Goal: Task Accomplishment & Management: Complete application form

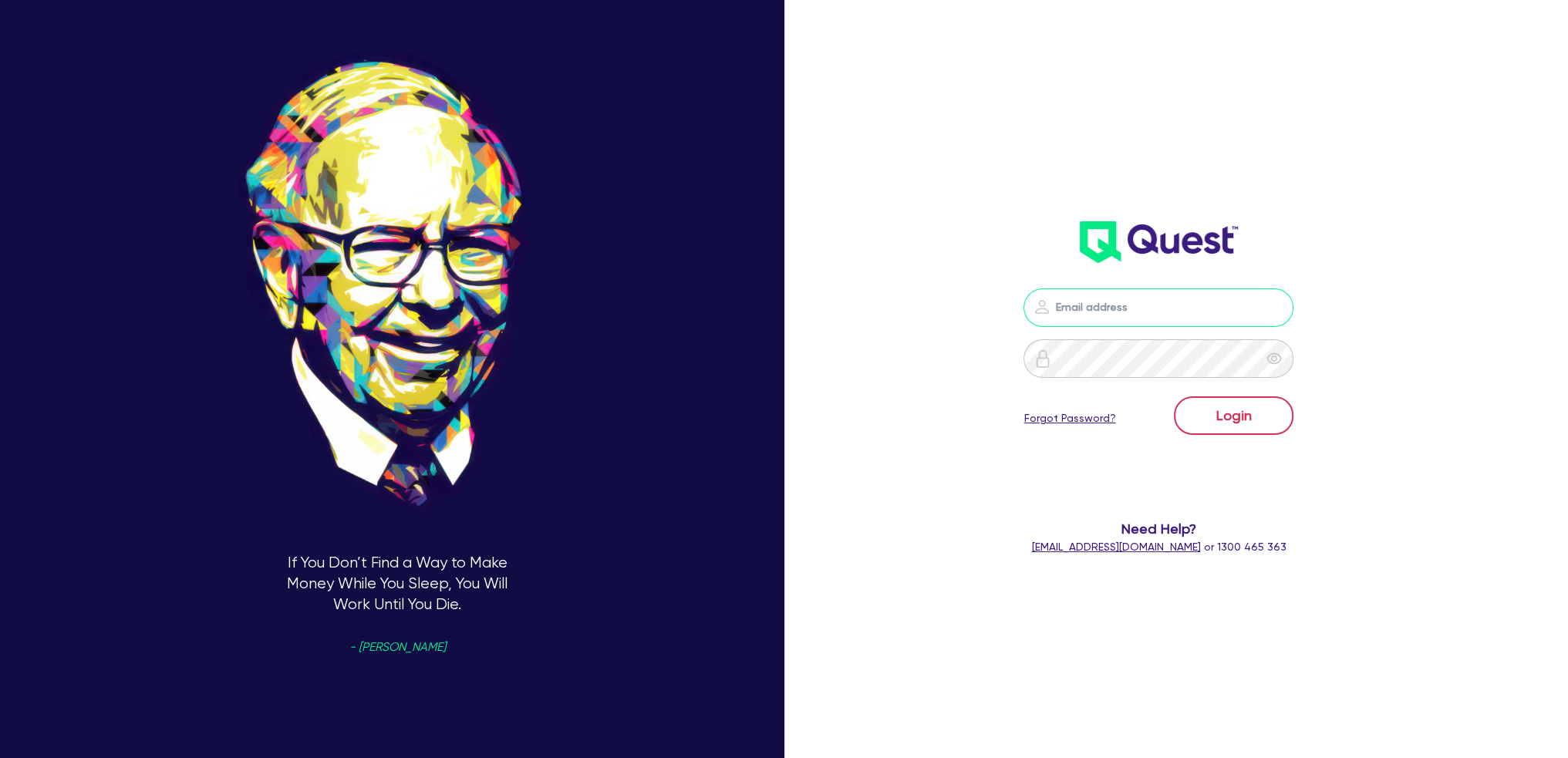
type input "[EMAIL_ADDRESS][DOMAIN_NAME]"
click at [1249, 406] on button "Login" at bounding box center [1234, 416] width 120 height 39
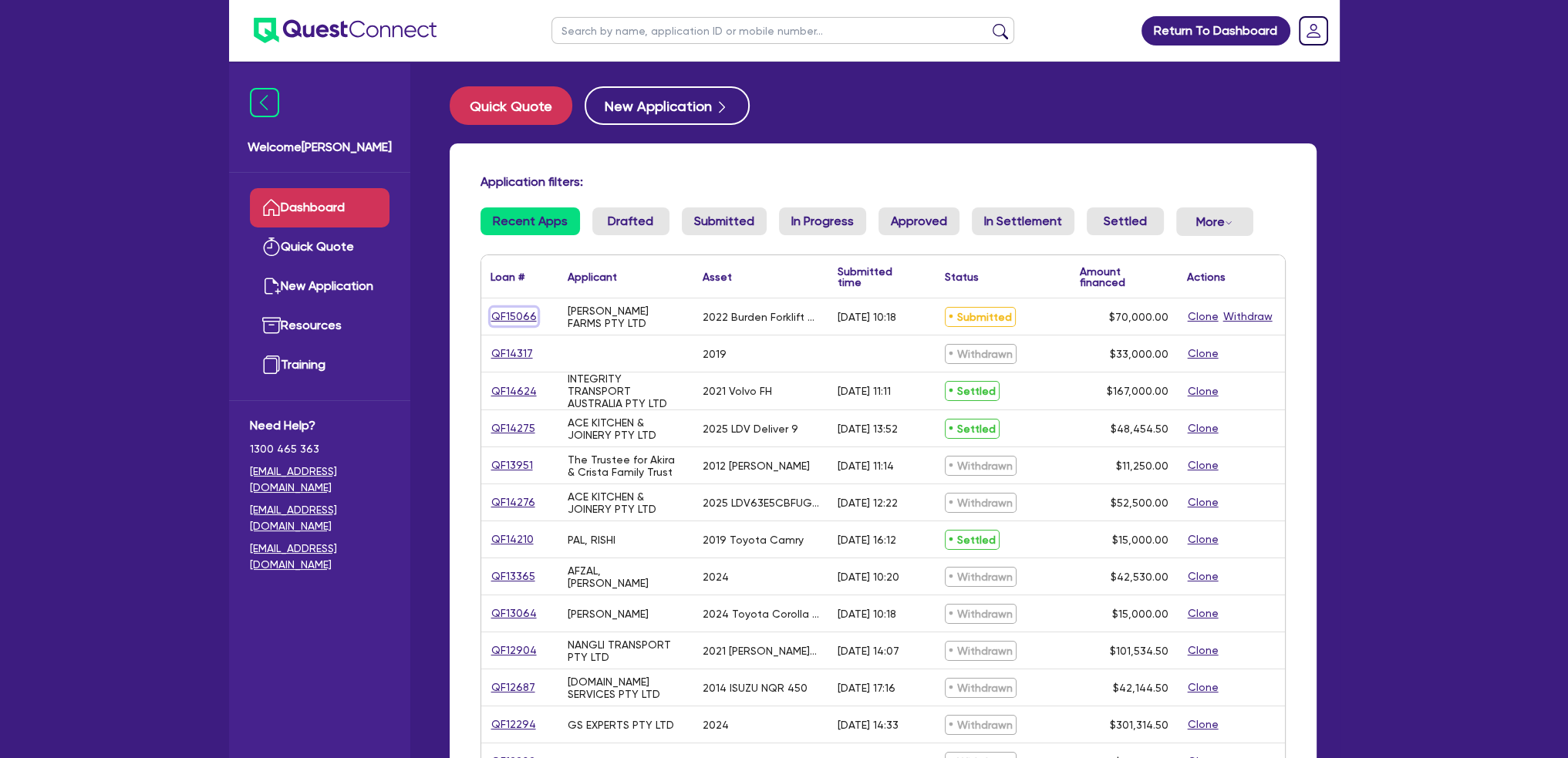
click at [506, 314] on link "QF15066" at bounding box center [514, 316] width 47 height 18
select select "PRIMARY_ASSETS"
select select "FARMING_AND_AGRICULTURE"
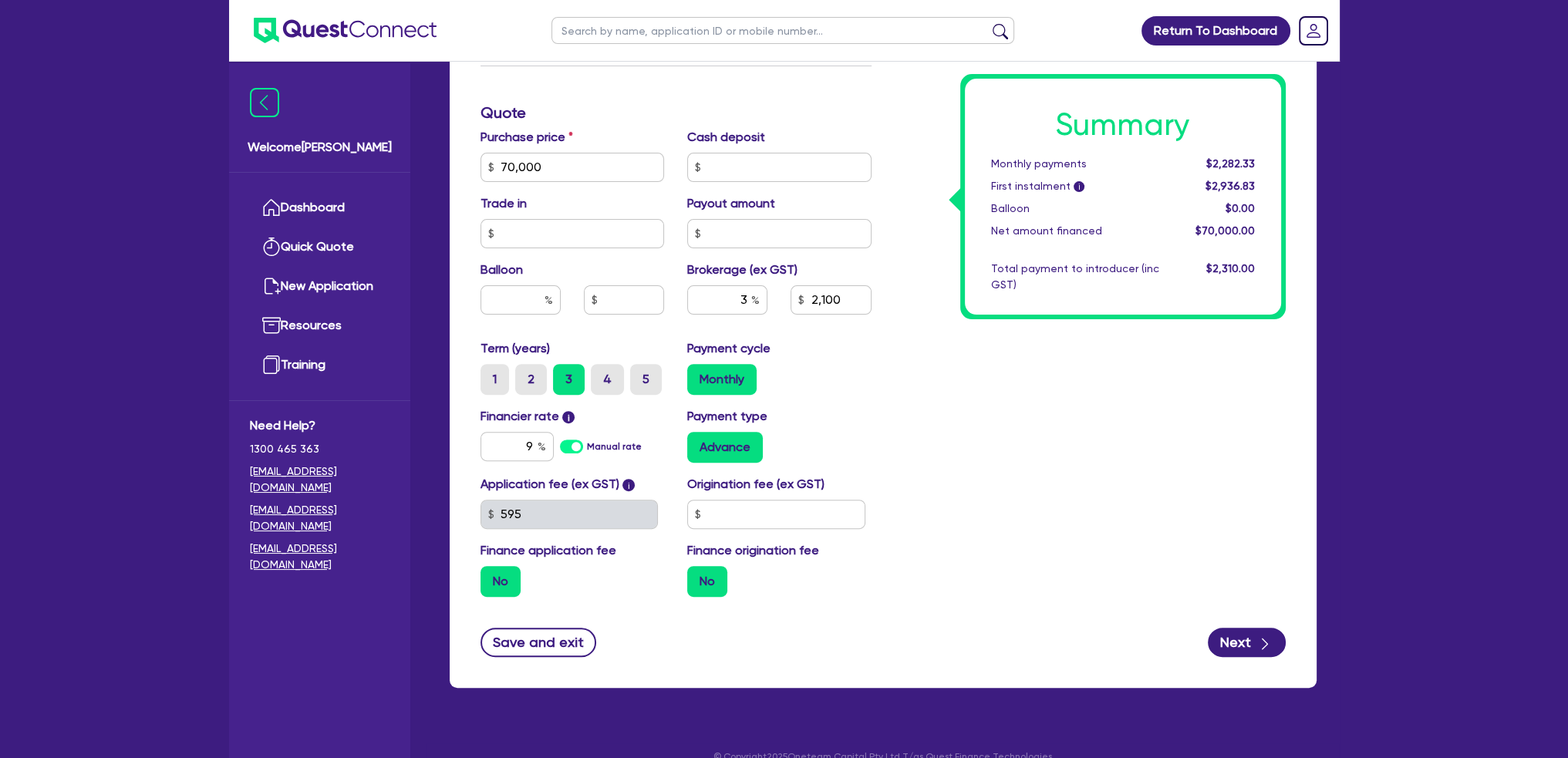
scroll to position [631, 0]
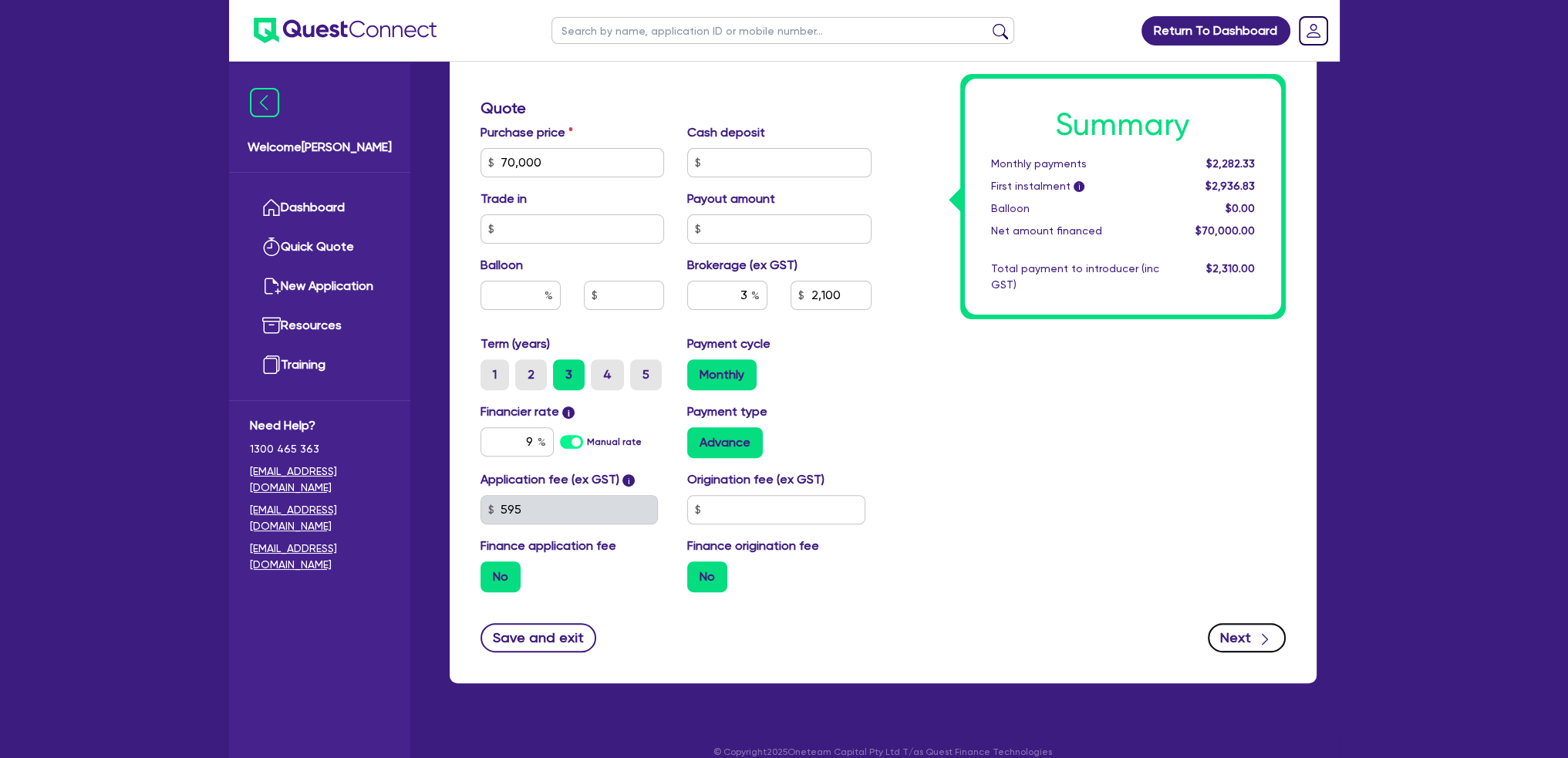
click at [1261, 628] on div "button" at bounding box center [1265, 637] width 16 height 19
select select "COMPANY"
select select "AGRICULTURE"
select select "FARMERS"
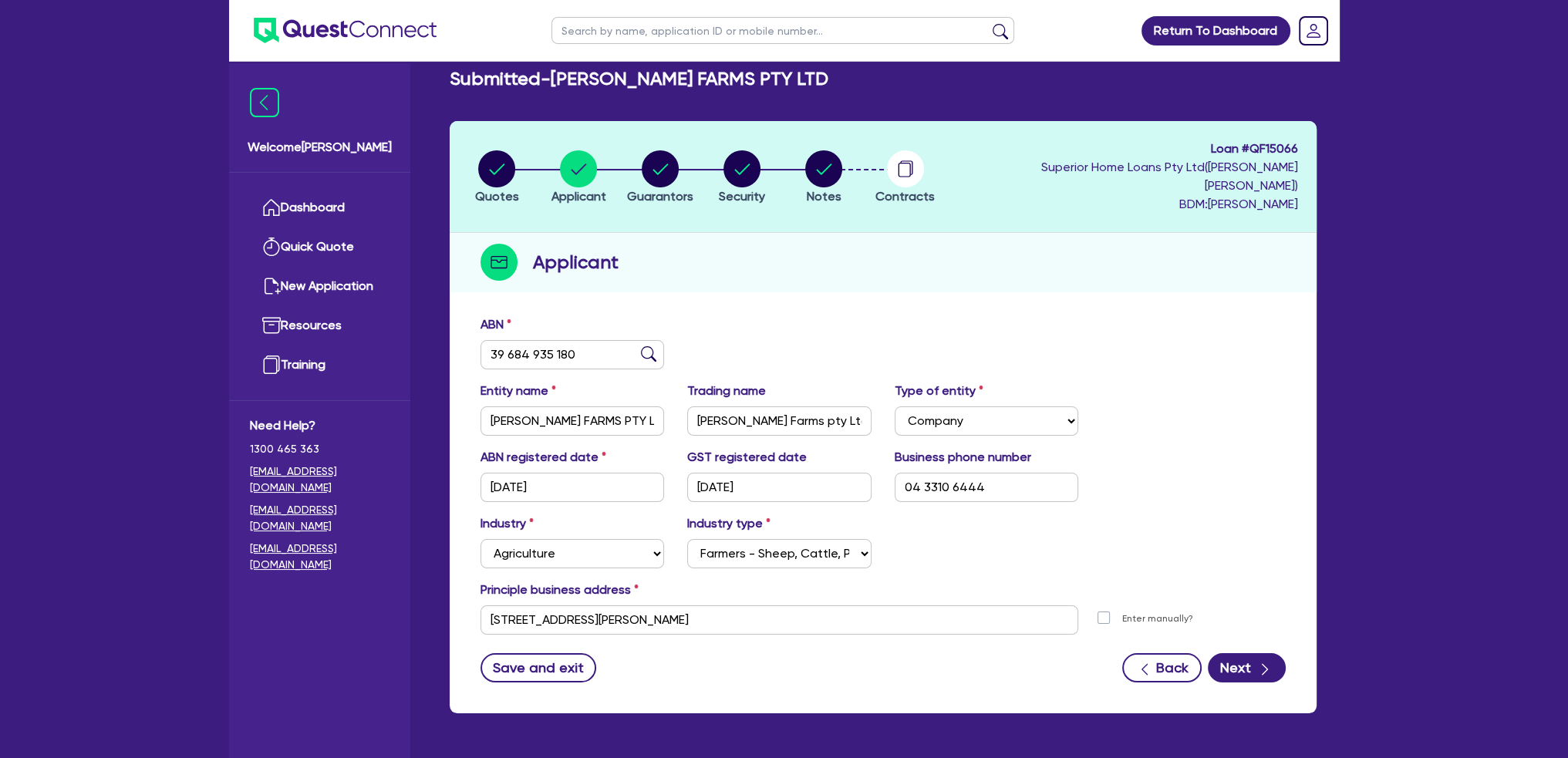
scroll to position [61, 0]
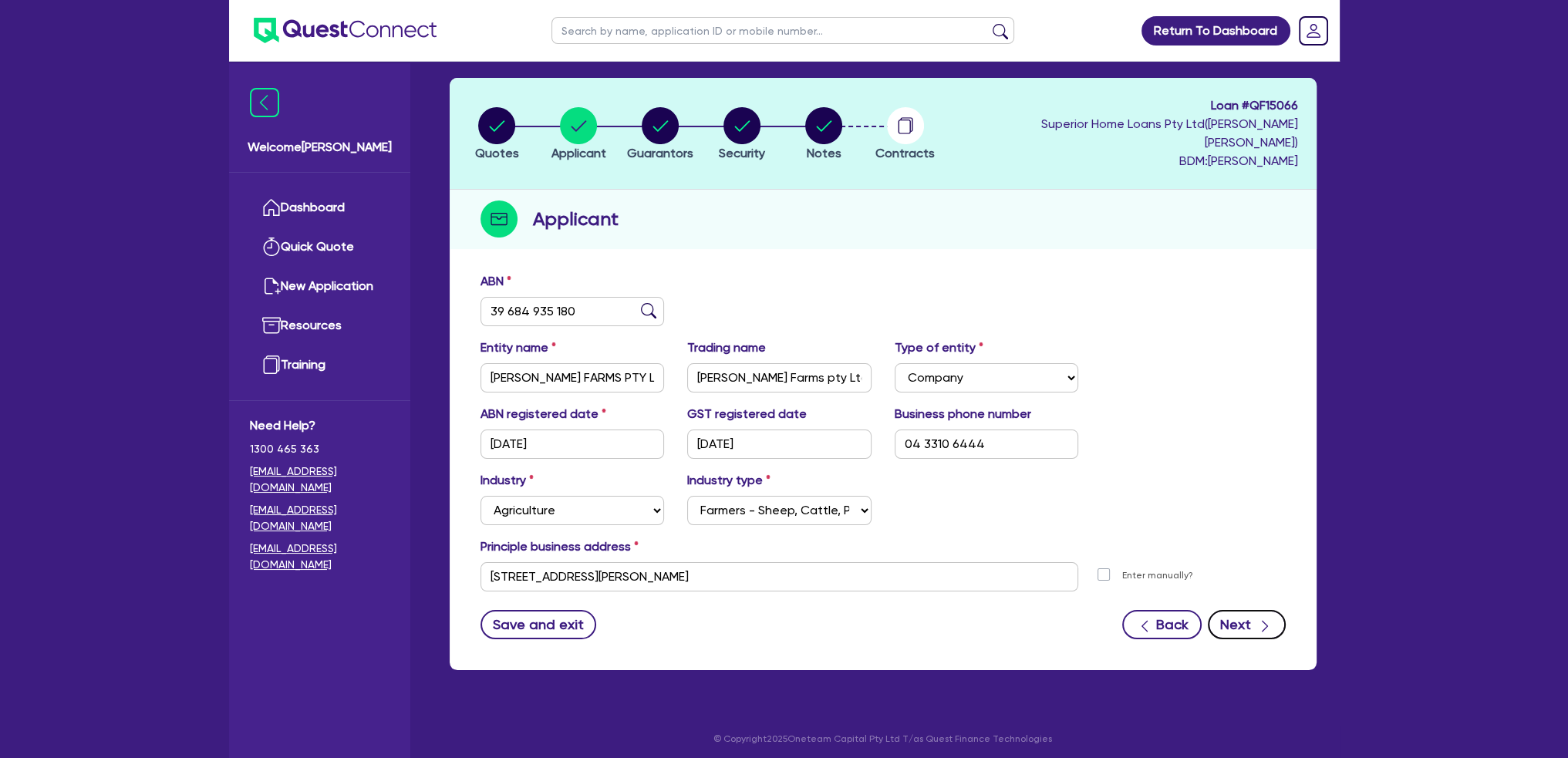
click at [1243, 610] on button "Next" at bounding box center [1247, 624] width 78 height 29
select select "MR"
select select "VIC"
select select "MARRIED"
select select "PROPERTY"
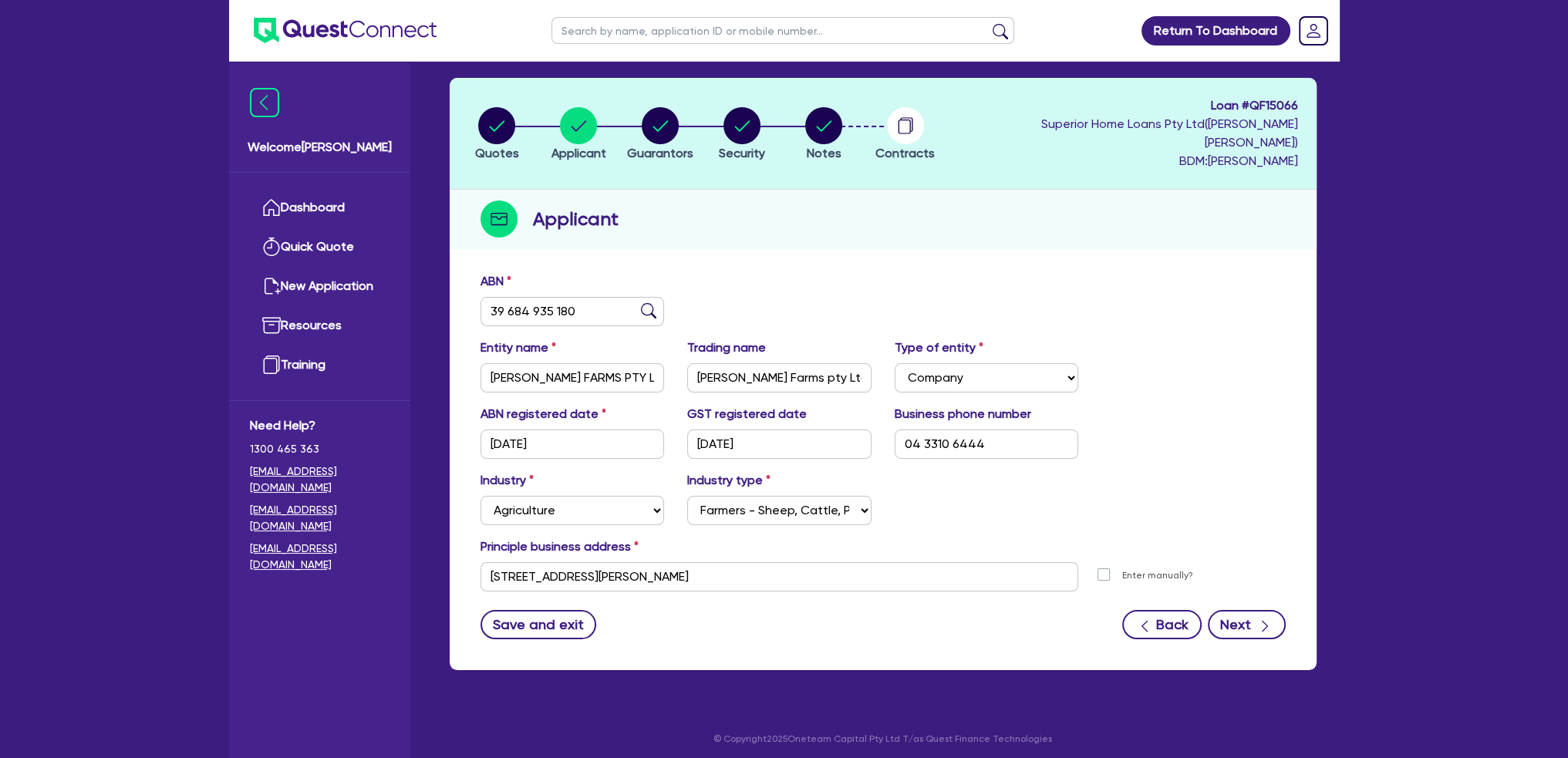
select select "PROPERTY"
select select "VEHICLE"
select select "HOUSEHOLD_PERSONAL"
select select "EQUIPMENT"
select select "MORTGAGE"
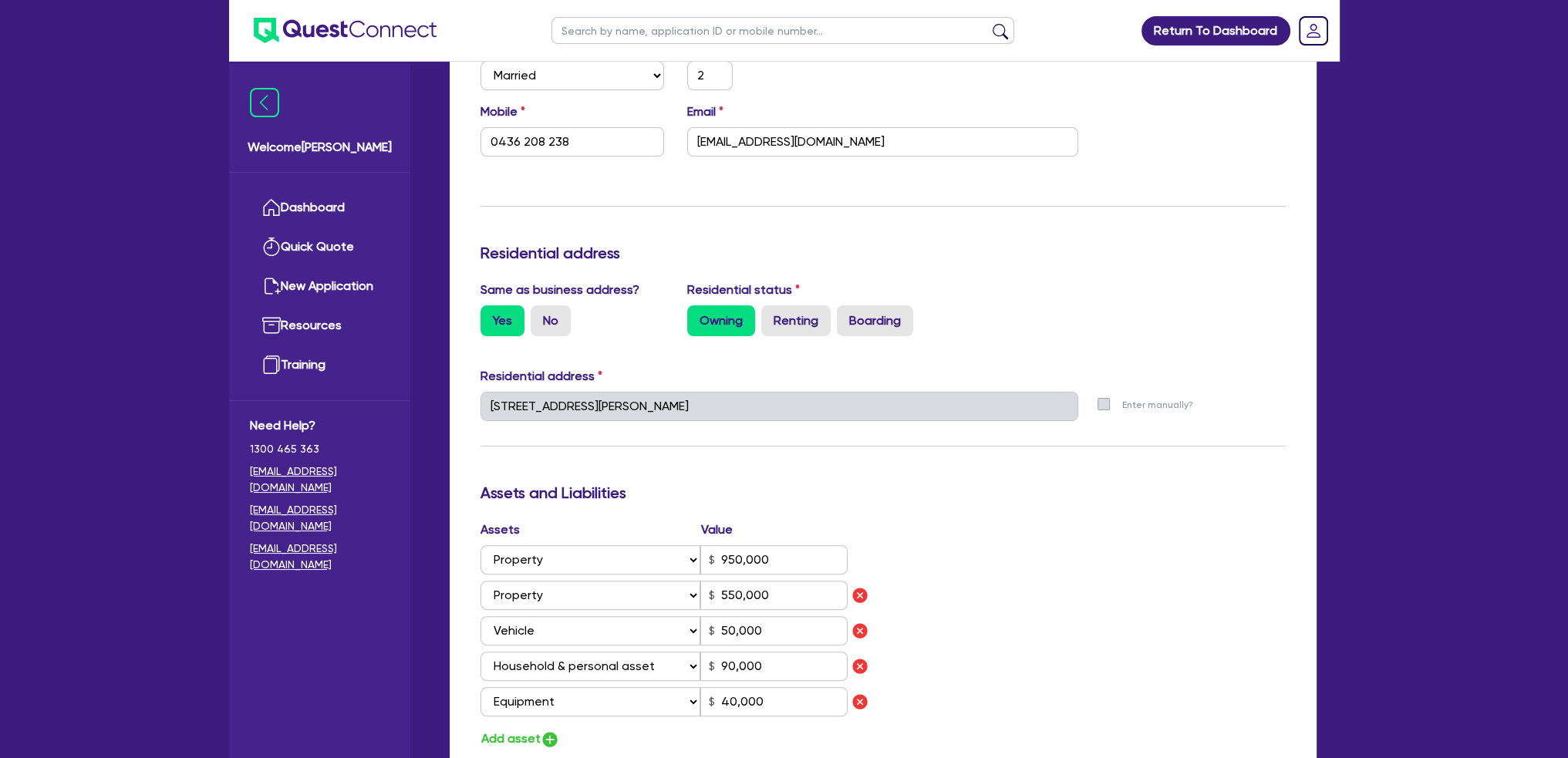
scroll to position [540, 0]
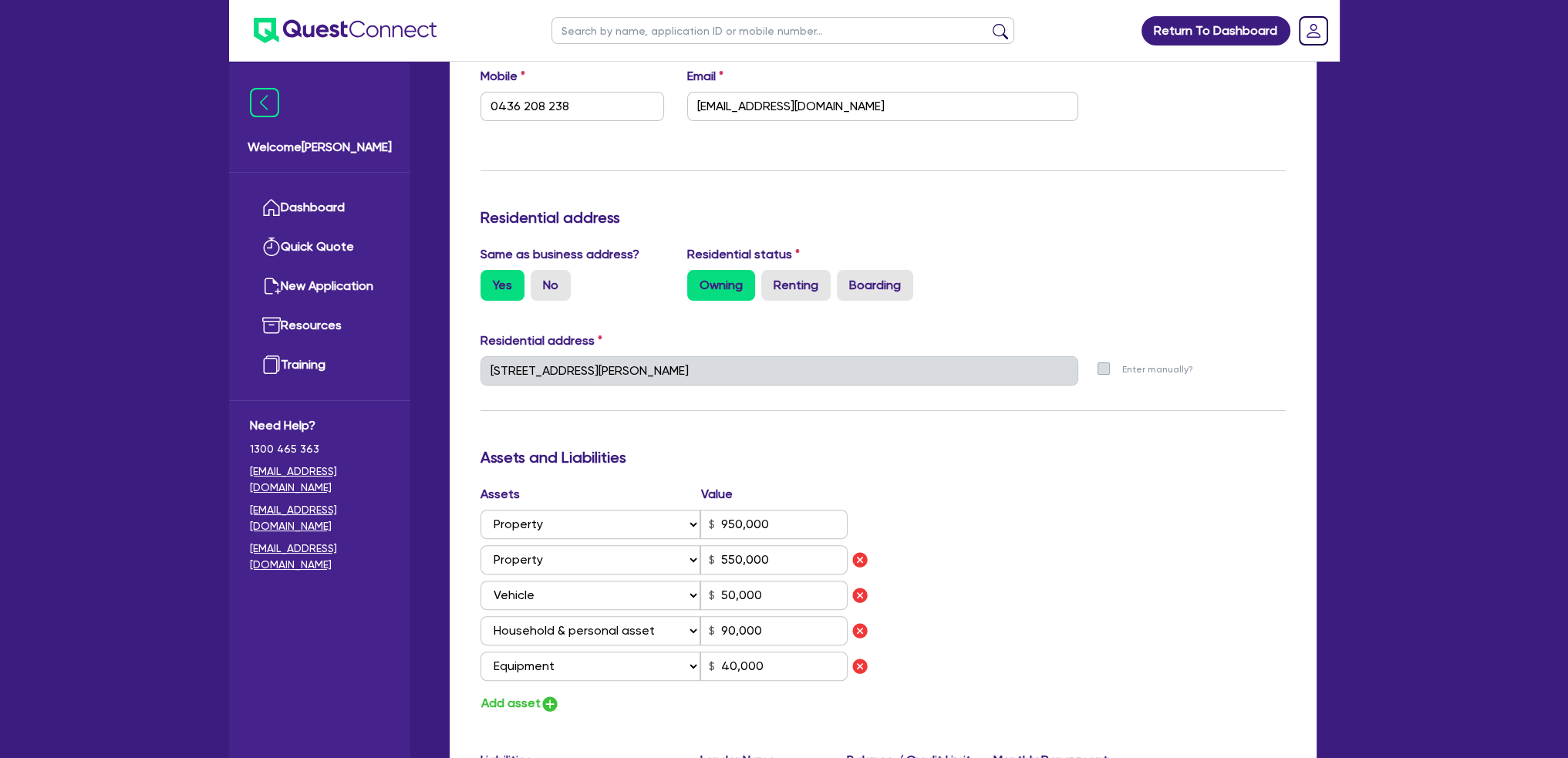
click at [1122, 362] on label "Enter manually?" at bounding box center [1157, 369] width 71 height 15
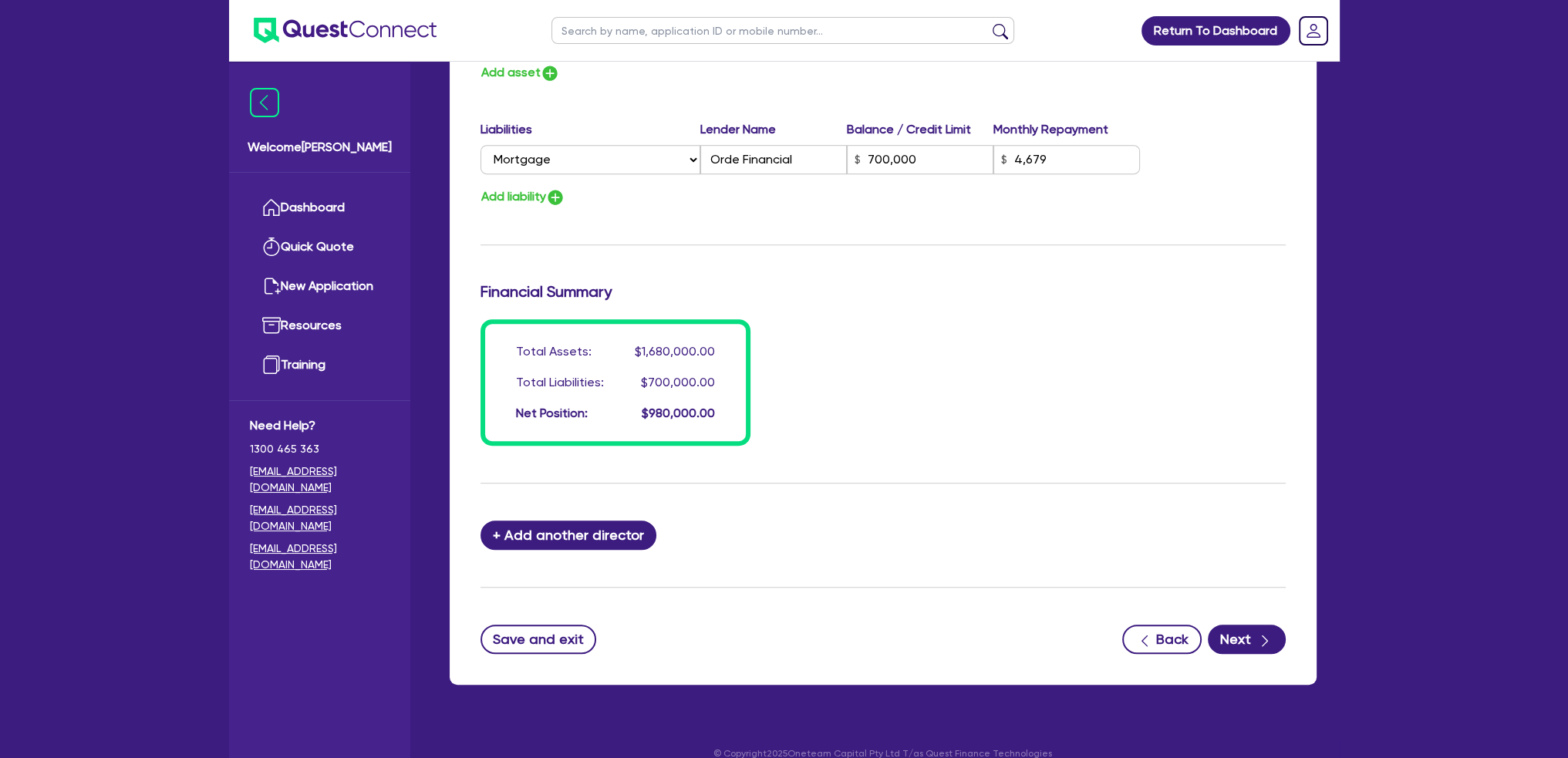
scroll to position [1171, 0]
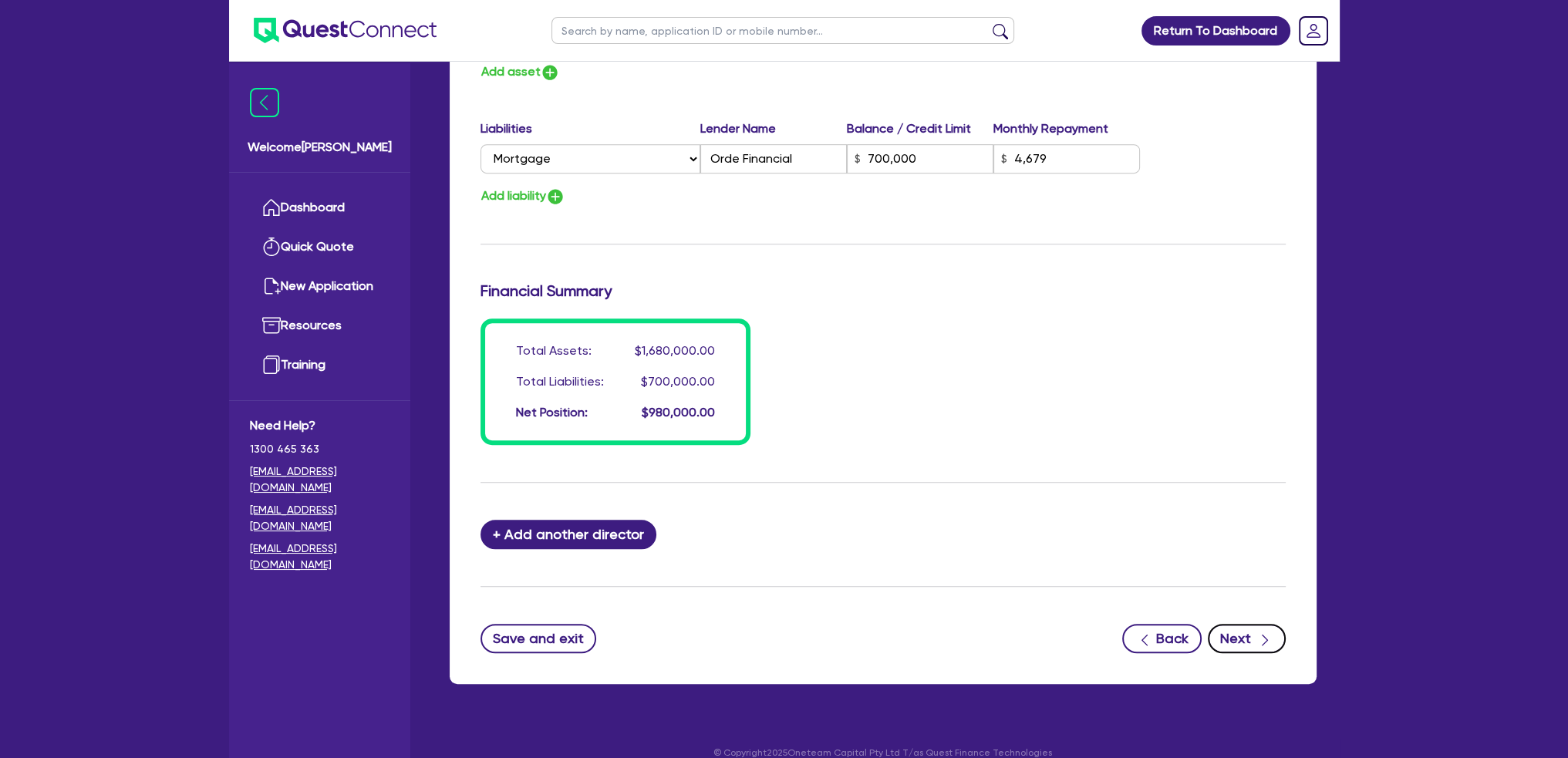
click at [1238, 624] on button "Next" at bounding box center [1247, 638] width 78 height 29
select select "PRIMARY_ASSETS"
select select "FARMING_AND_AGRICULTURE"
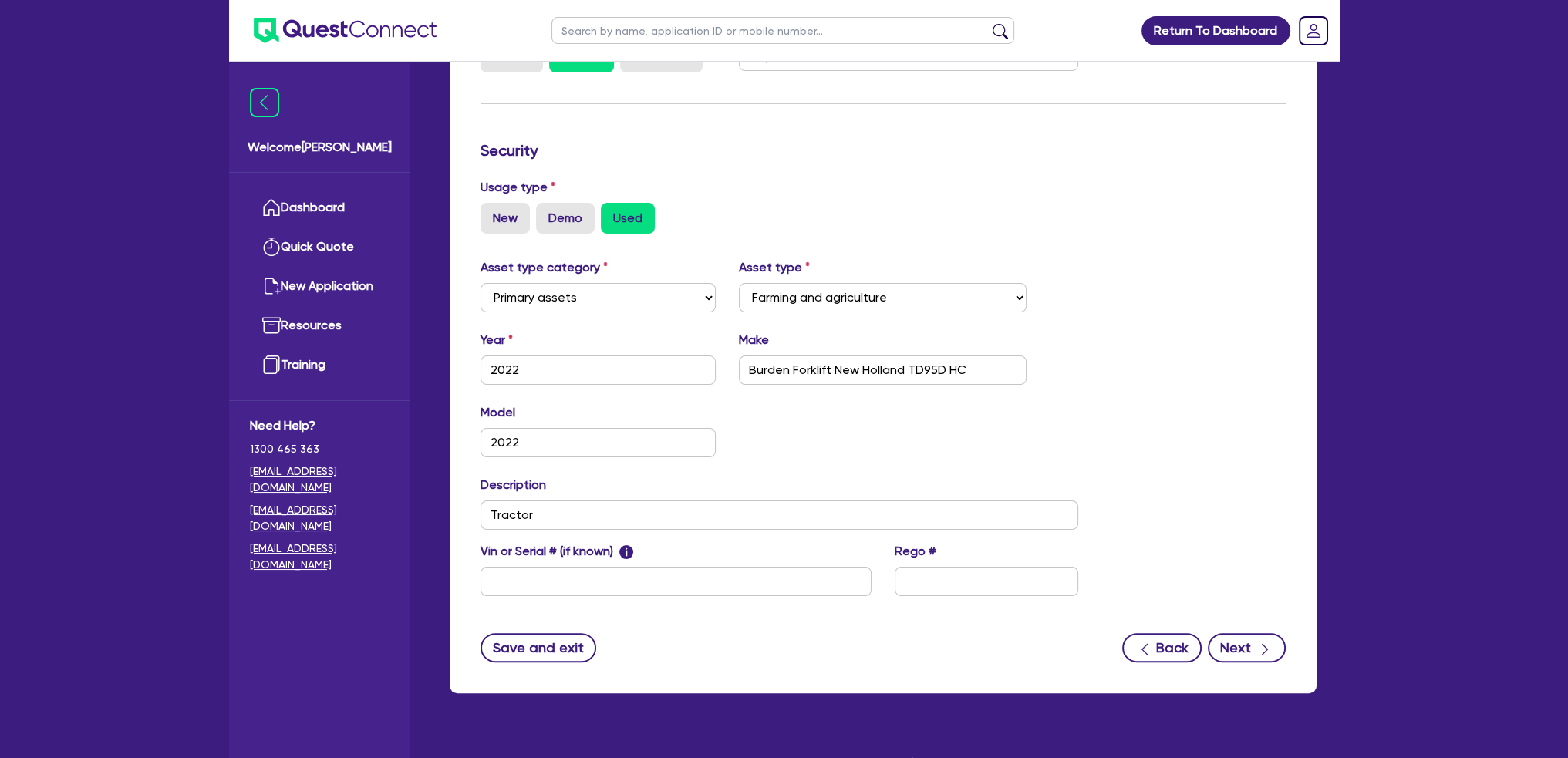
scroll to position [364, 0]
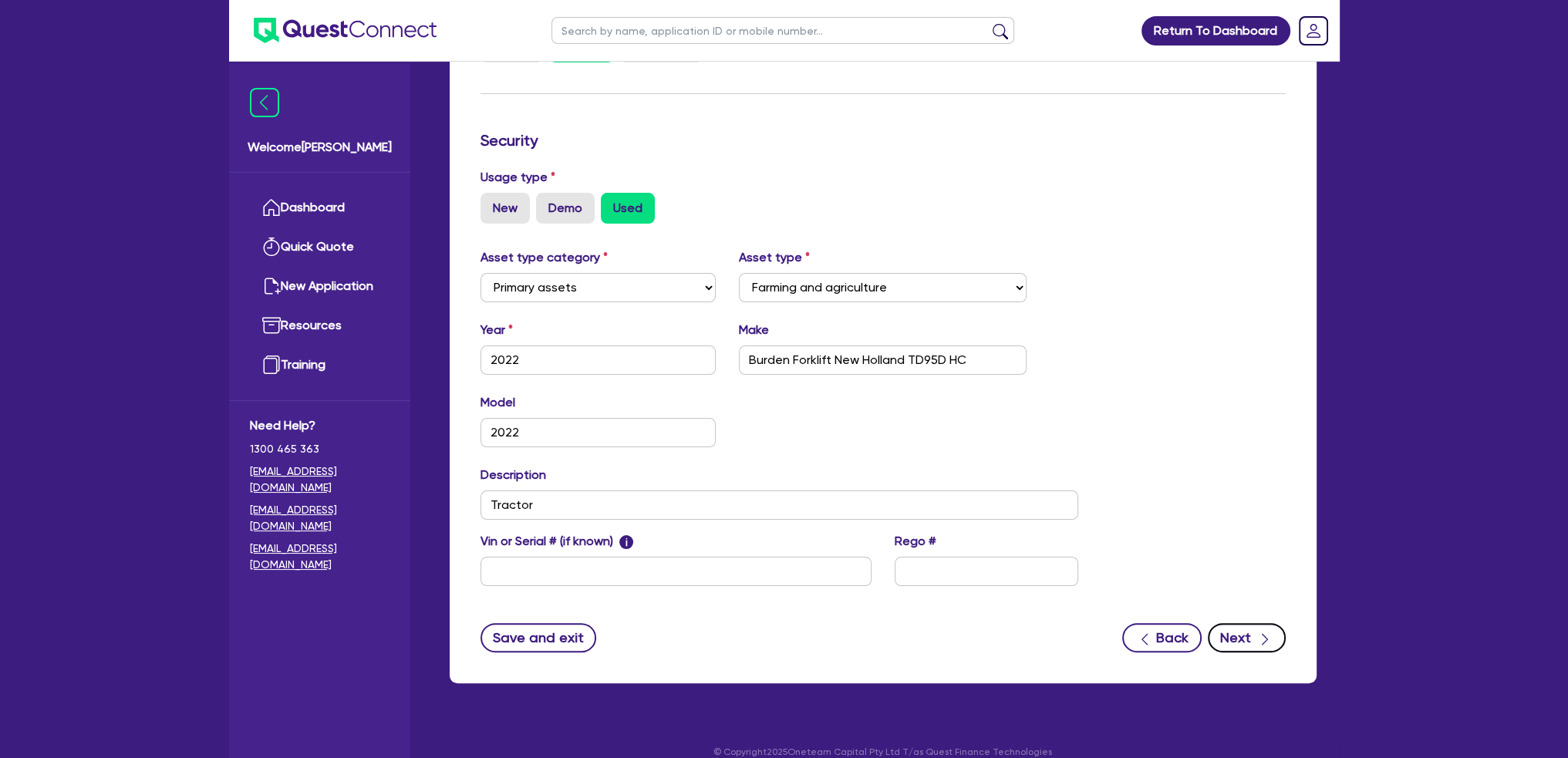
click at [1244, 623] on button "Next" at bounding box center [1247, 637] width 78 height 29
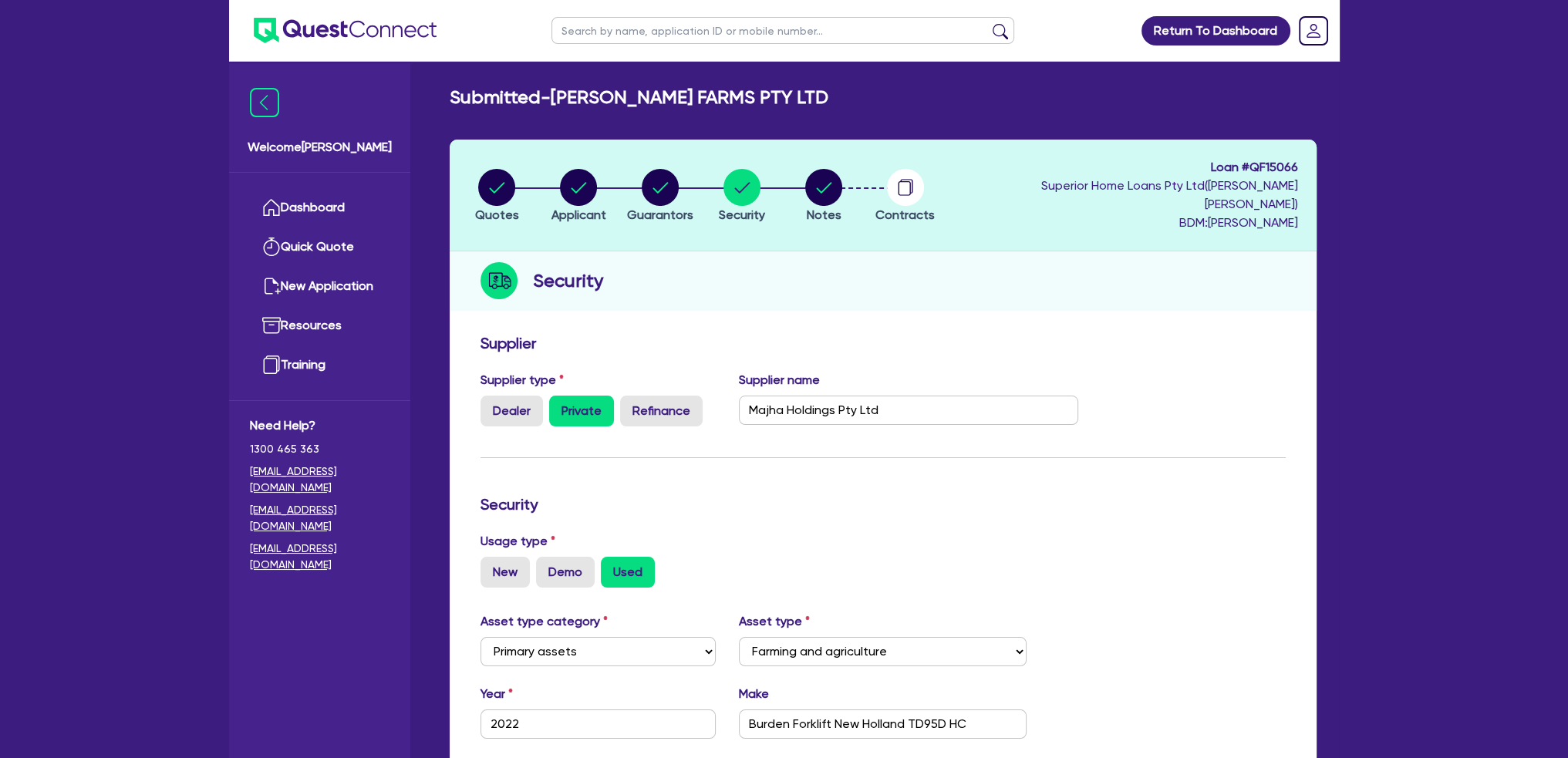
select select "Other"
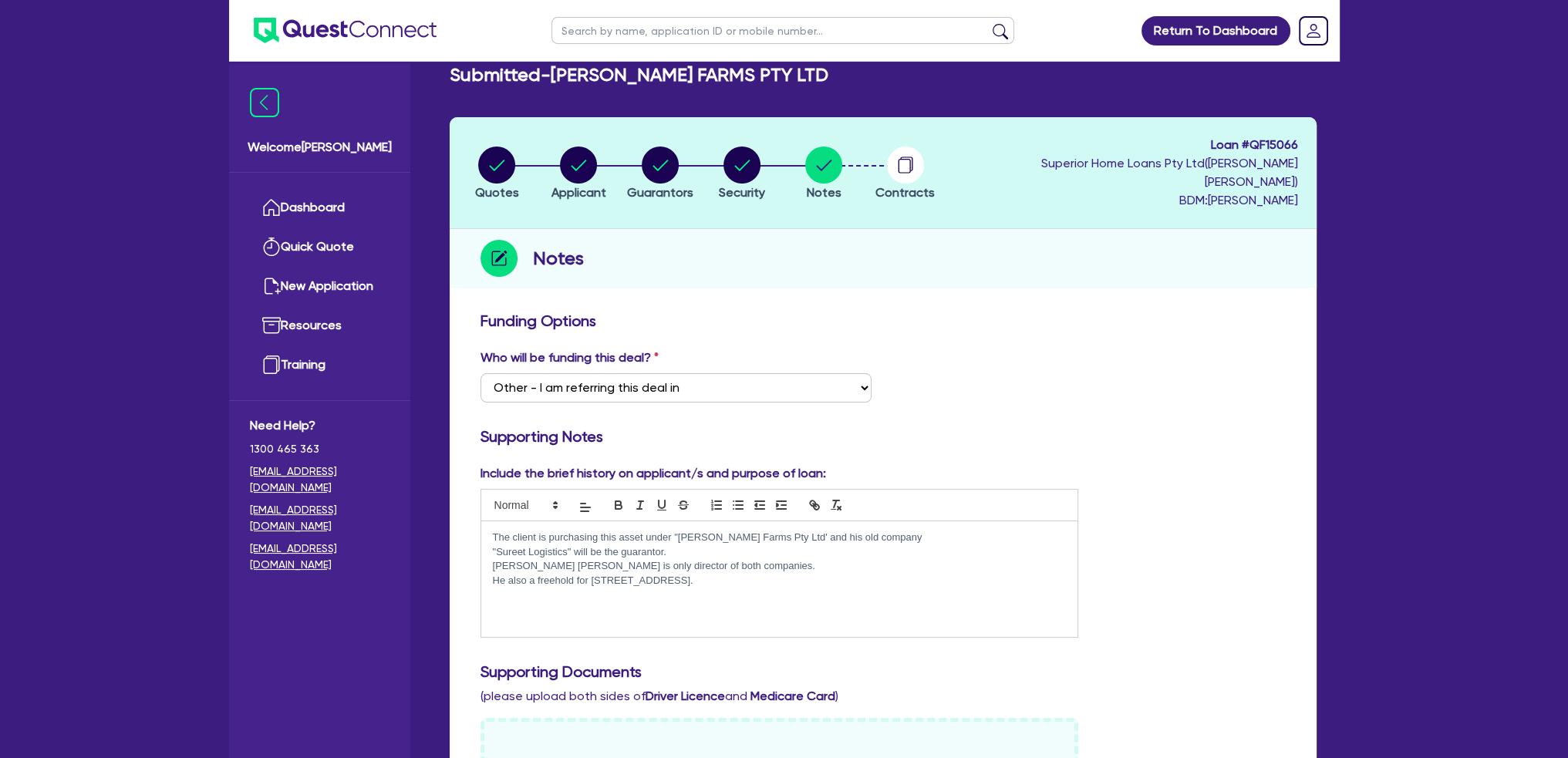
scroll to position [77, 0]
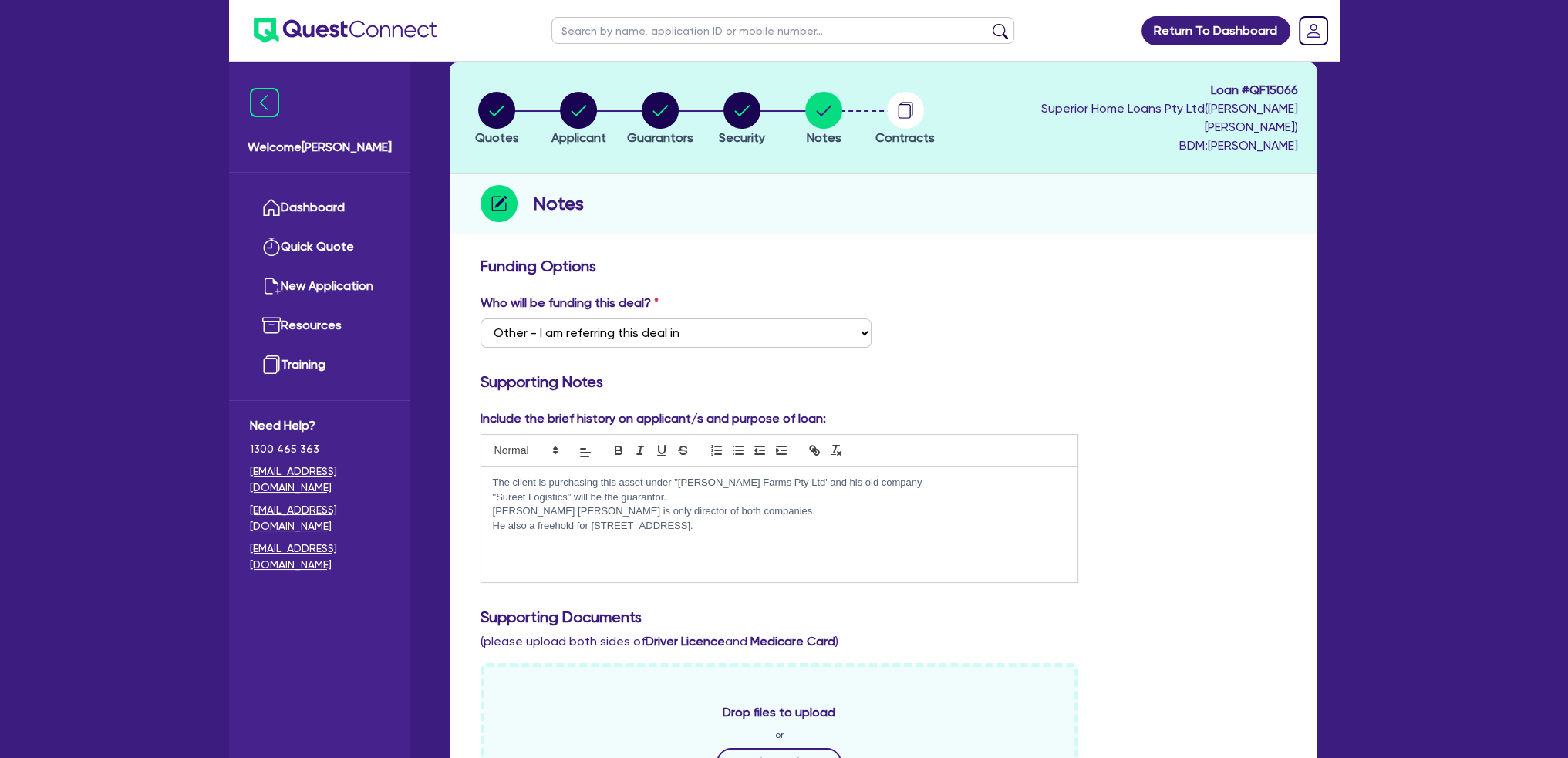
click at [517, 534] on div "The client is purchasing this asset under "[PERSON_NAME] Farms Pty Ltd' and his…" at bounding box center [780, 524] width 597 height 116
click at [791, 519] on p "He also a freehold for [STREET_ADDRESS]." at bounding box center [779, 526] width 573 height 14
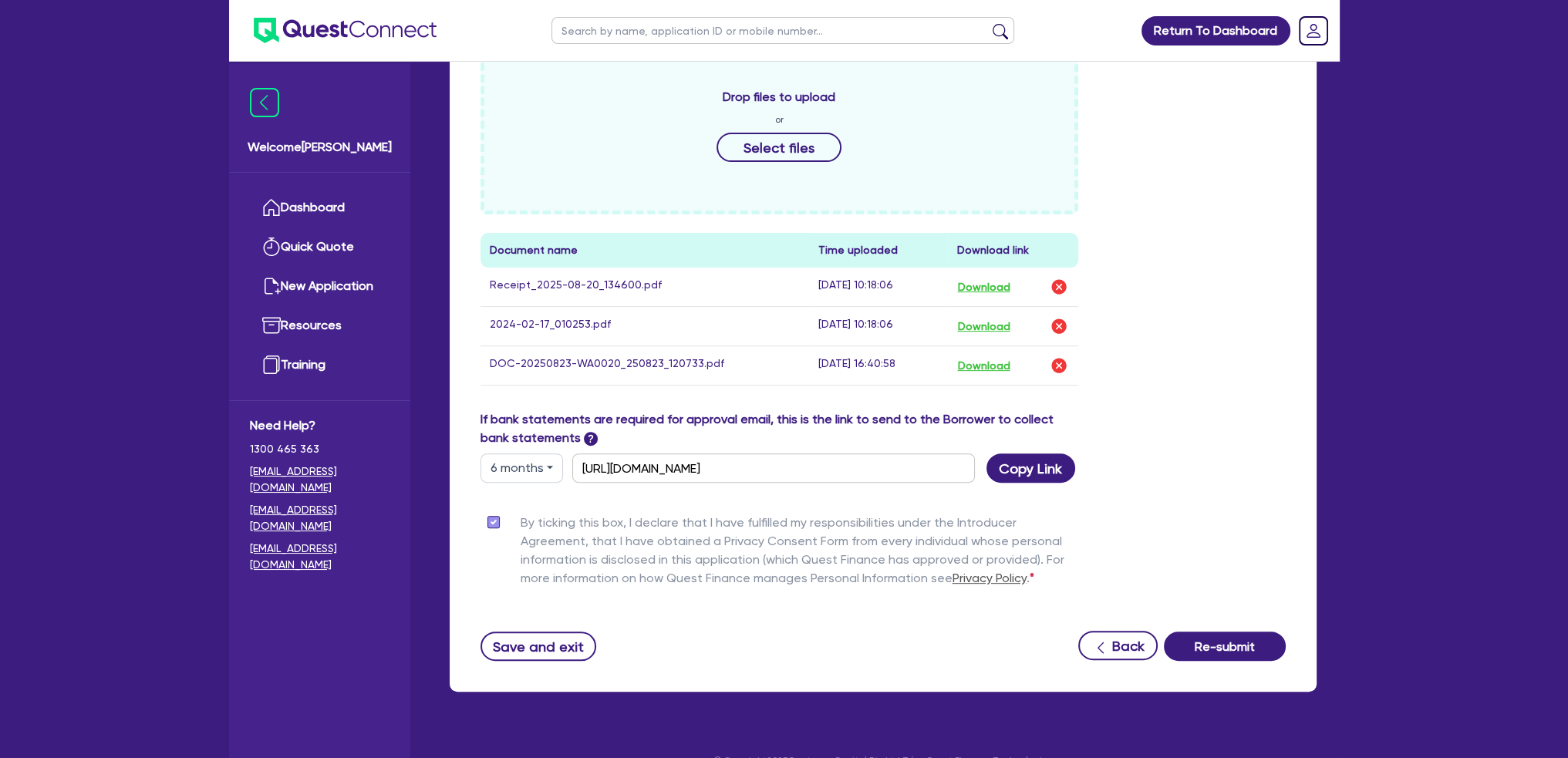
scroll to position [700, 0]
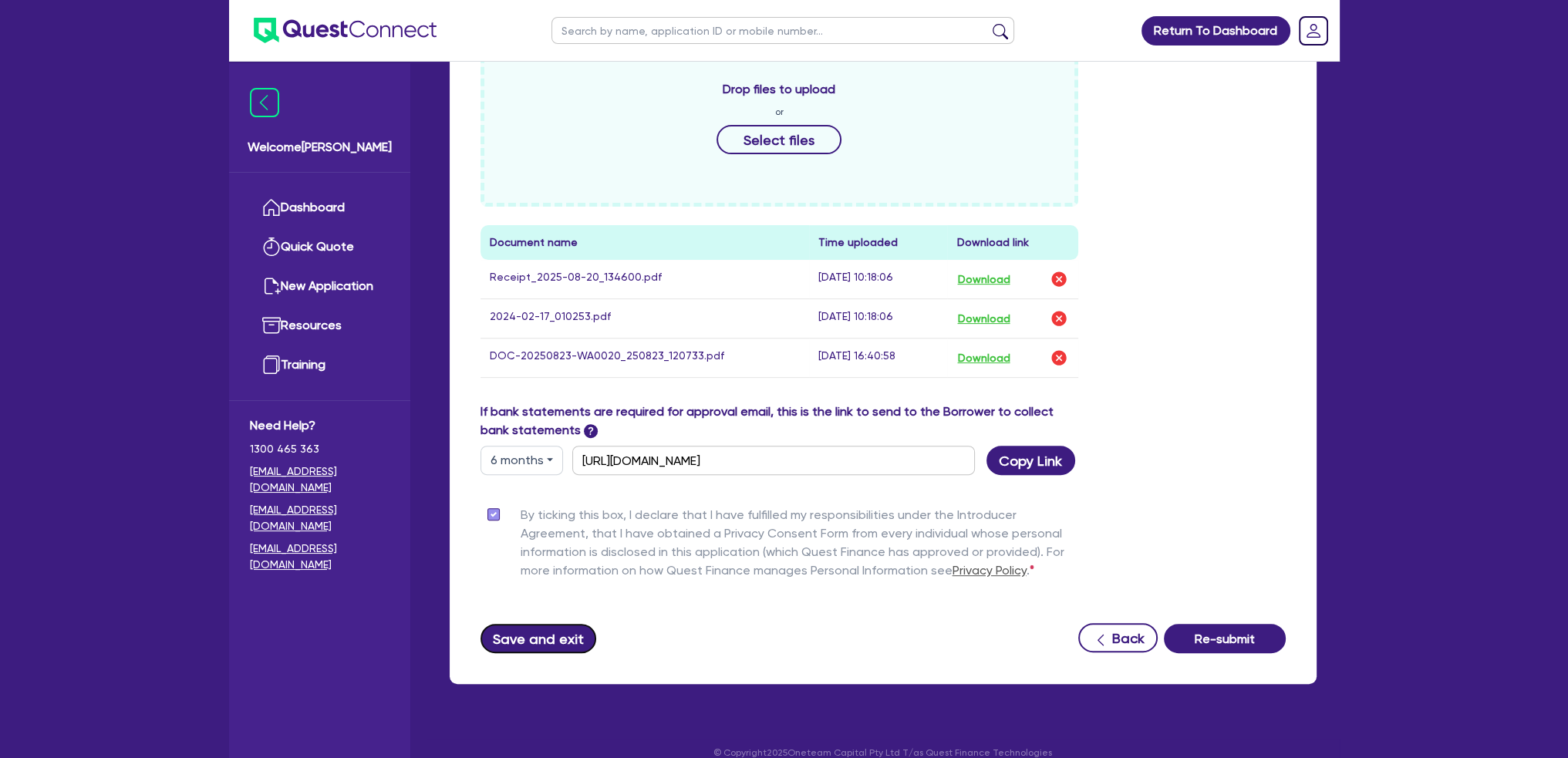
click at [515, 624] on button "Save and exit" at bounding box center [538, 638] width 116 height 29
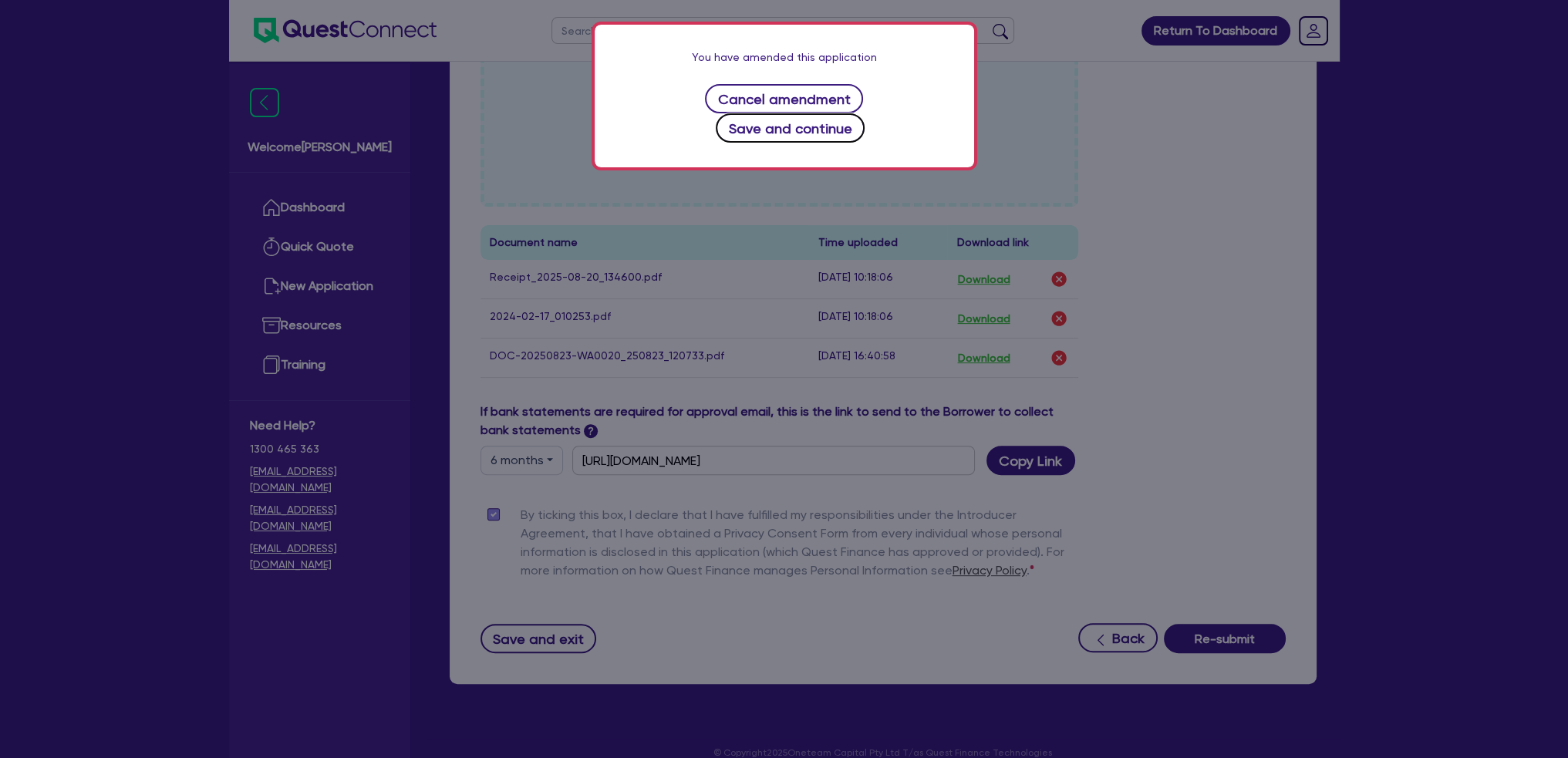
click at [865, 113] on button "Save and continue" at bounding box center [790, 127] width 149 height 29
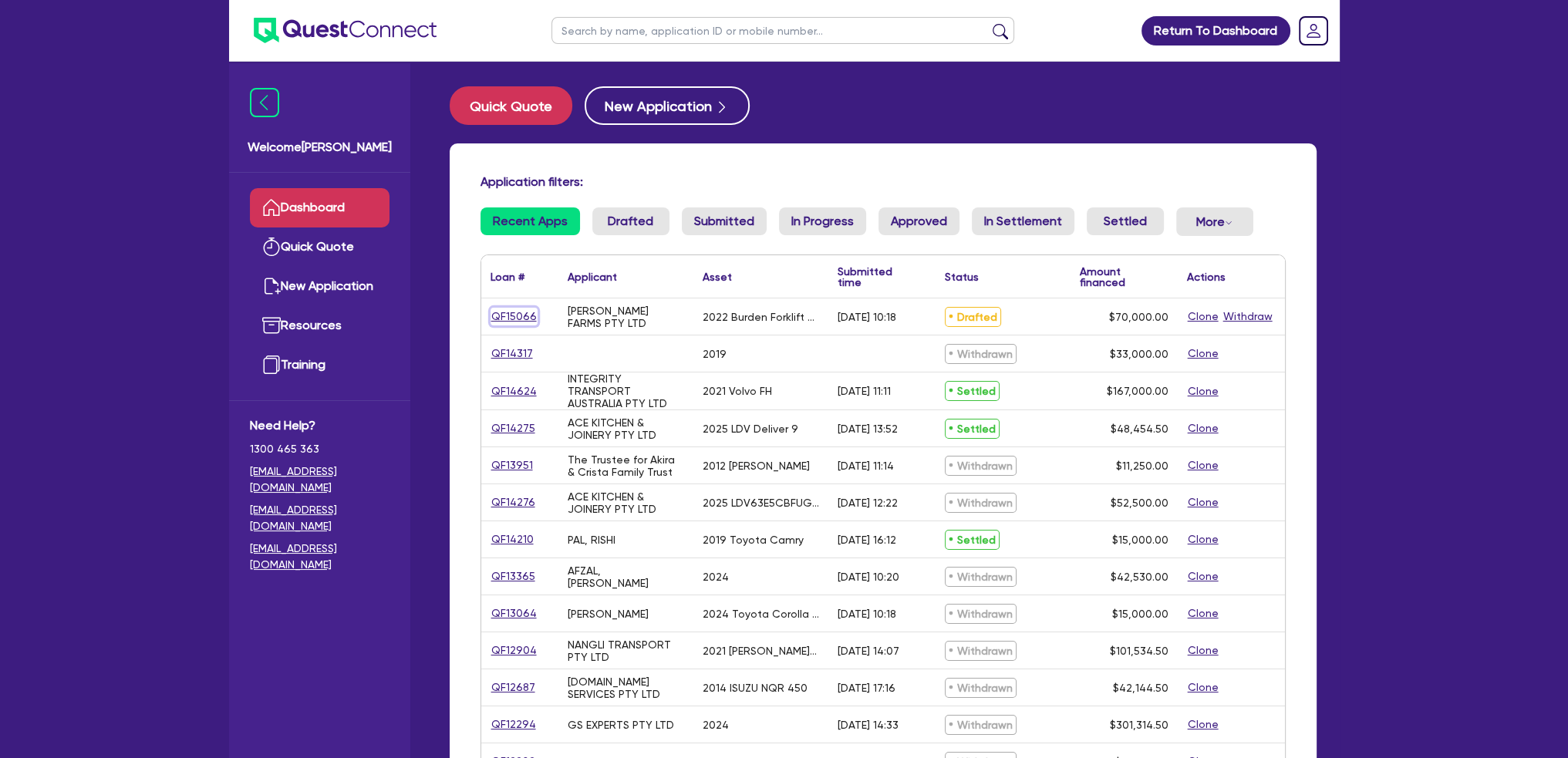
click at [510, 314] on link "QF15066" at bounding box center [514, 316] width 47 height 18
select select "PRIMARY_ASSETS"
select select "FARMING_AND_AGRICULTURE"
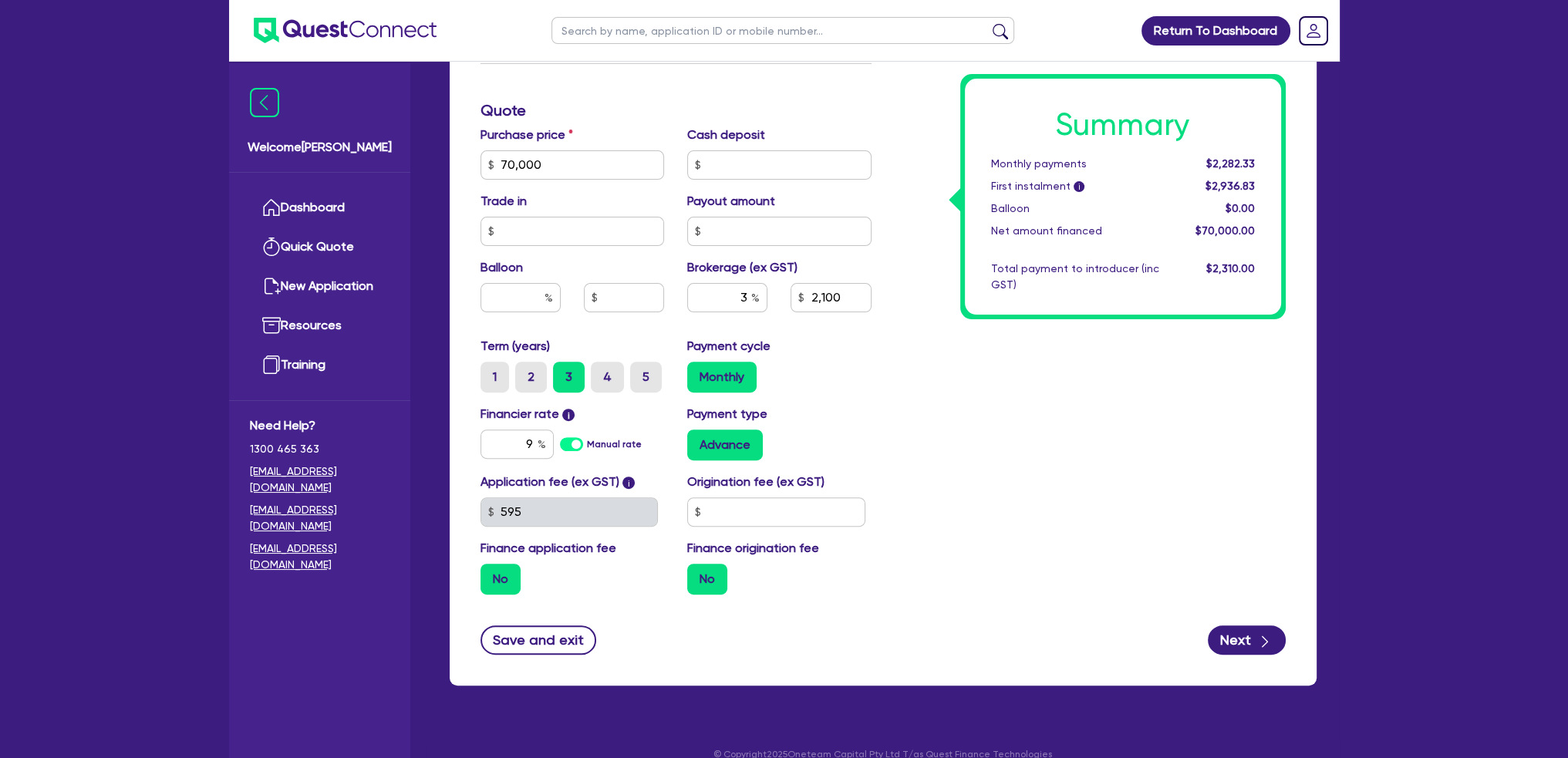
scroll to position [631, 0]
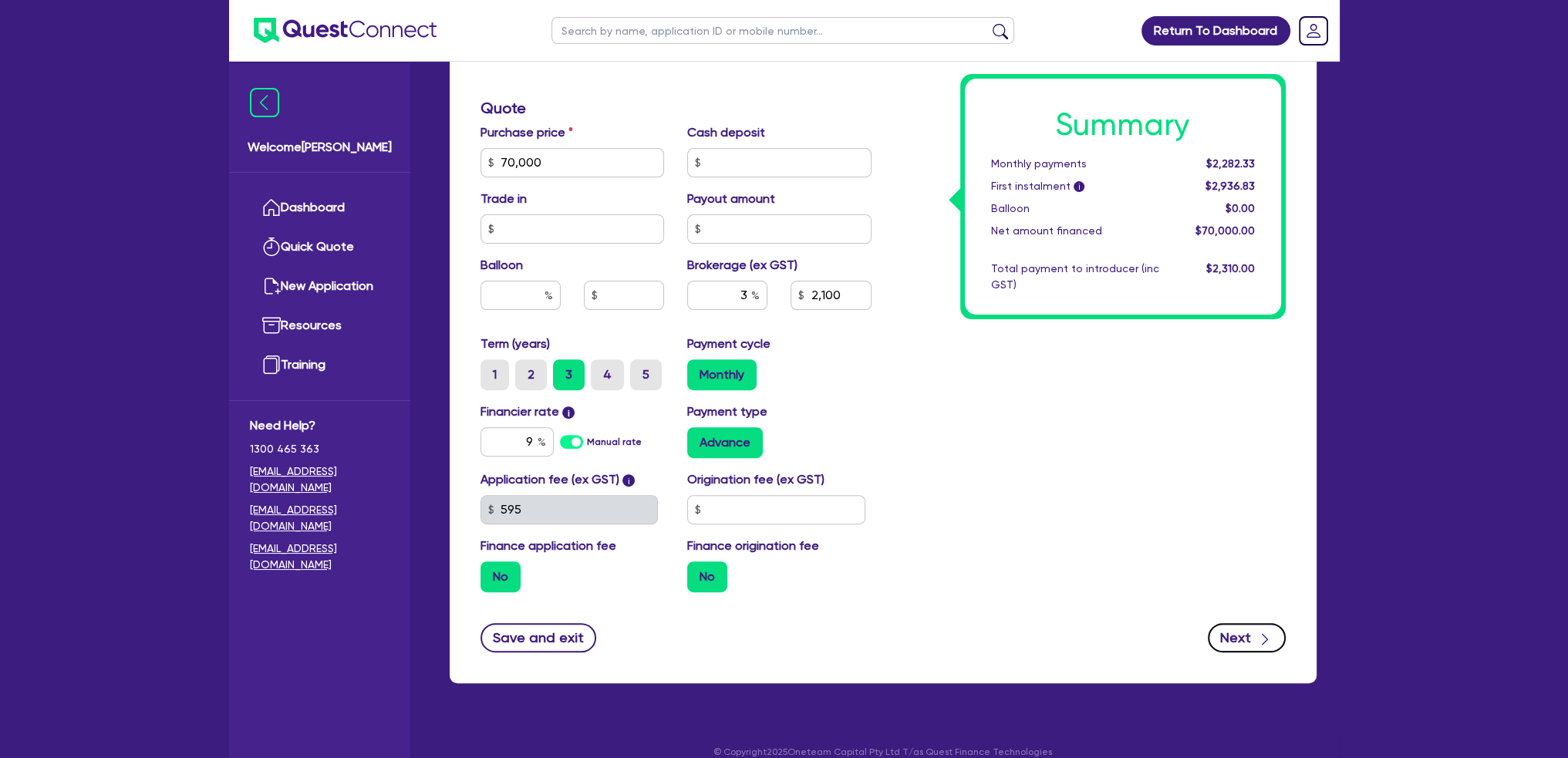
click at [1255, 623] on button "Next" at bounding box center [1247, 637] width 78 height 29
type input "70,000"
type input "2,100"
select select "COMPANY"
select select "AGRICULTURE"
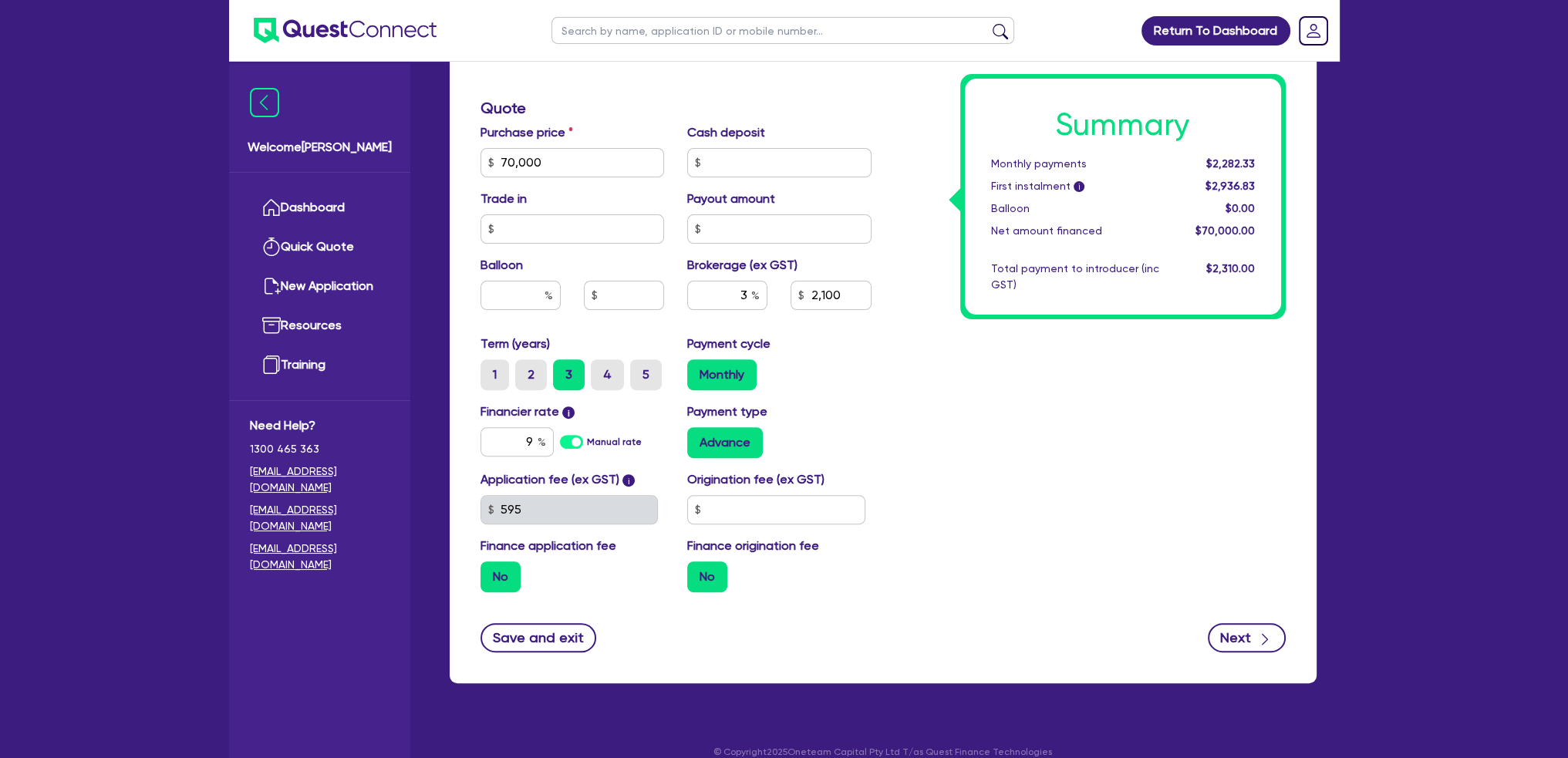
select select "FARMERS"
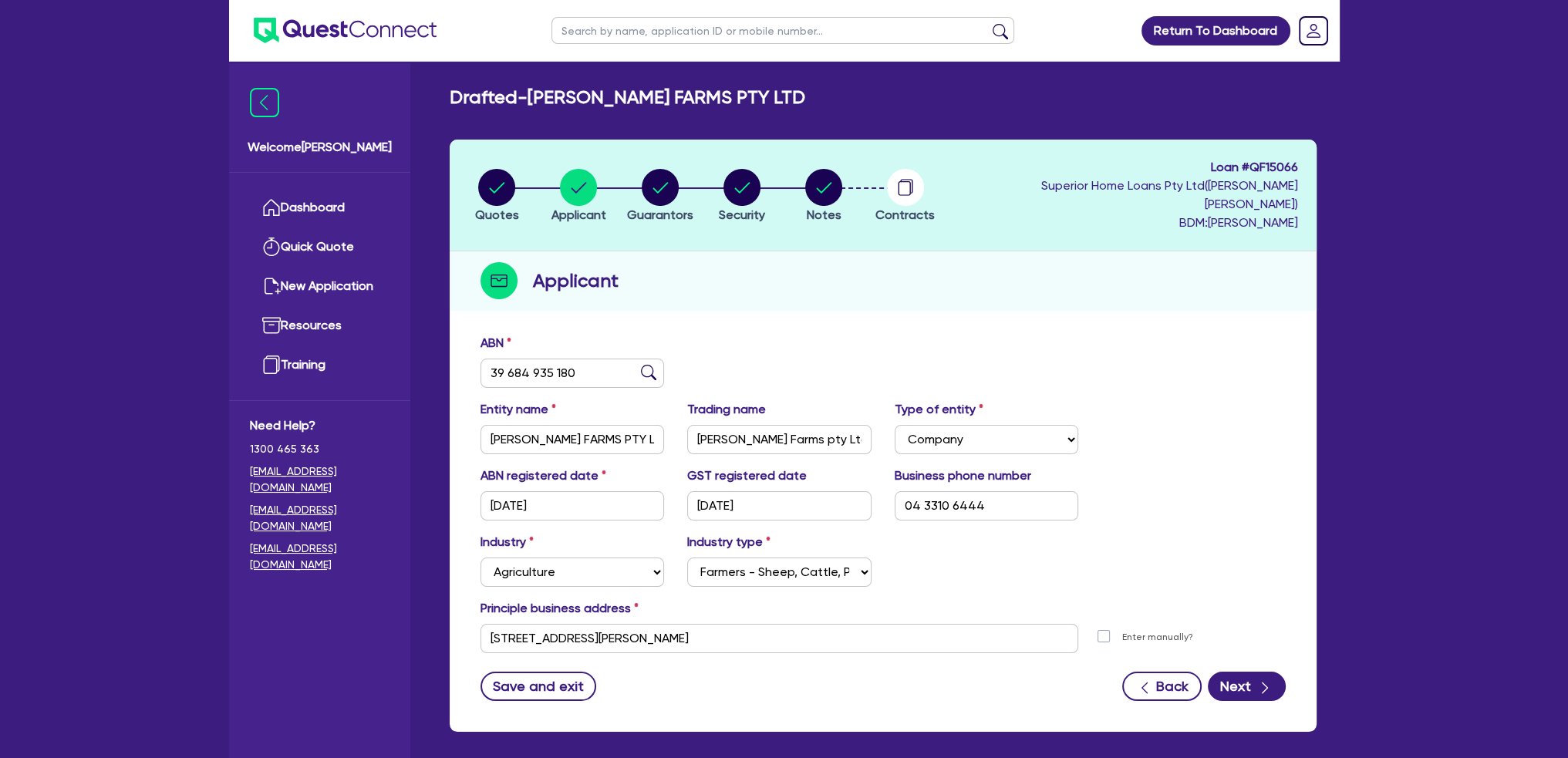
scroll to position [61, 0]
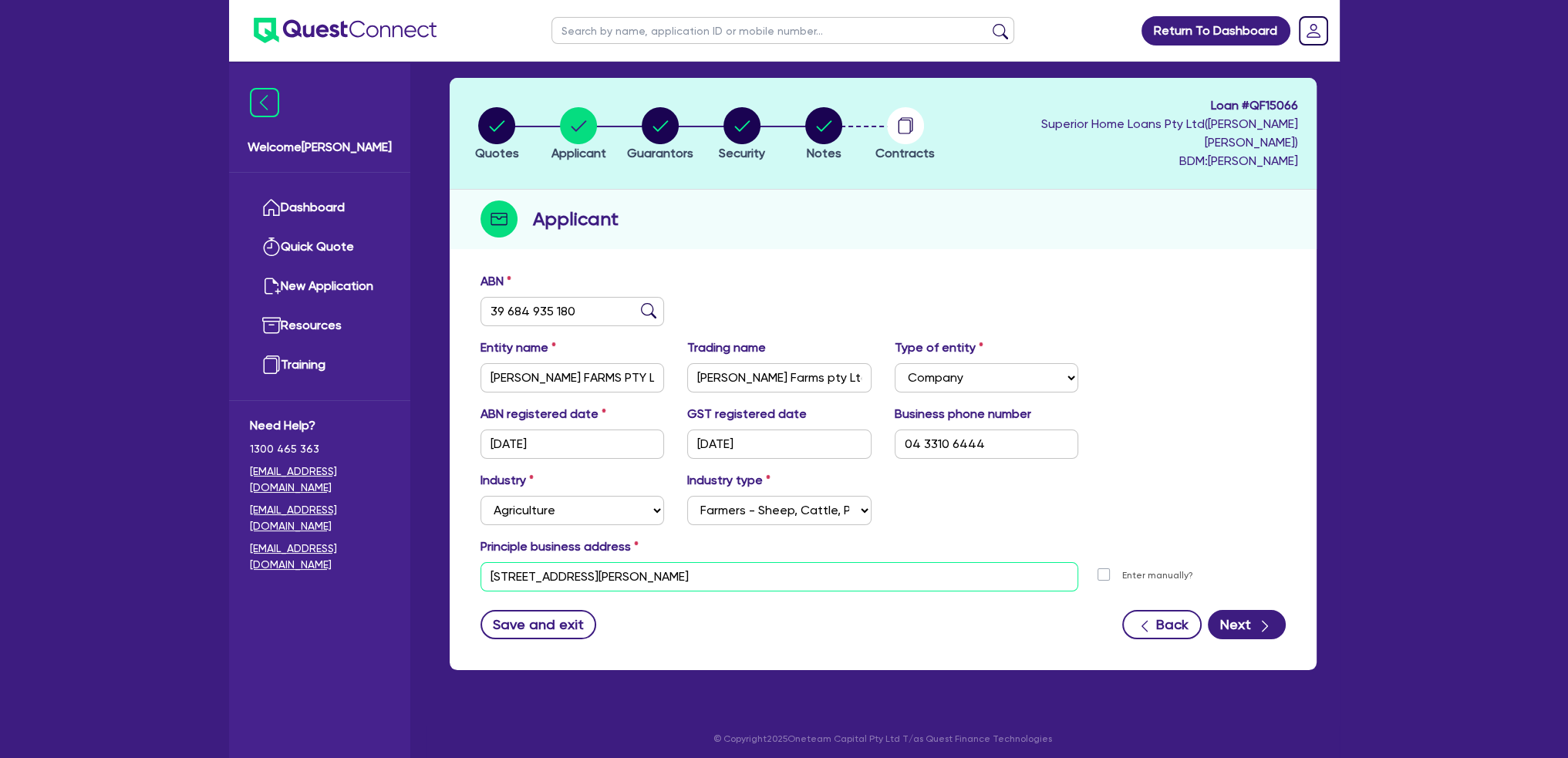
click at [728, 562] on input "[STREET_ADDRESS][PERSON_NAME]" at bounding box center [780, 576] width 599 height 29
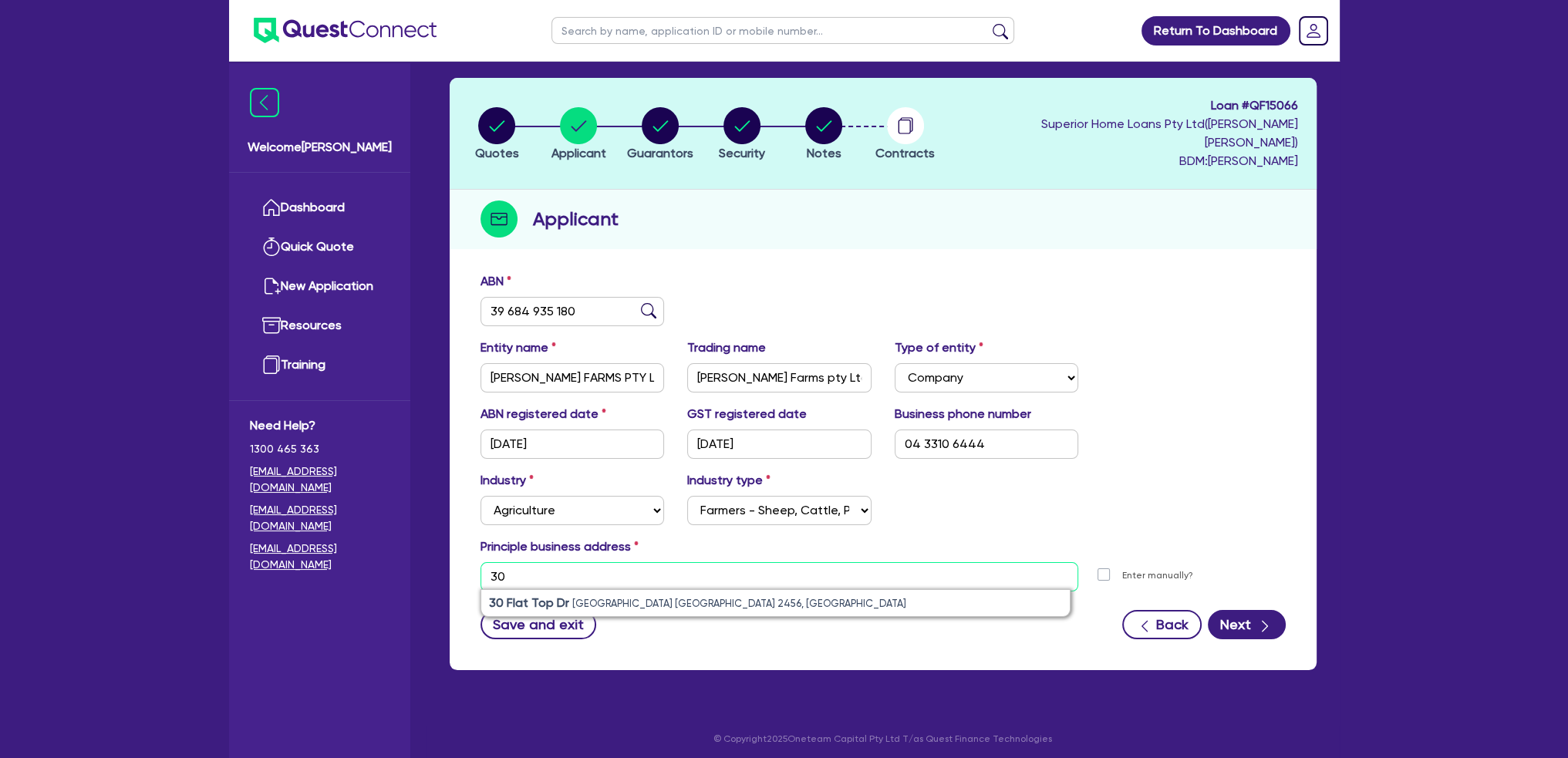
type input "3"
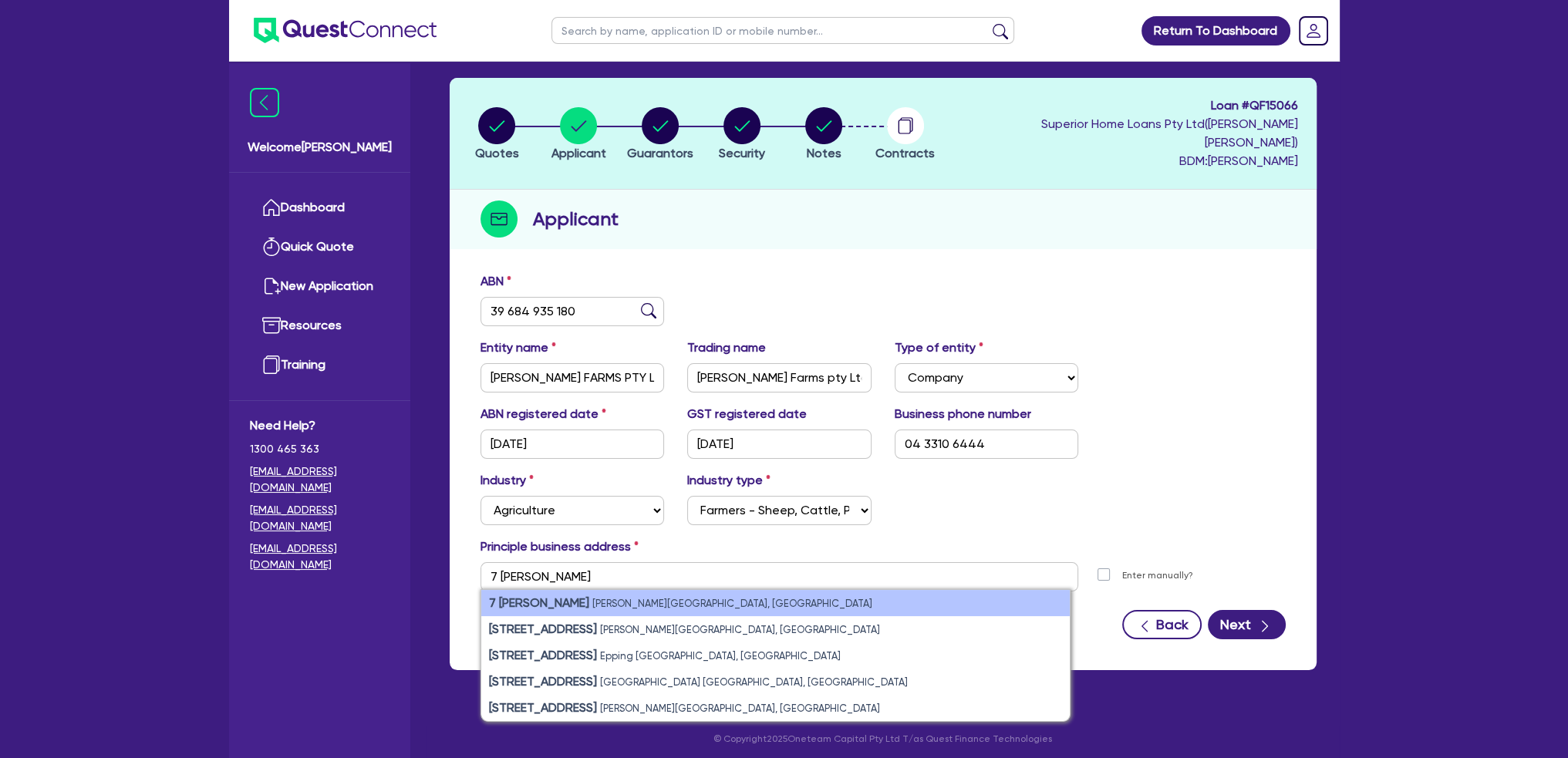
click at [593, 598] on small "[PERSON_NAME][GEOGRAPHIC_DATA], [GEOGRAPHIC_DATA]" at bounding box center [733, 603] width 280 height 11
type input "[STREET_ADDRESS][PERSON_NAME]"
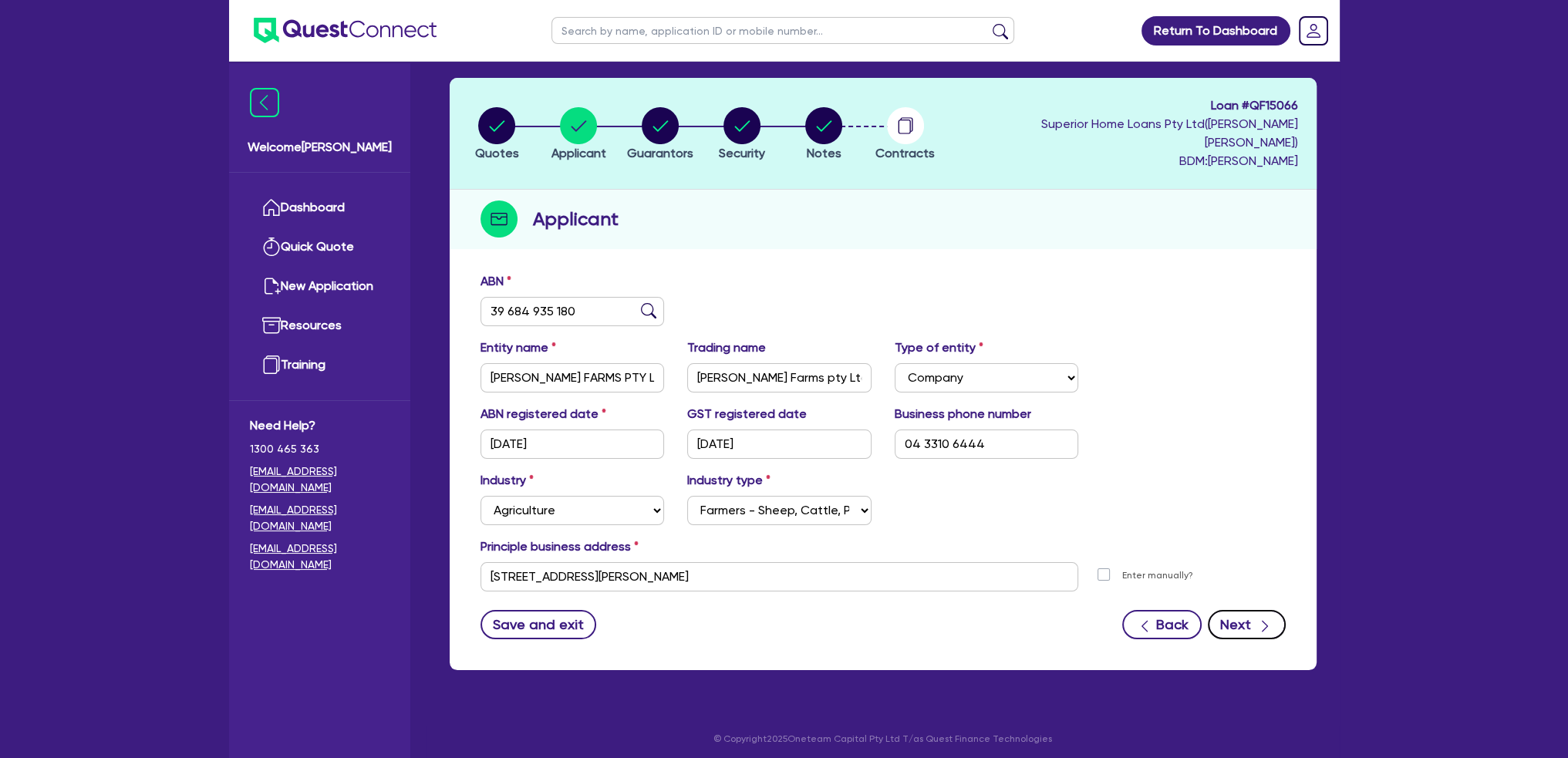
click at [1241, 610] on button "Next" at bounding box center [1247, 624] width 78 height 29
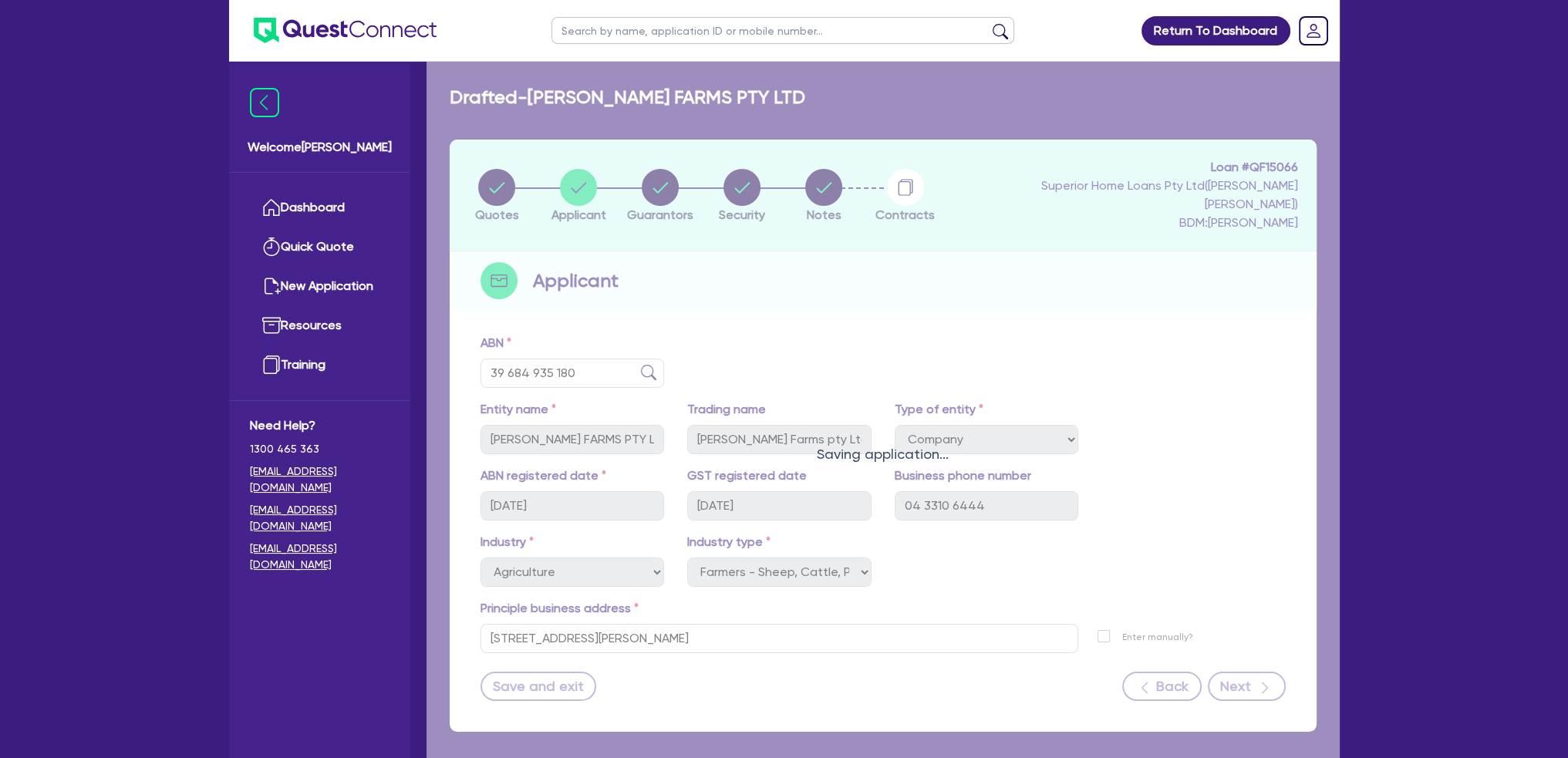
select select "MR"
select select "VIC"
select select "MARRIED"
select select "PROPERTY"
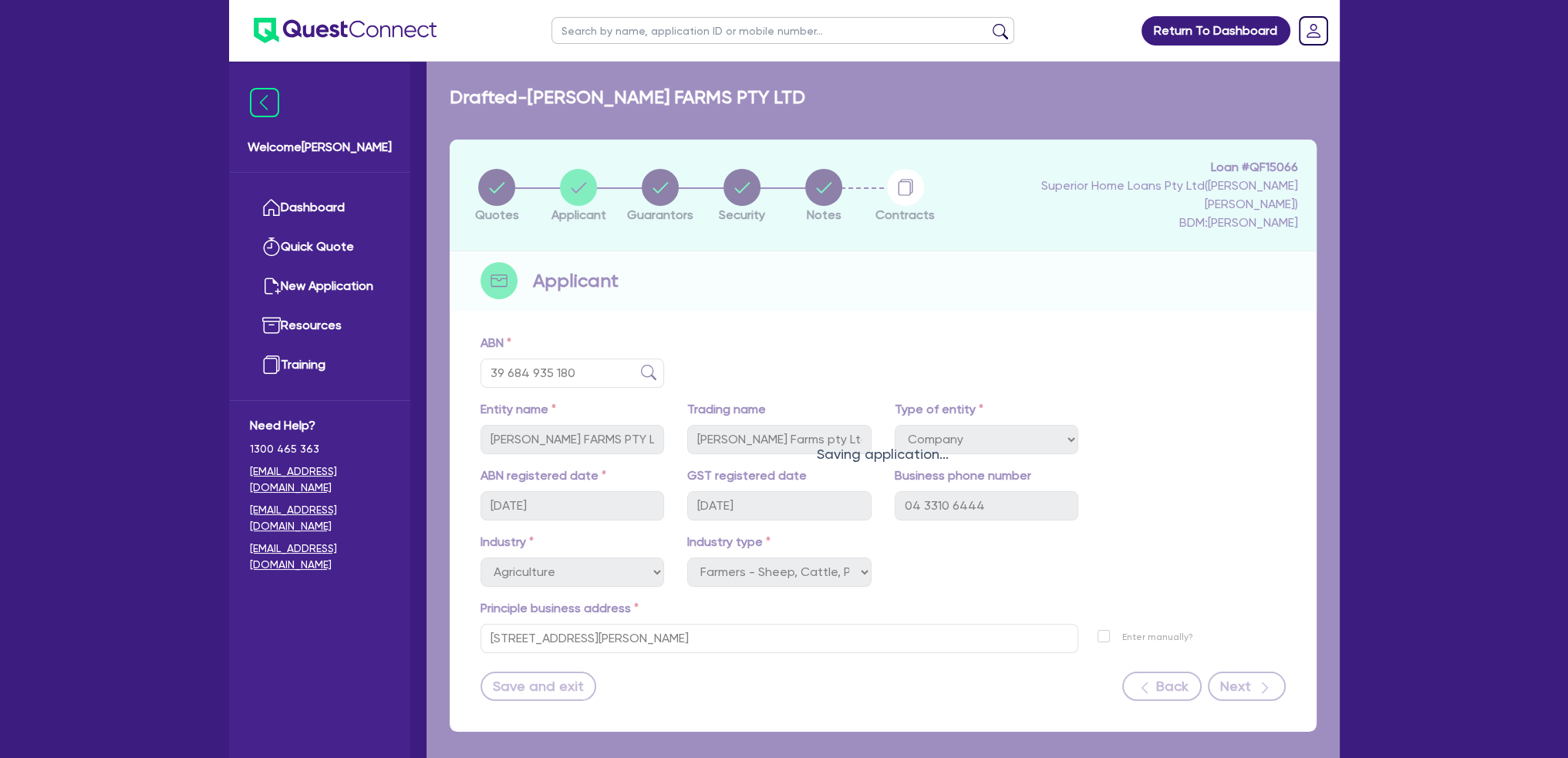
select select "VEHICLE"
select select "HOUSEHOLD_PERSONAL"
select select "EQUIPMENT"
select select "MORTGAGE"
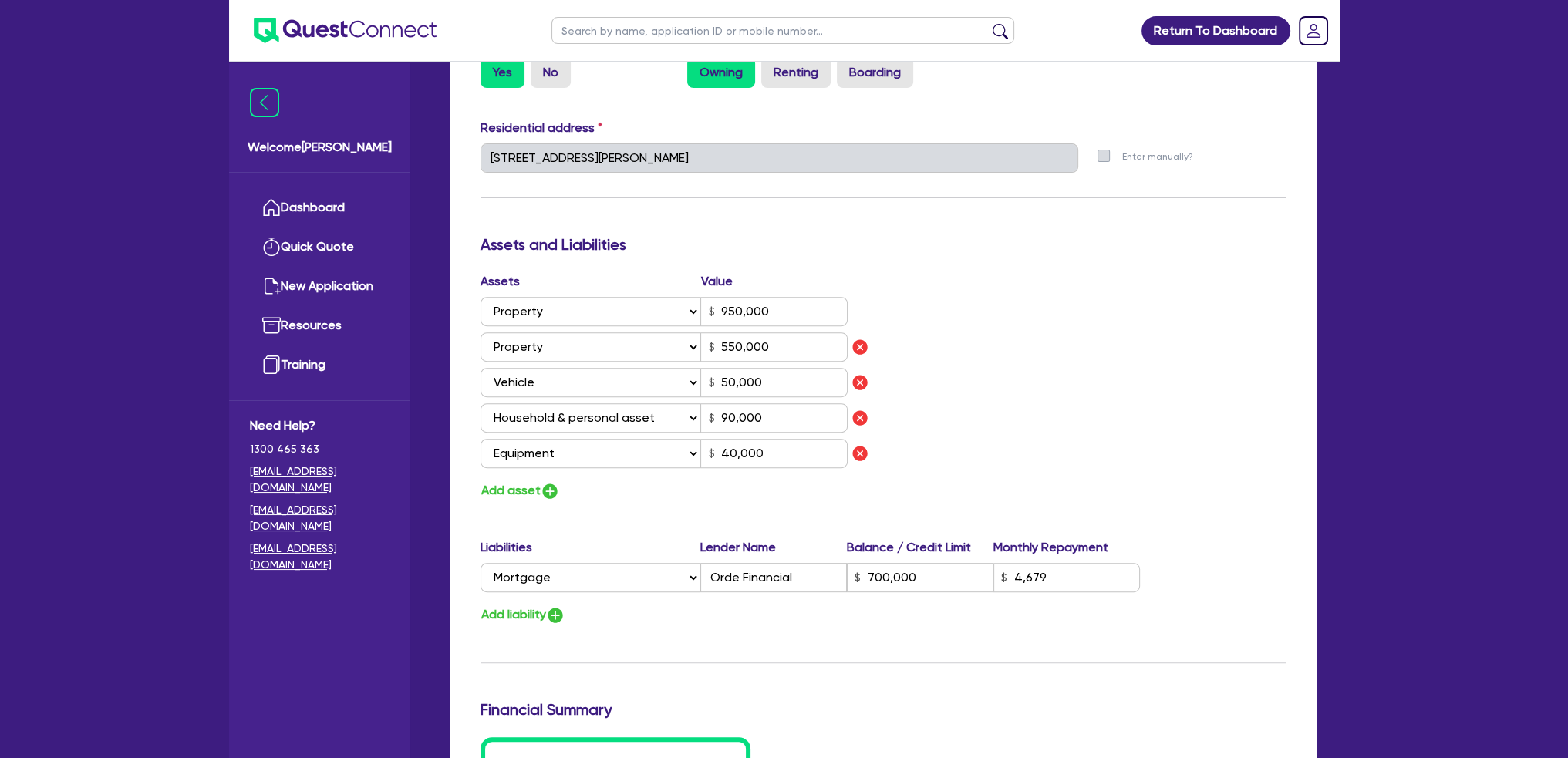
scroll to position [771, 0]
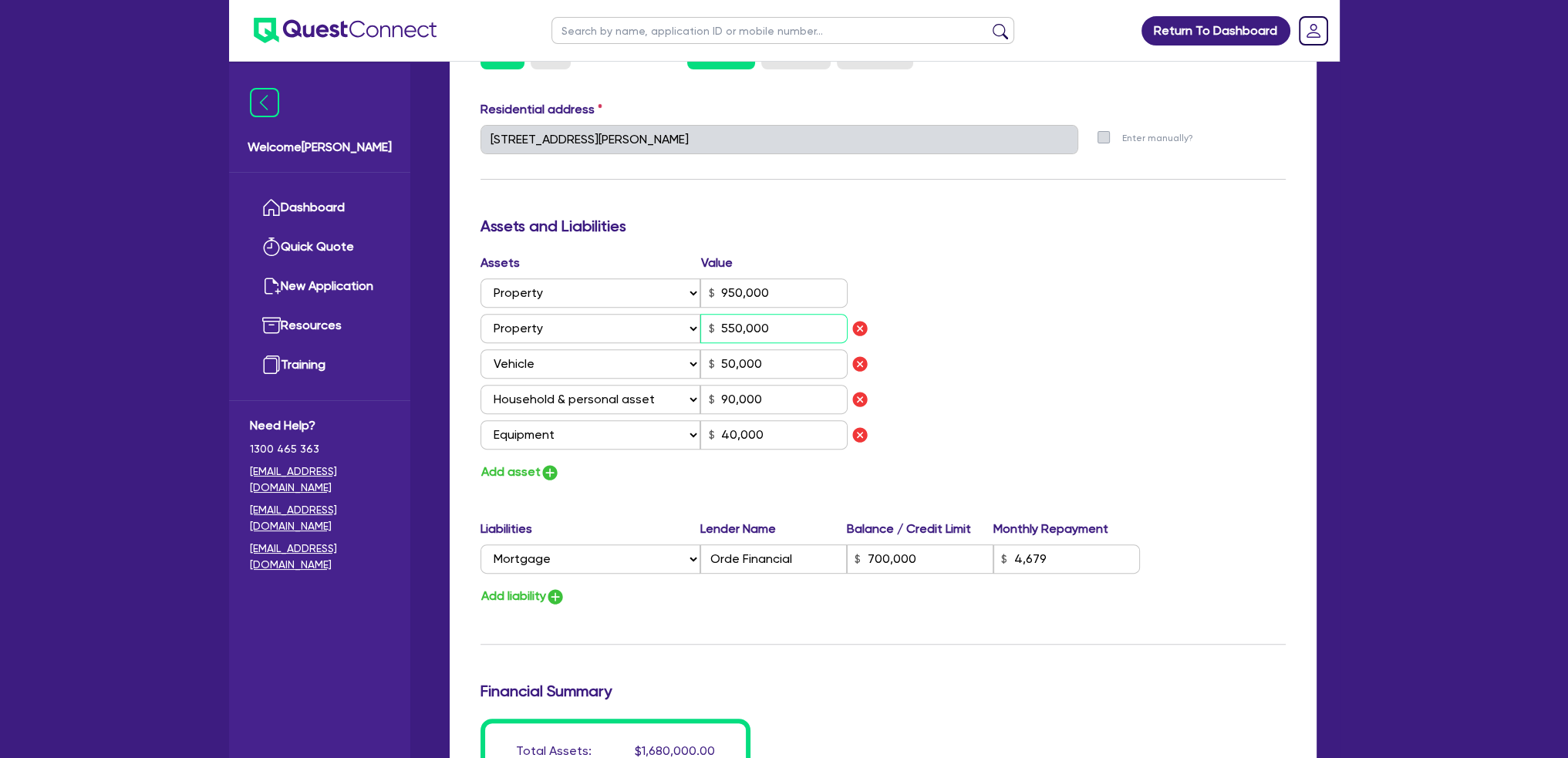
click at [784, 314] on input "550,000" at bounding box center [774, 328] width 147 height 29
type input "55,000"
type input "2"
type input "0436 208 238"
type input "950,000"
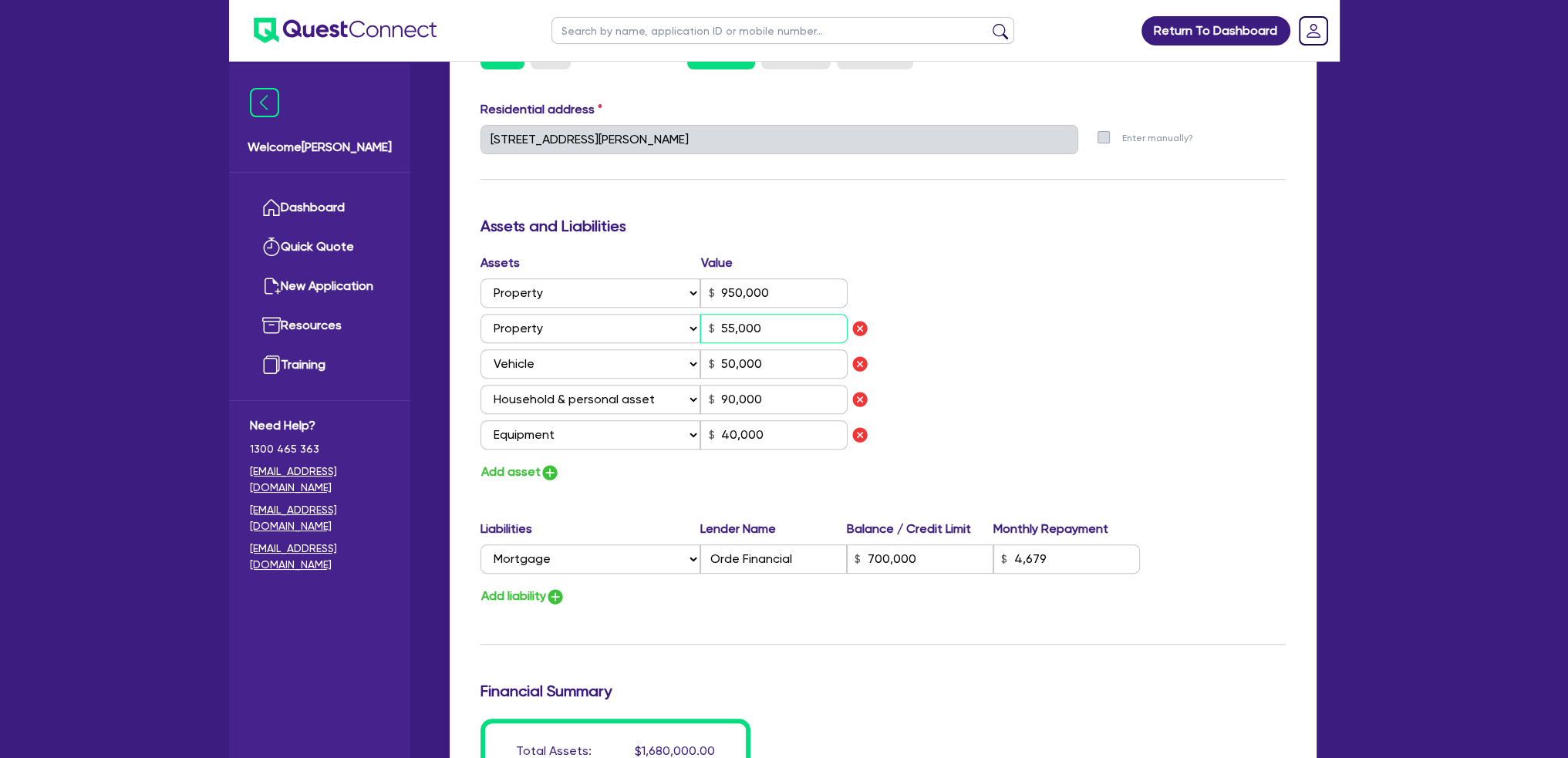
type input "5,500"
type input "50,000"
type input "90,000"
type input "40,000"
type input "700,000"
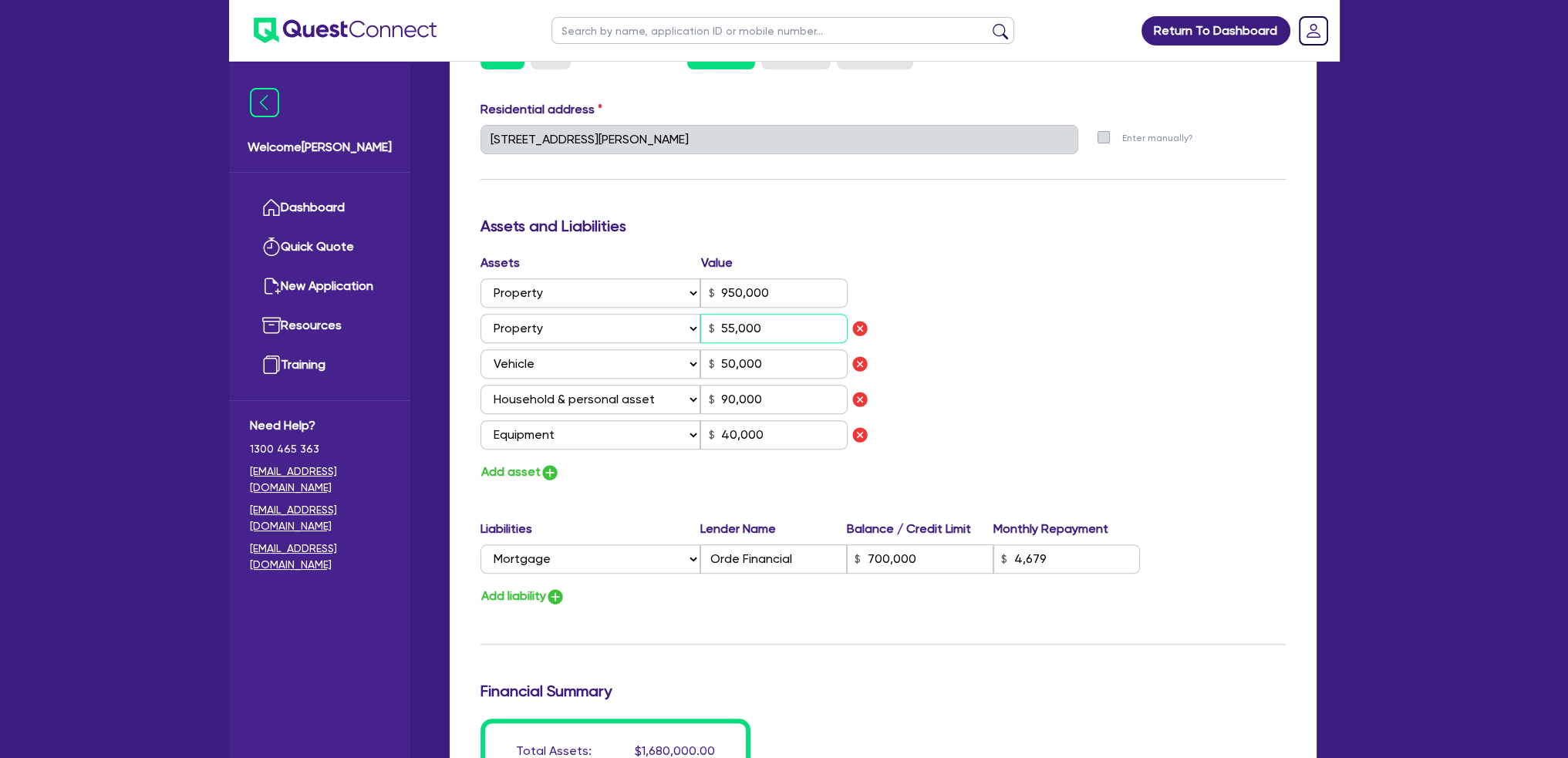
type input "4,679"
type input "2"
type input "0436 208 238"
type input "950,000"
type input "550"
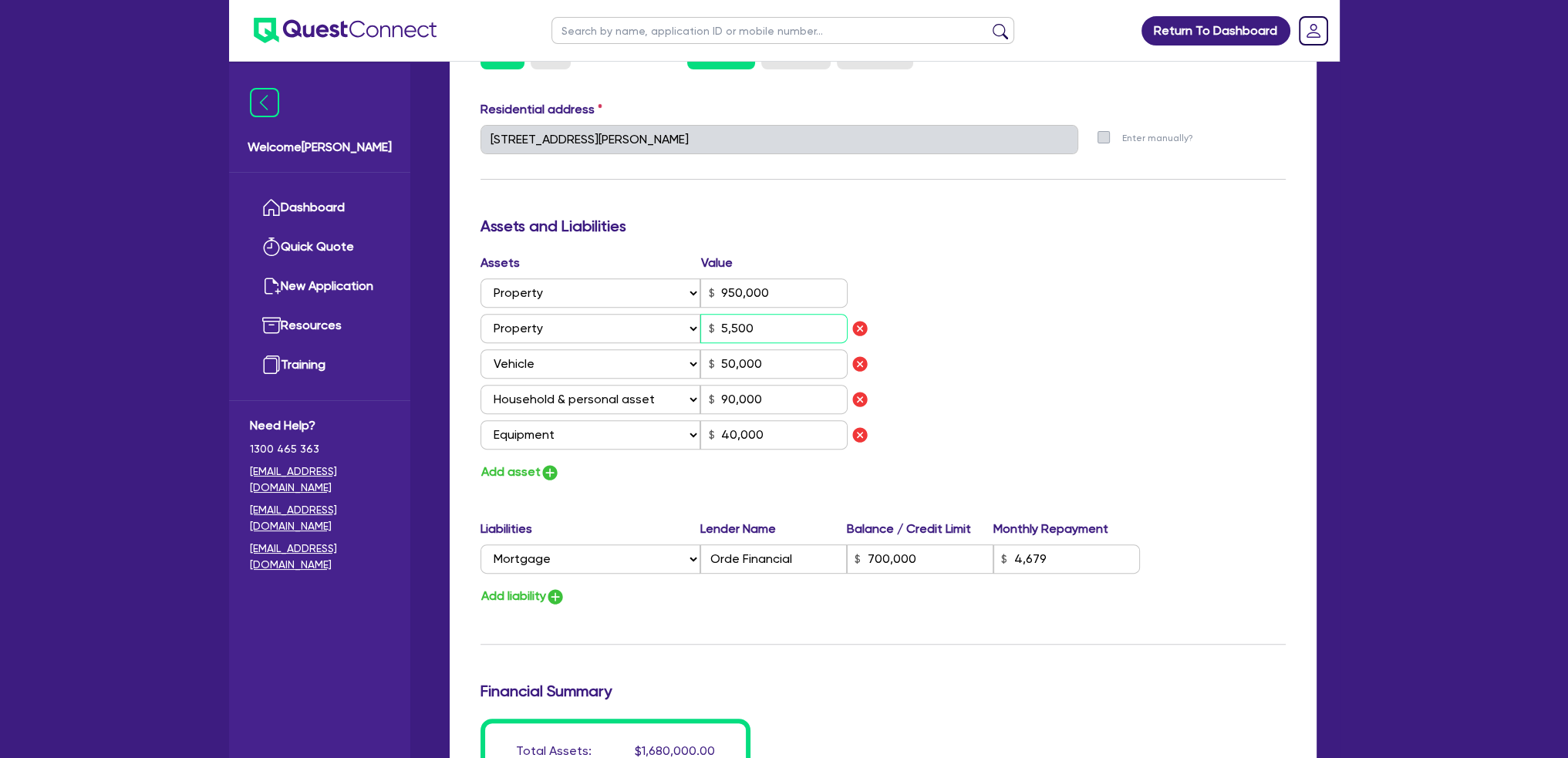
type input "50,000"
type input "90,000"
type input "40,000"
type input "700,000"
type input "4,679"
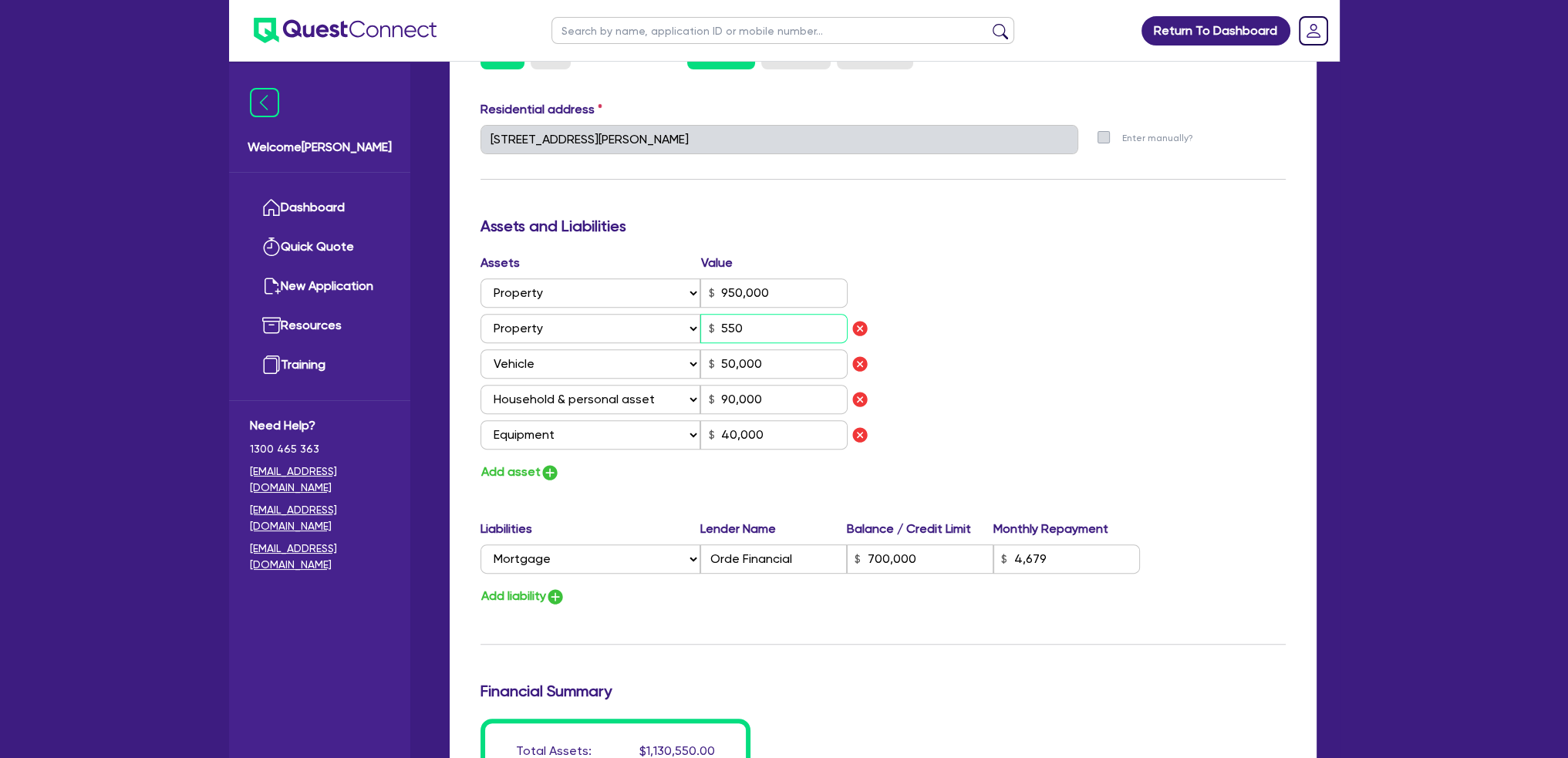
type input "2"
type input "0436 208 238"
type input "950,000"
type input "55"
type input "50,000"
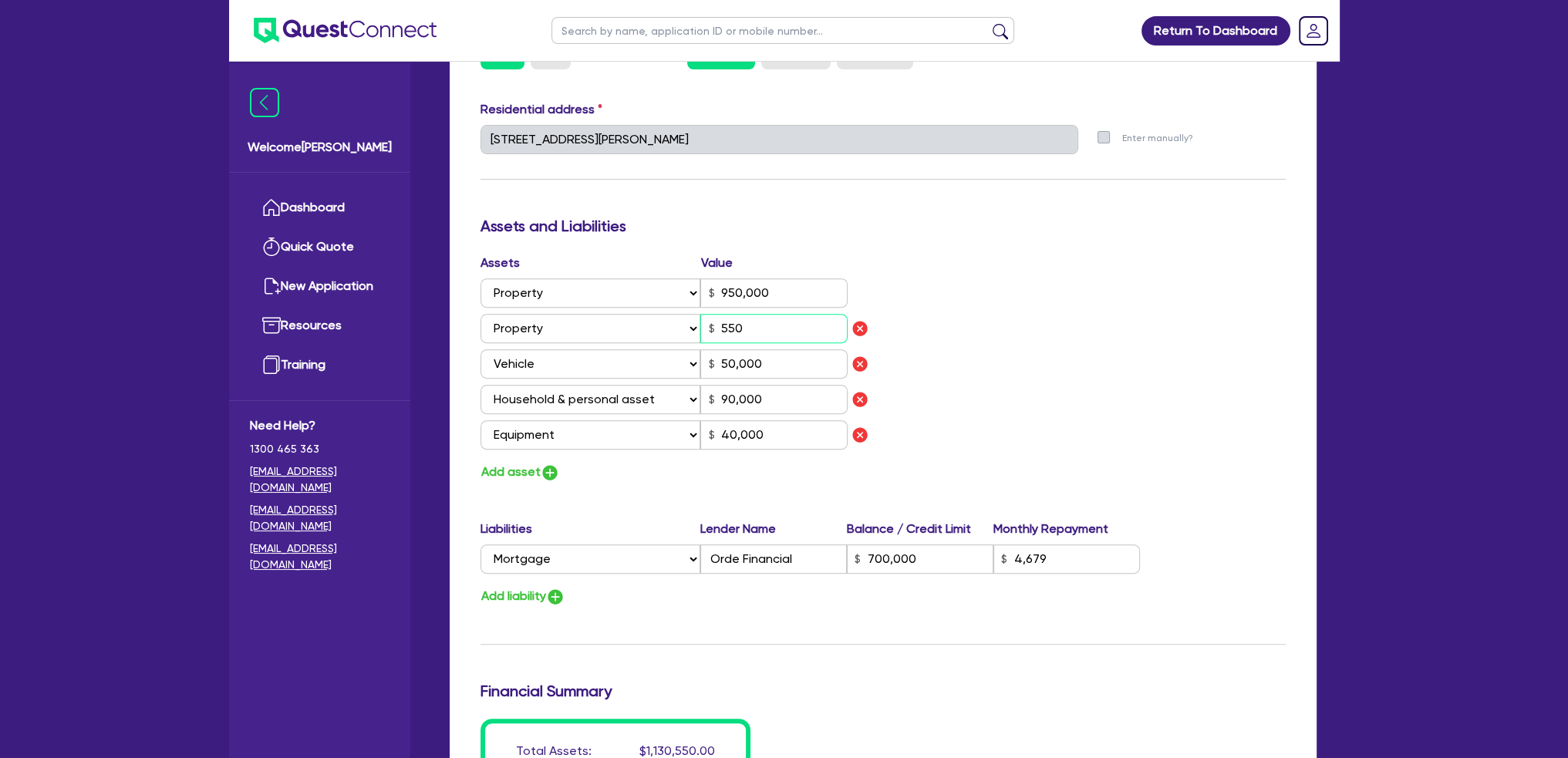
type input "90,000"
type input "40,000"
type input "700,000"
type input "4,679"
type input "2"
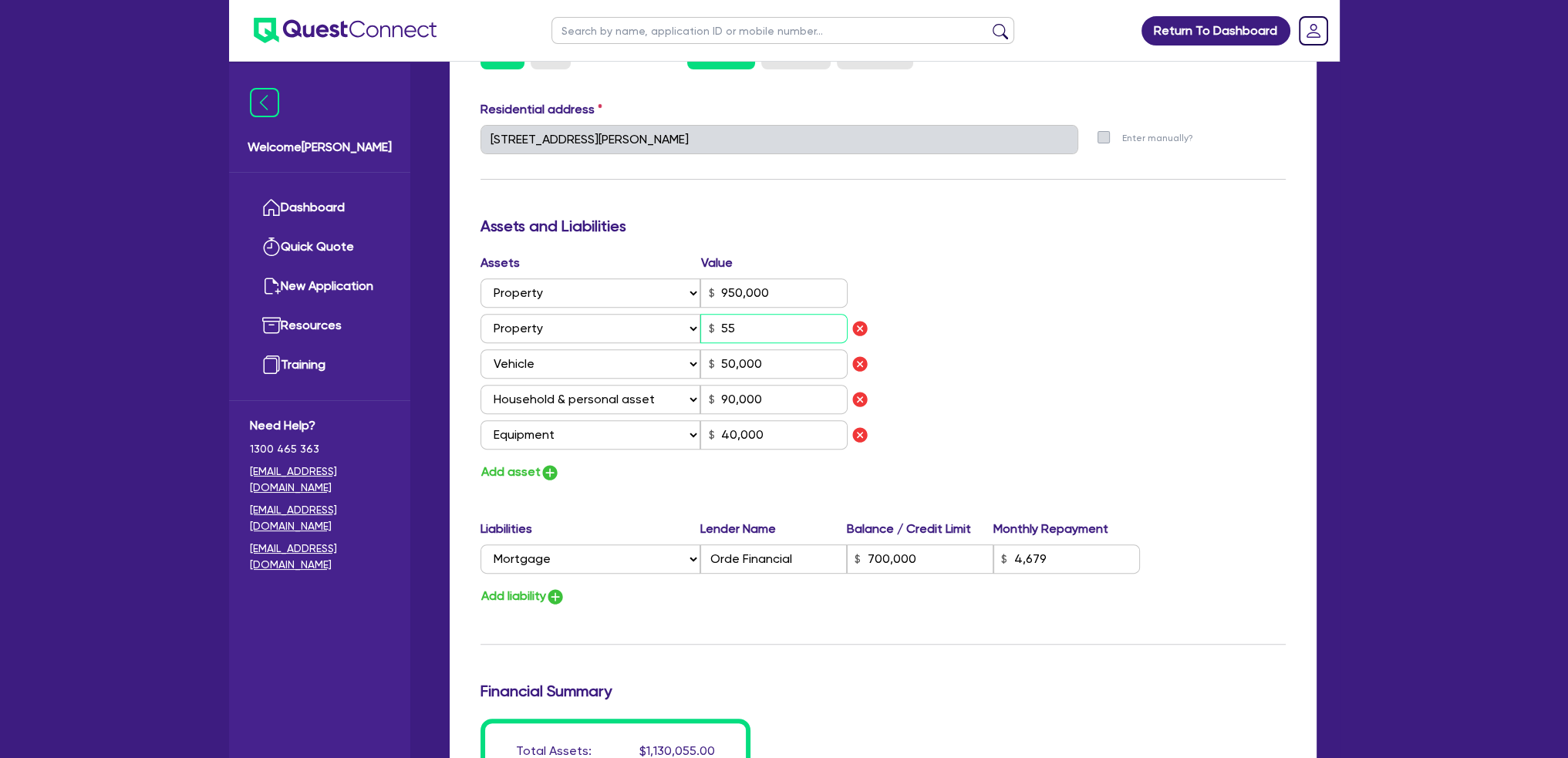
type input "0436 208 238"
type input "950,000"
type input "5"
type input "50,000"
type input "90,000"
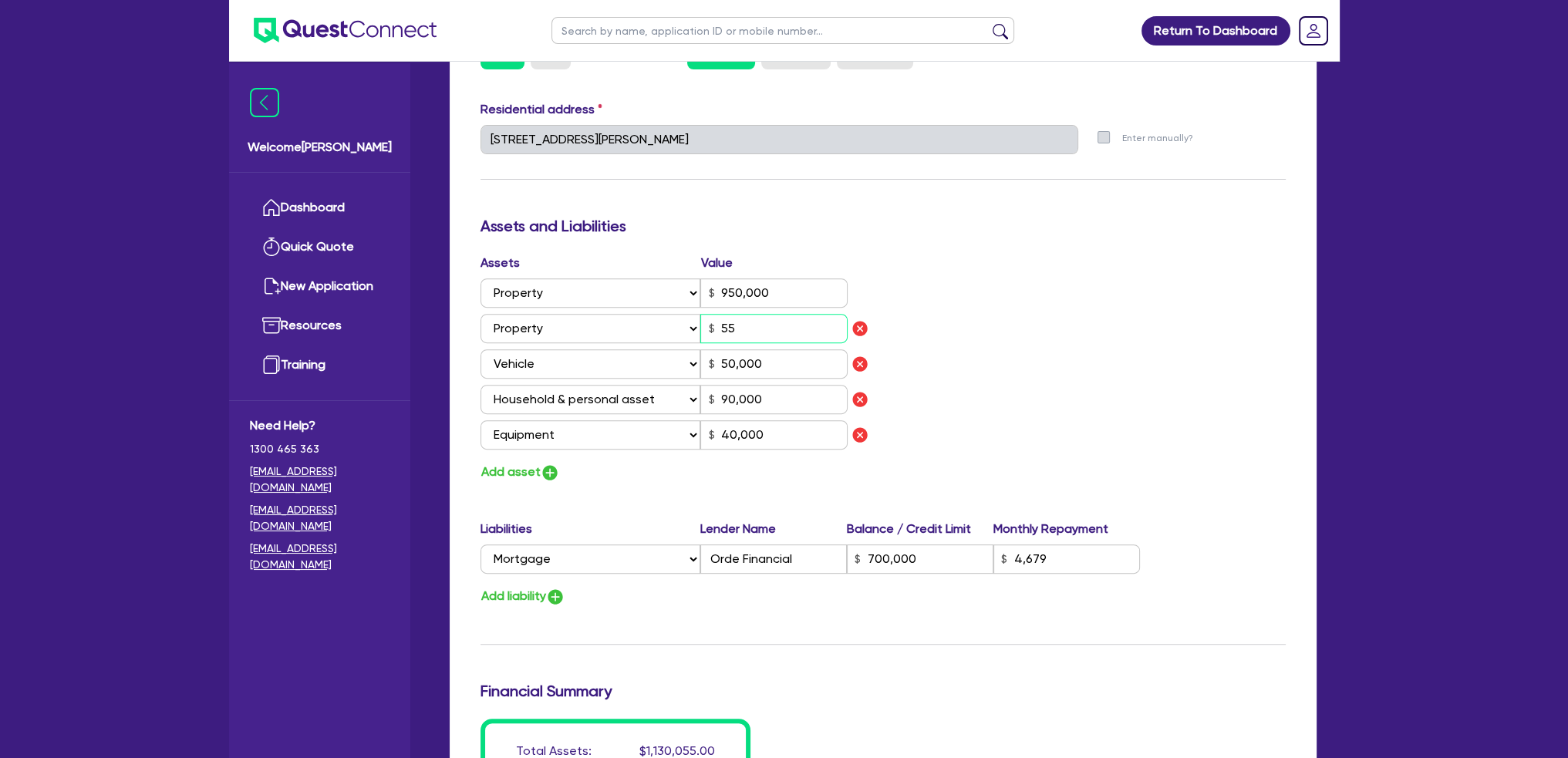
type input "40,000"
type input "700,000"
type input "4,679"
type input "2"
type input "0436 208 238"
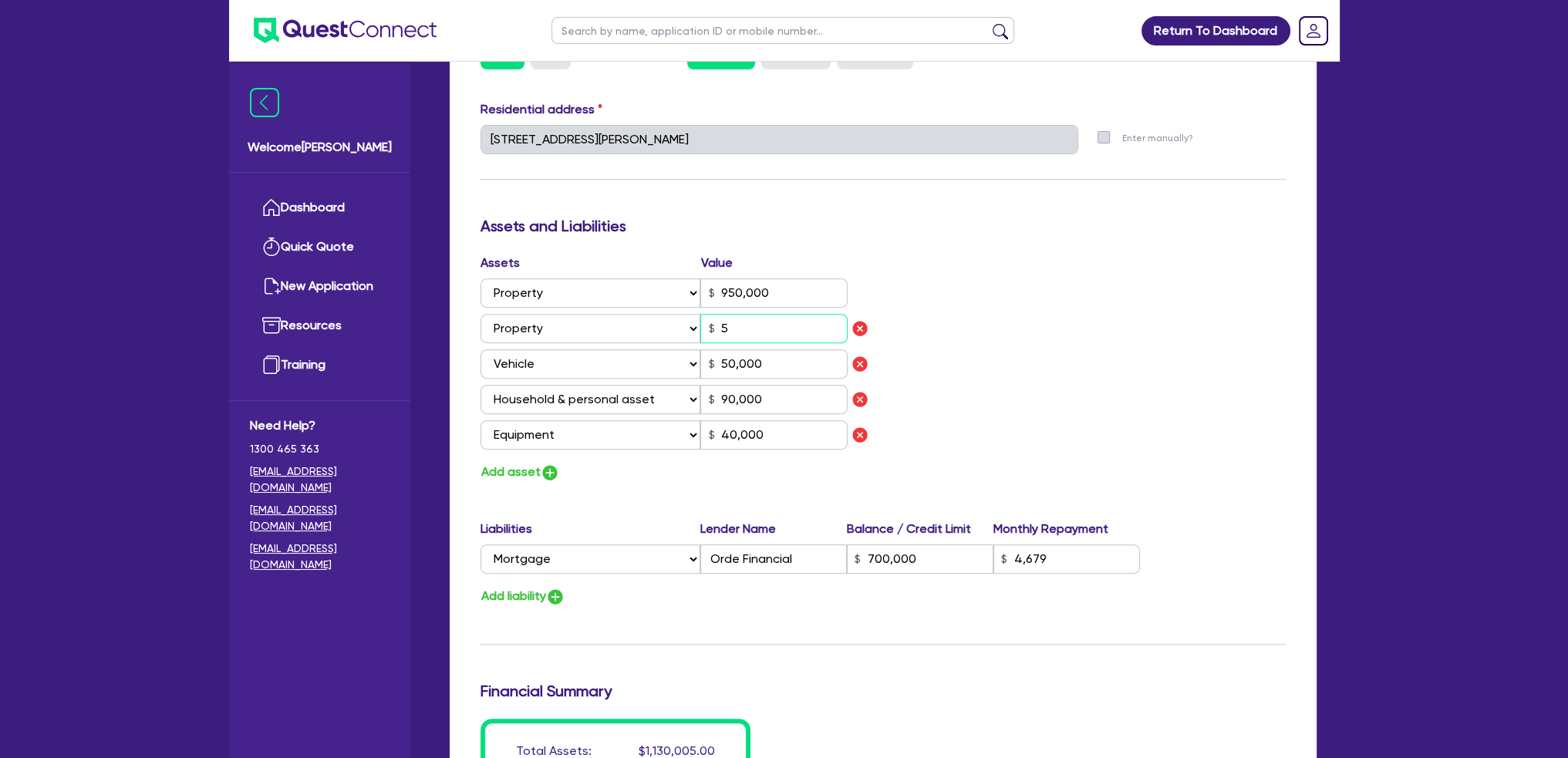
type input "950,000"
type input "50,000"
type input "90,000"
type input "40,000"
type input "700,000"
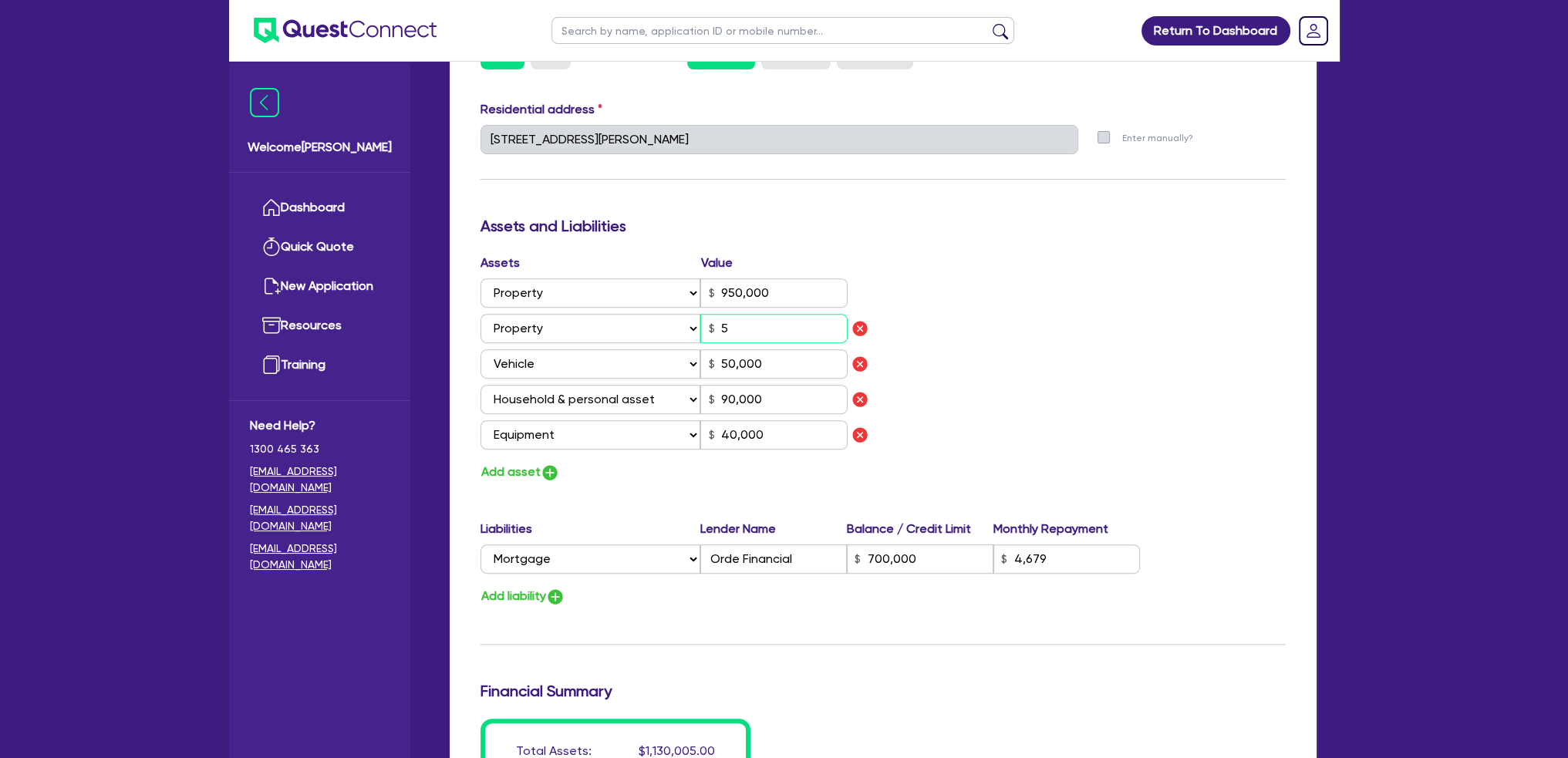
type input "4,679"
type input "2"
type input "0436 208 238"
type input "950,000"
type input "1"
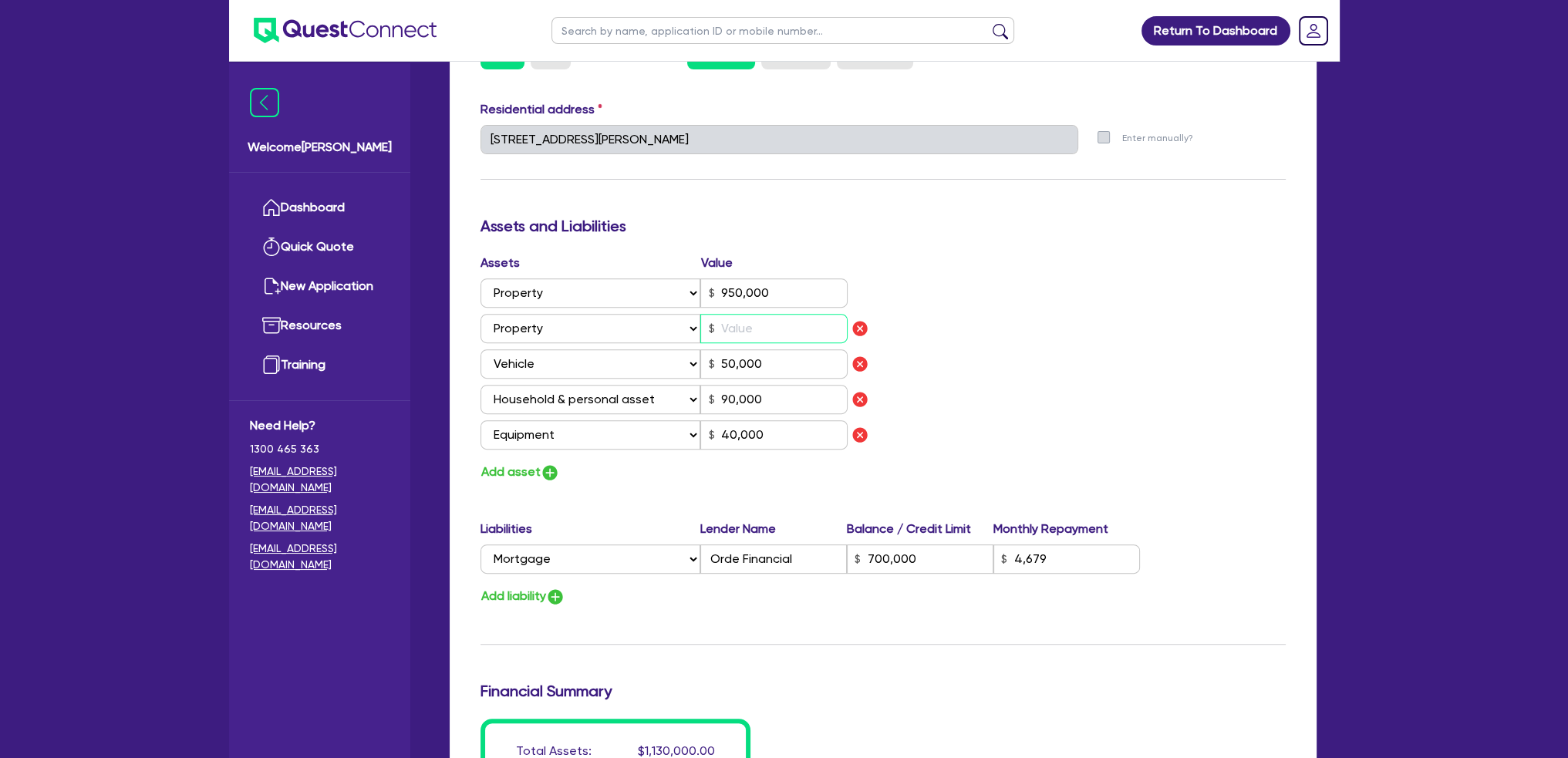
type input "50,000"
type input "90,000"
type input "40,000"
type input "700,000"
type input "4,679"
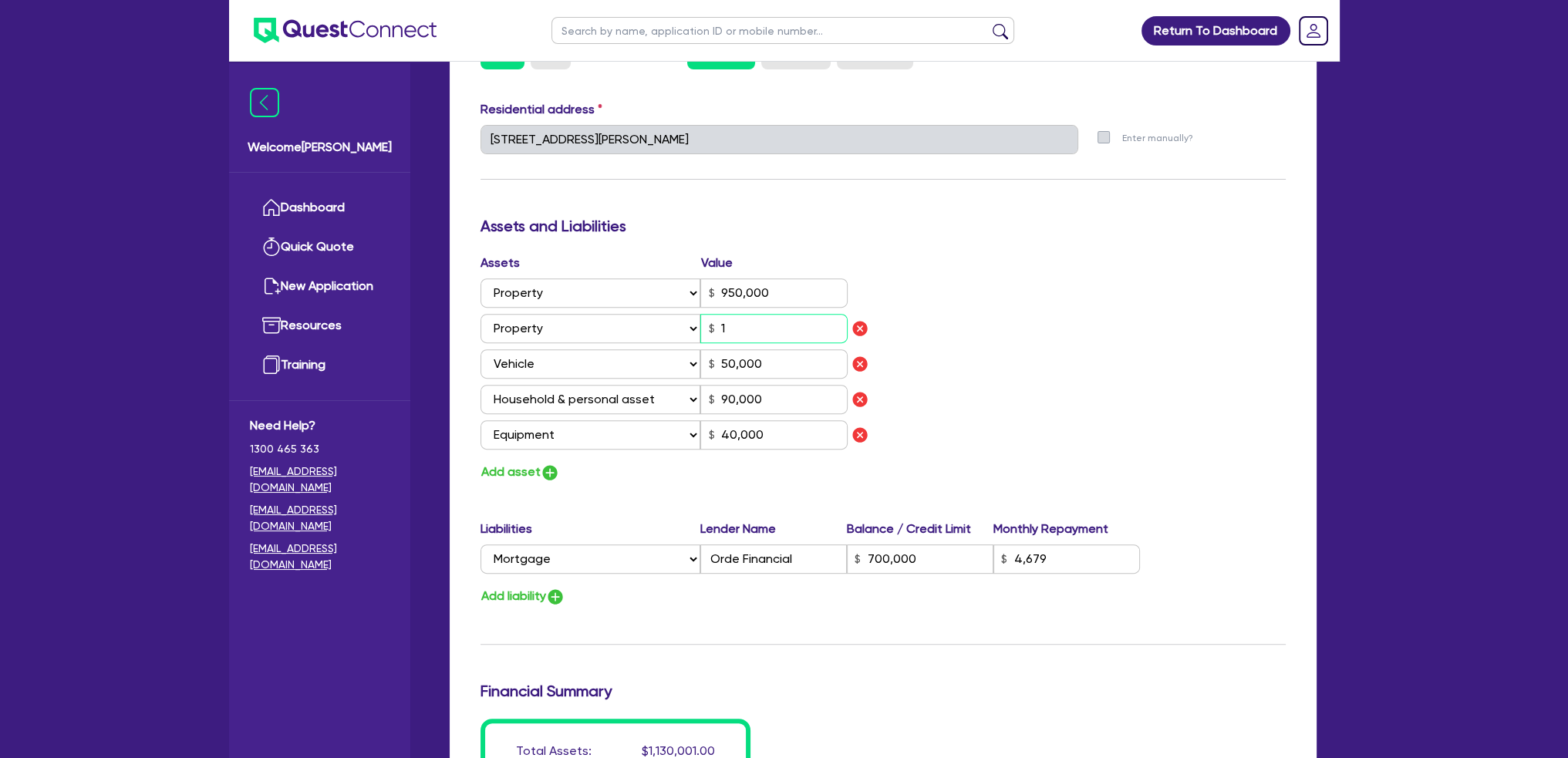
type input "2"
type input "0436 208 238"
type input "950,000"
type input "14"
type input "50,000"
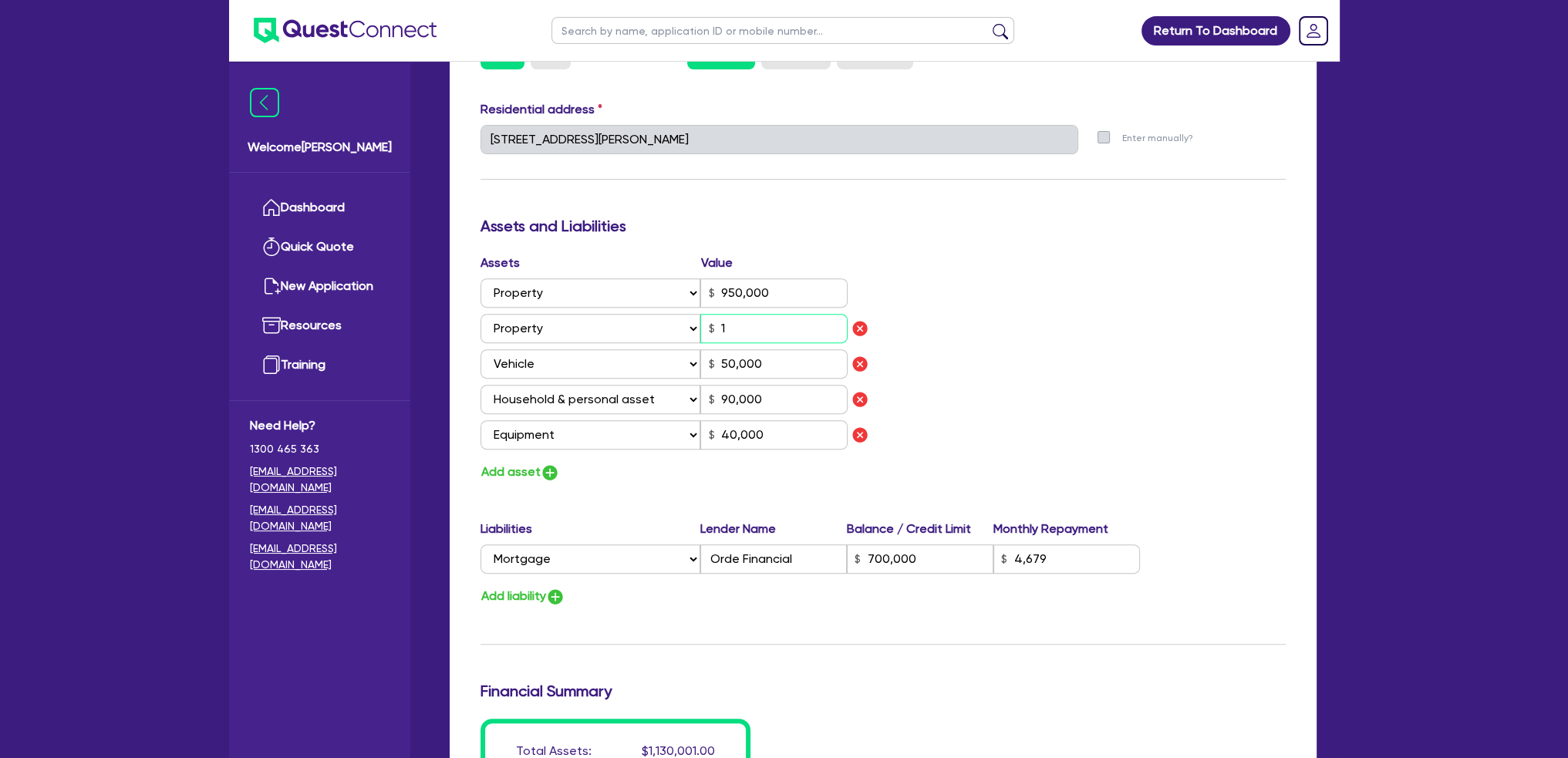
type input "90,000"
type input "40,000"
type input "700,000"
type input "4,679"
type input "2"
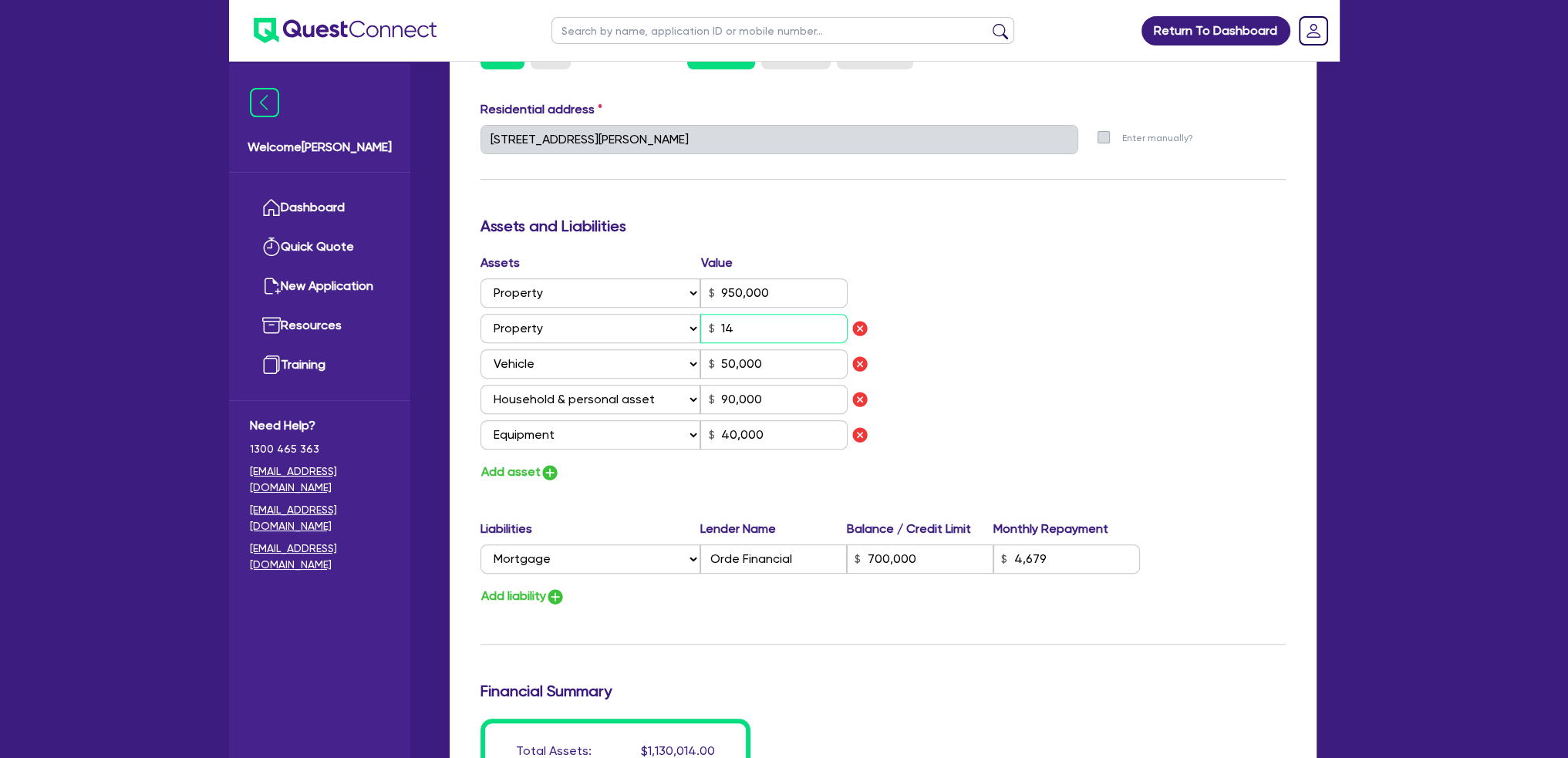
type input "0436 208 238"
type input "950,000"
type input "1"
type input "50,000"
type input "90,000"
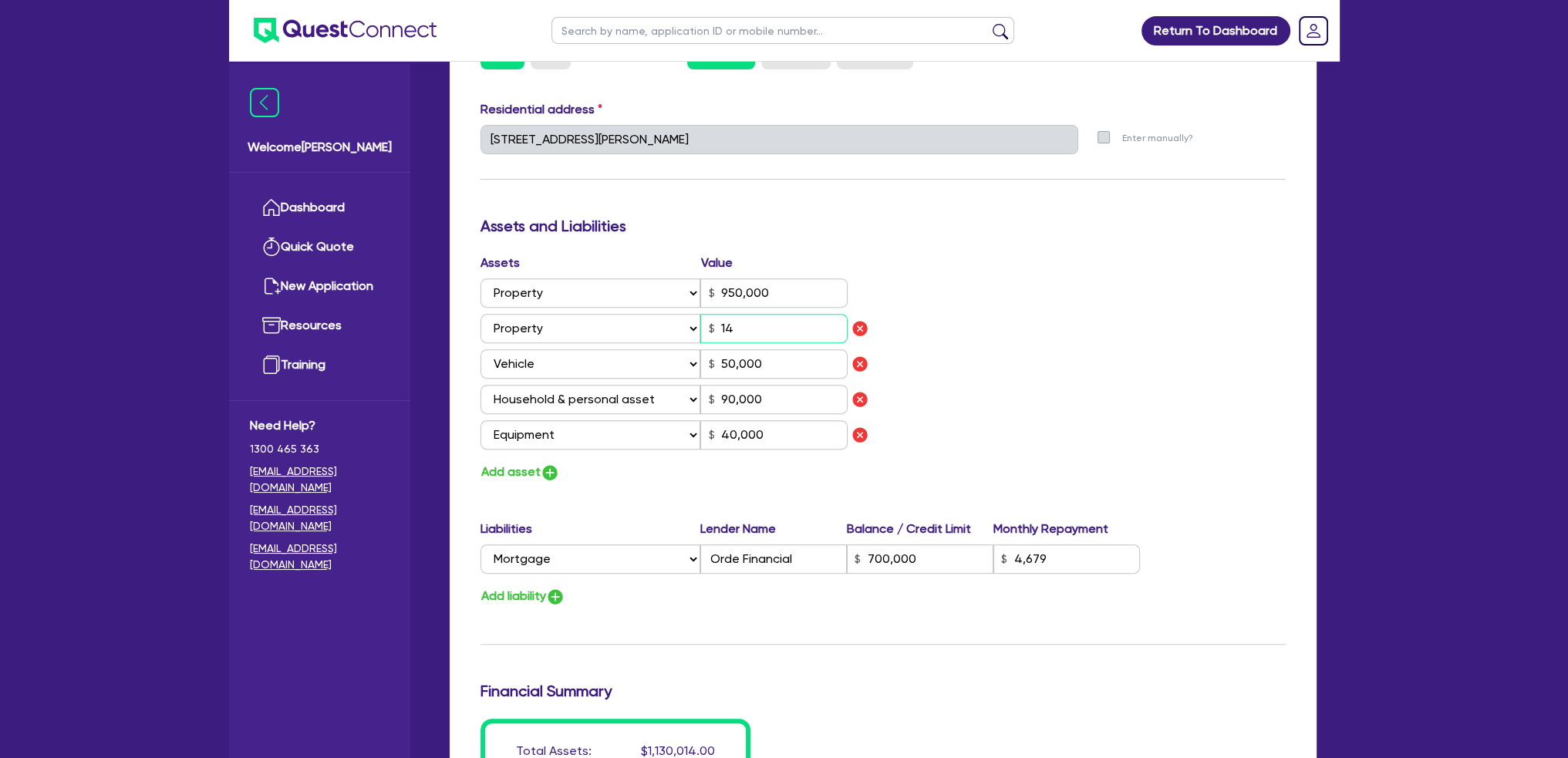
type input "40,000"
type input "700,000"
type input "4,679"
type input "2"
type input "0436 208 238"
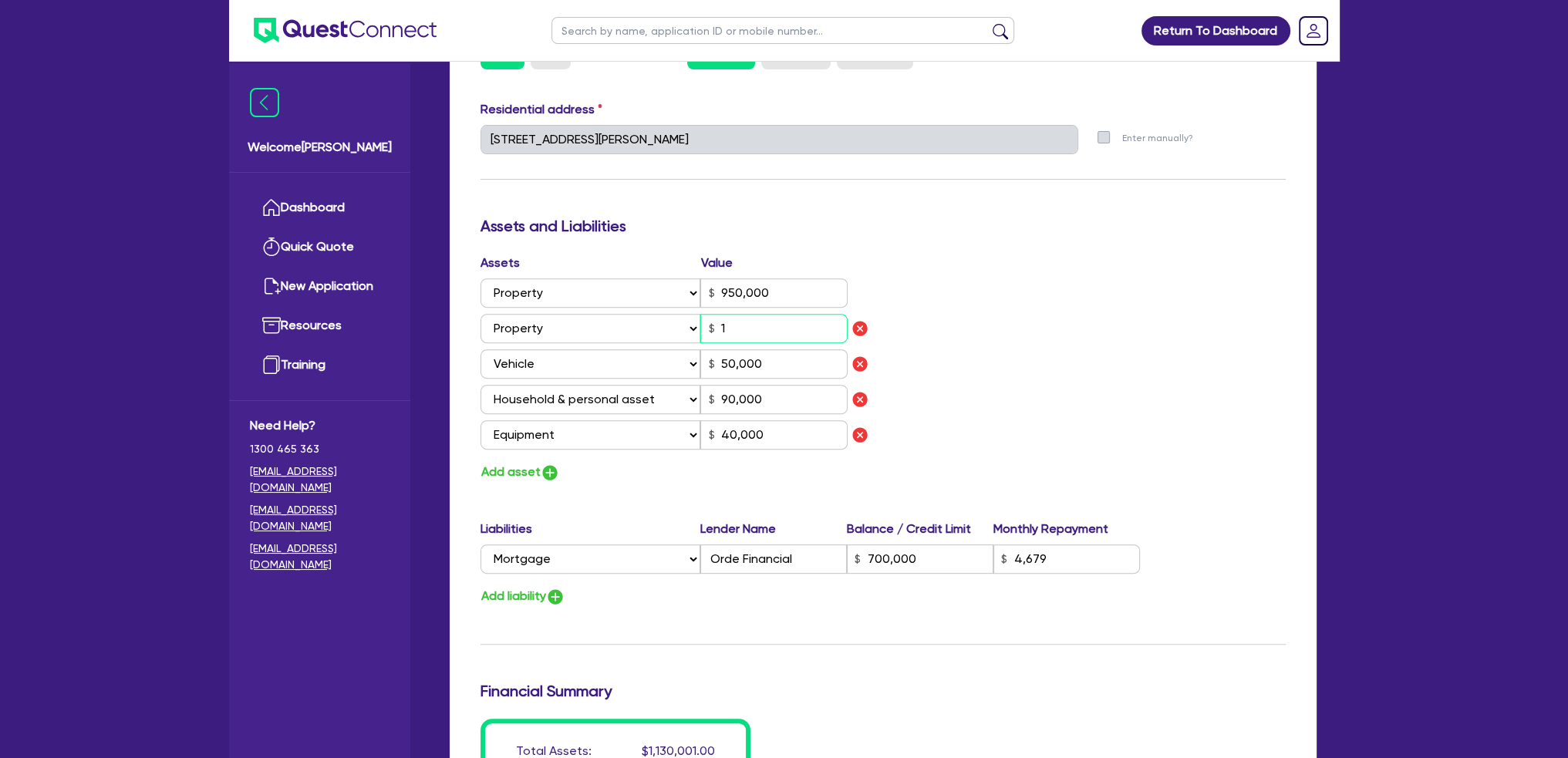
type input "950,000"
type input "15"
type input "50,000"
type input "90,000"
type input "40,000"
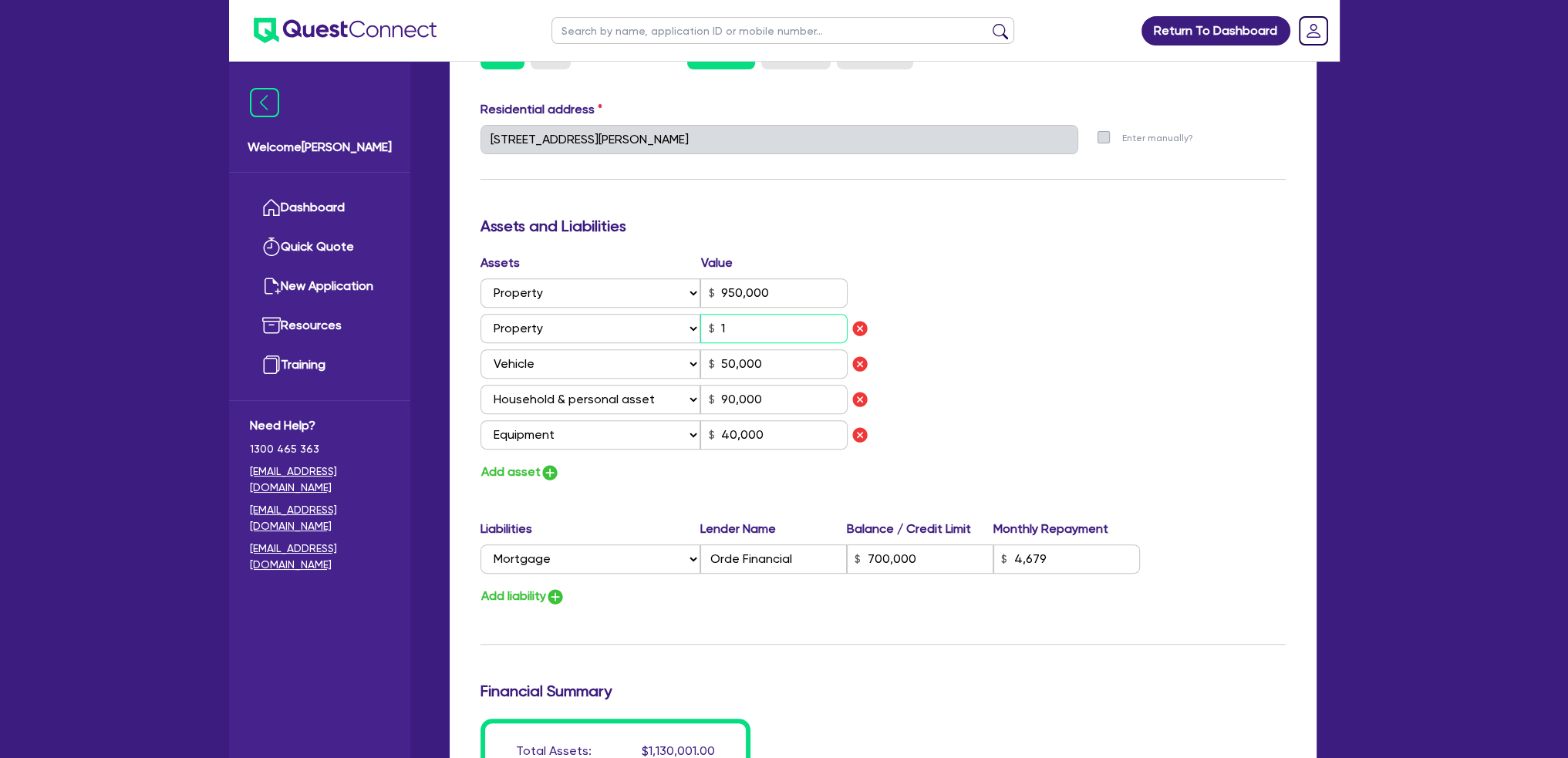
type input "700,000"
type input "4,679"
type input "2"
type input "0436 208 238"
type input "950,000"
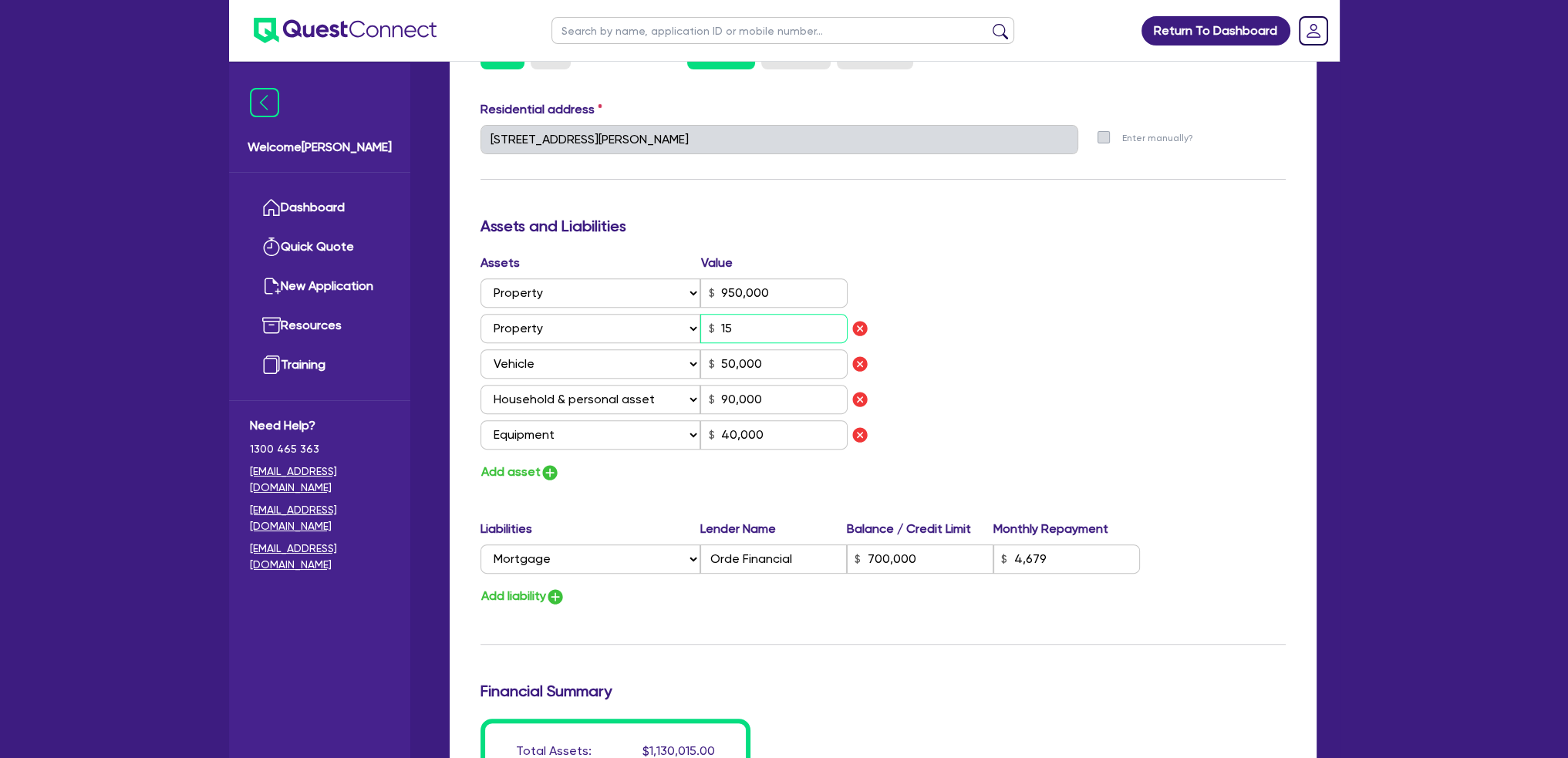
type input "150"
type input "50,000"
type input "90,000"
type input "40,000"
type input "700,000"
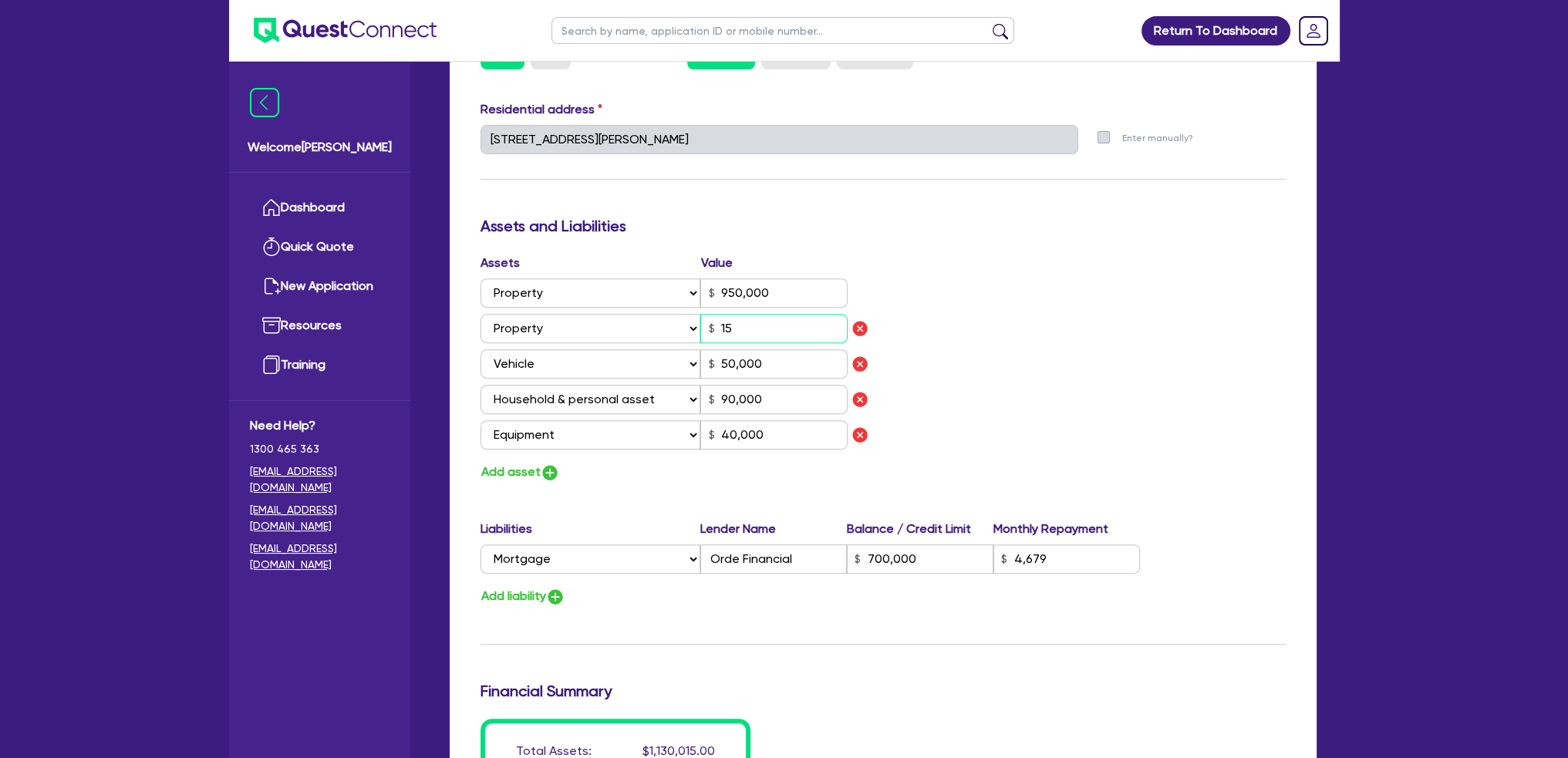
type input "4,679"
type input "2"
type input "0436 208 238"
type input "950,000"
type input "1,500"
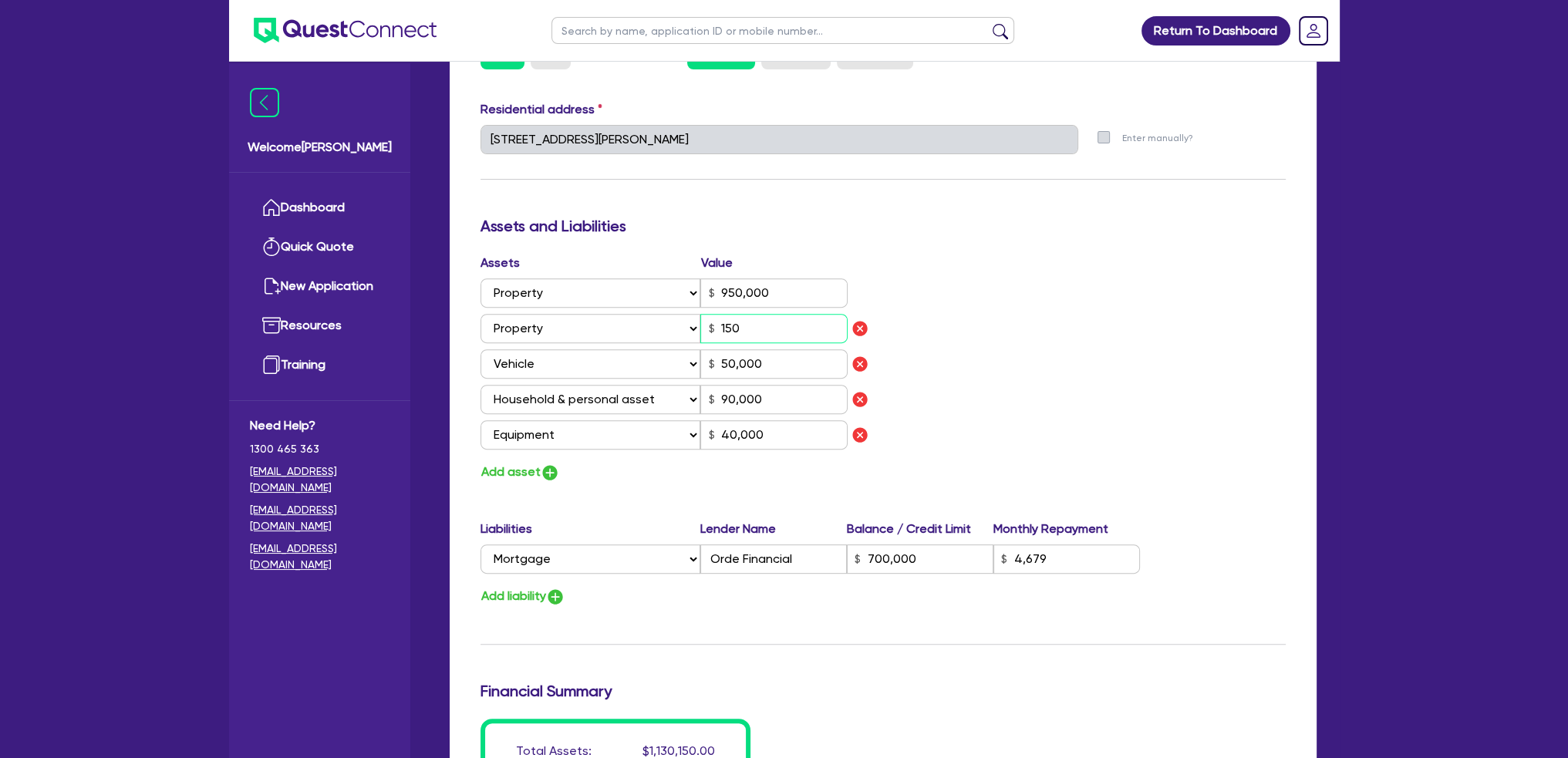
type input "50,000"
type input "90,000"
type input "40,000"
type input "700,000"
type input "4,679"
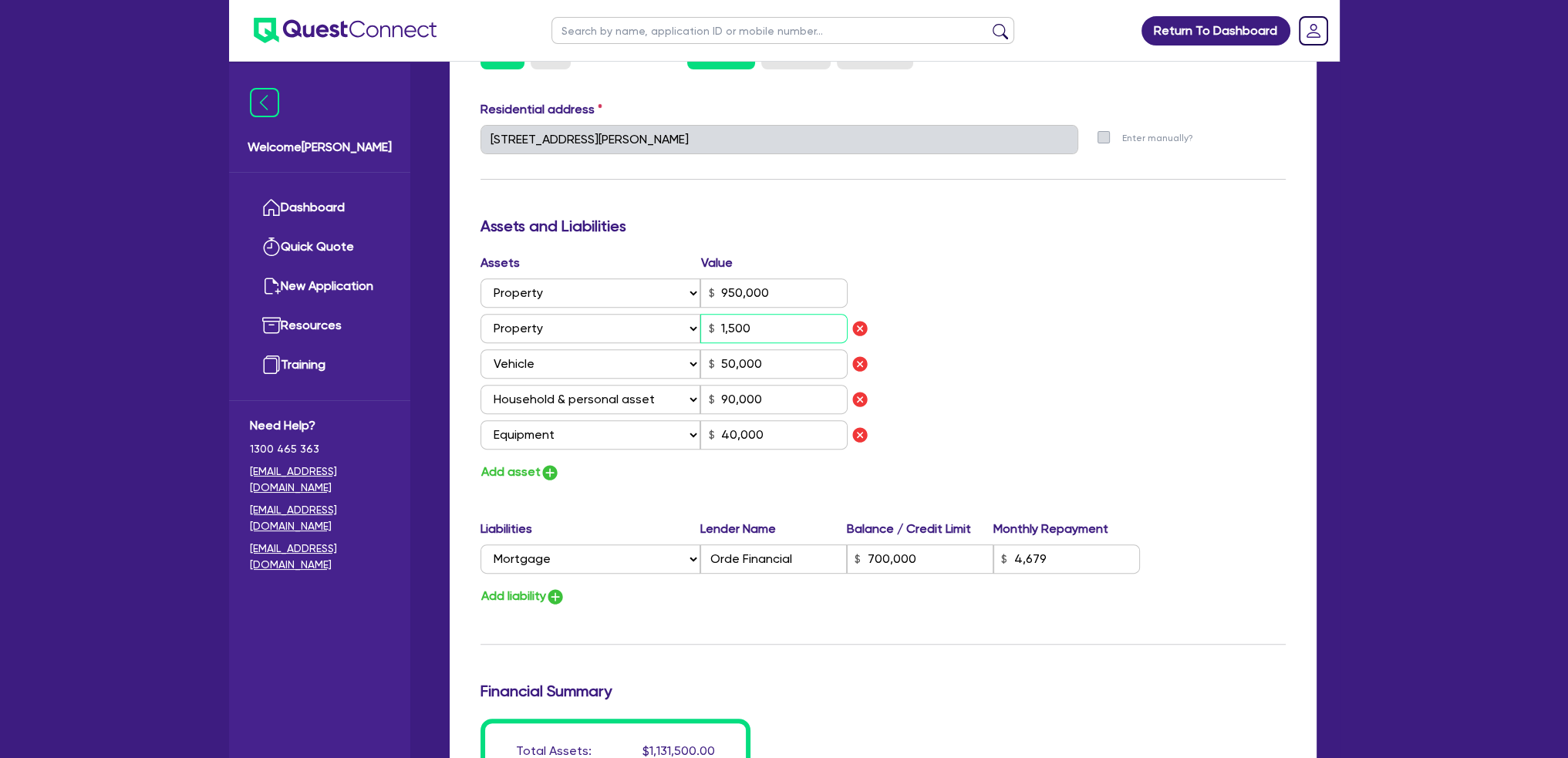
type input "2"
type input "0436 208 238"
type input "950,000"
type input "15,000"
type input "50,000"
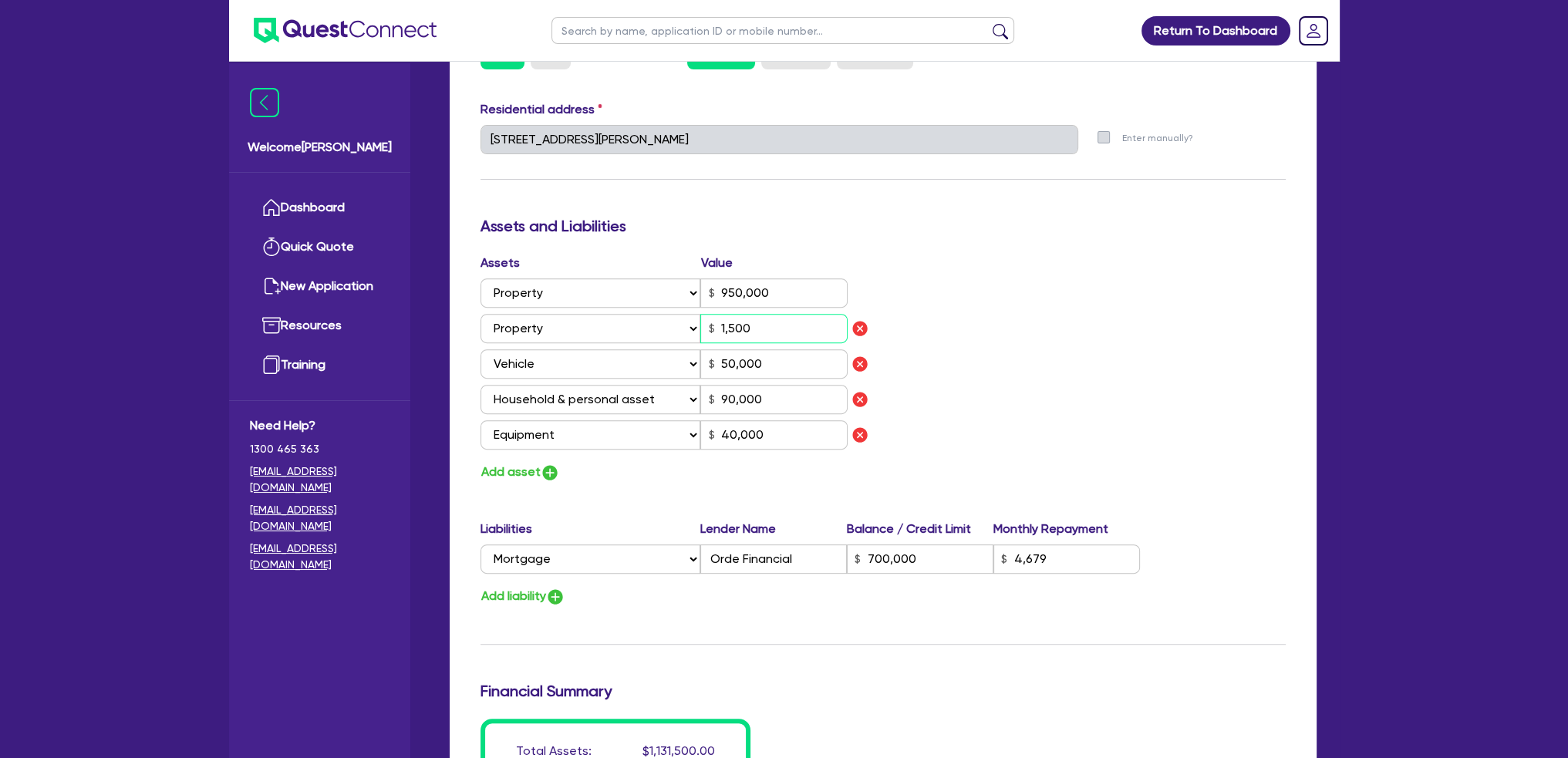
type input "90,000"
type input "40,000"
type input "700,000"
type input "4,679"
type input "2"
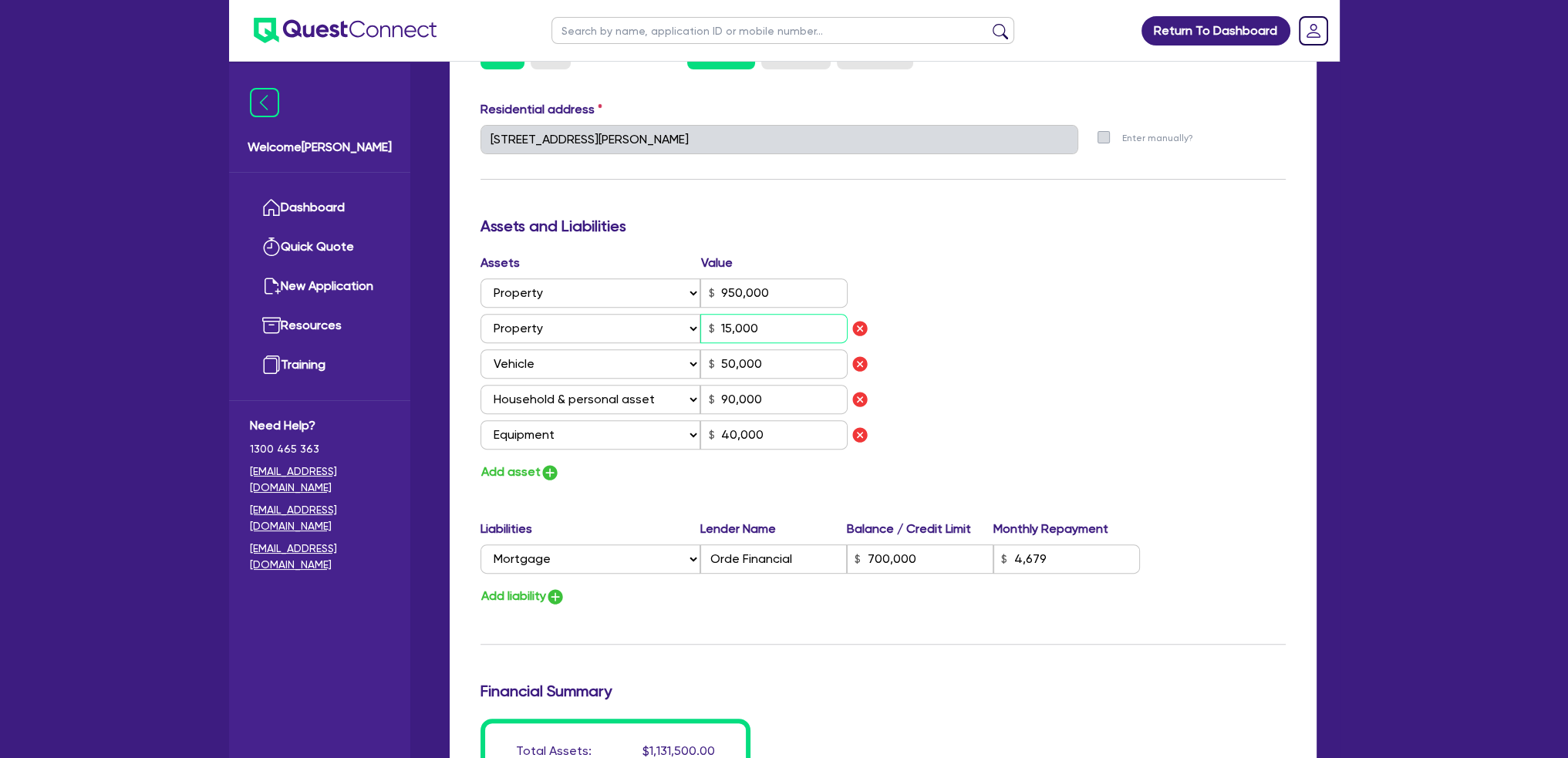
type input "0436 208 238"
type input "950,000"
type input "150,000"
type input "50,000"
type input "90,000"
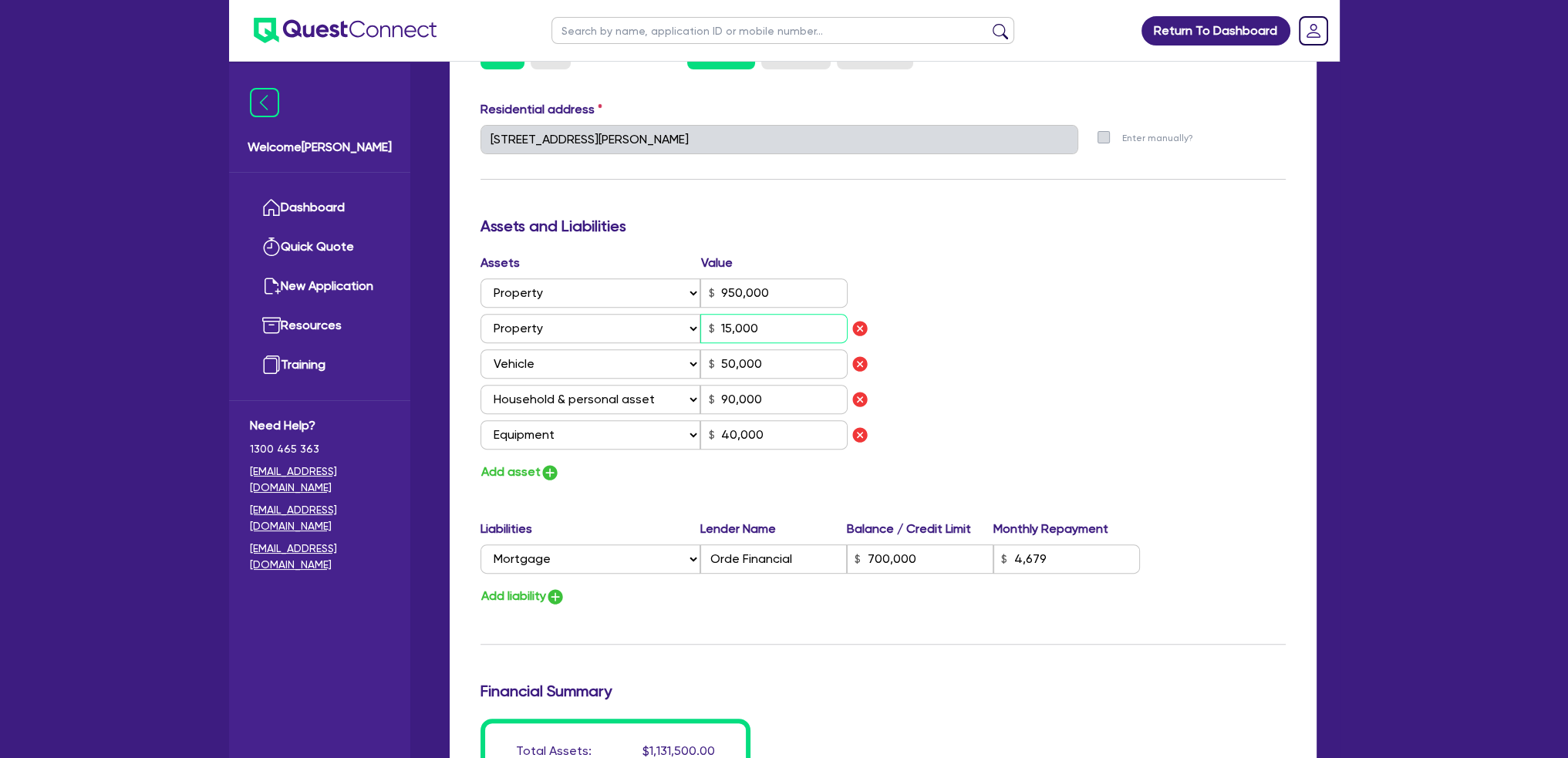
type input "40,000"
type input "700,000"
type input "4,679"
type input "2"
type input "0436 208 238"
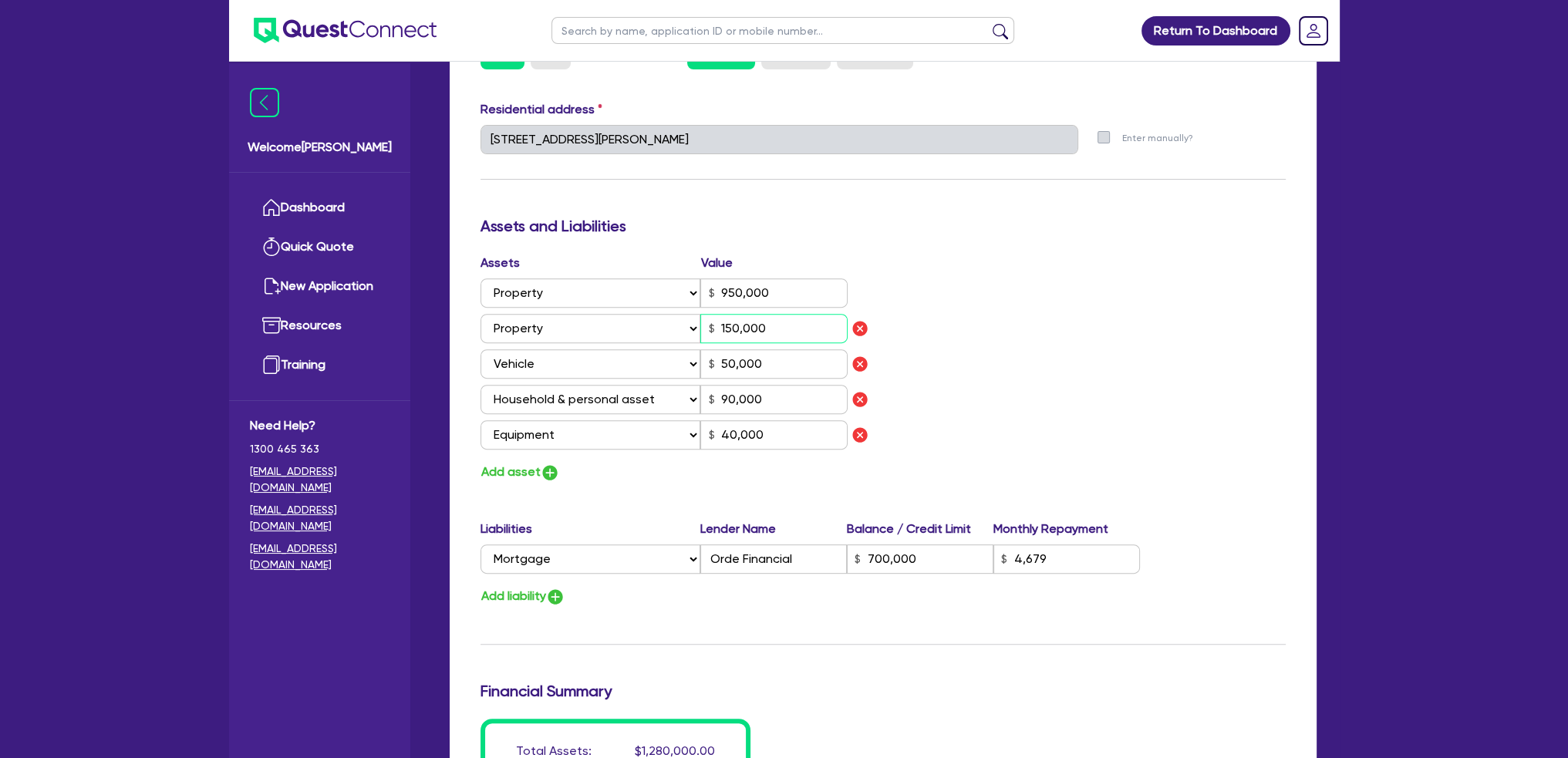
type input "950,000"
type input "1,500,000"
type input "50,000"
type input "90,000"
type input "40,000"
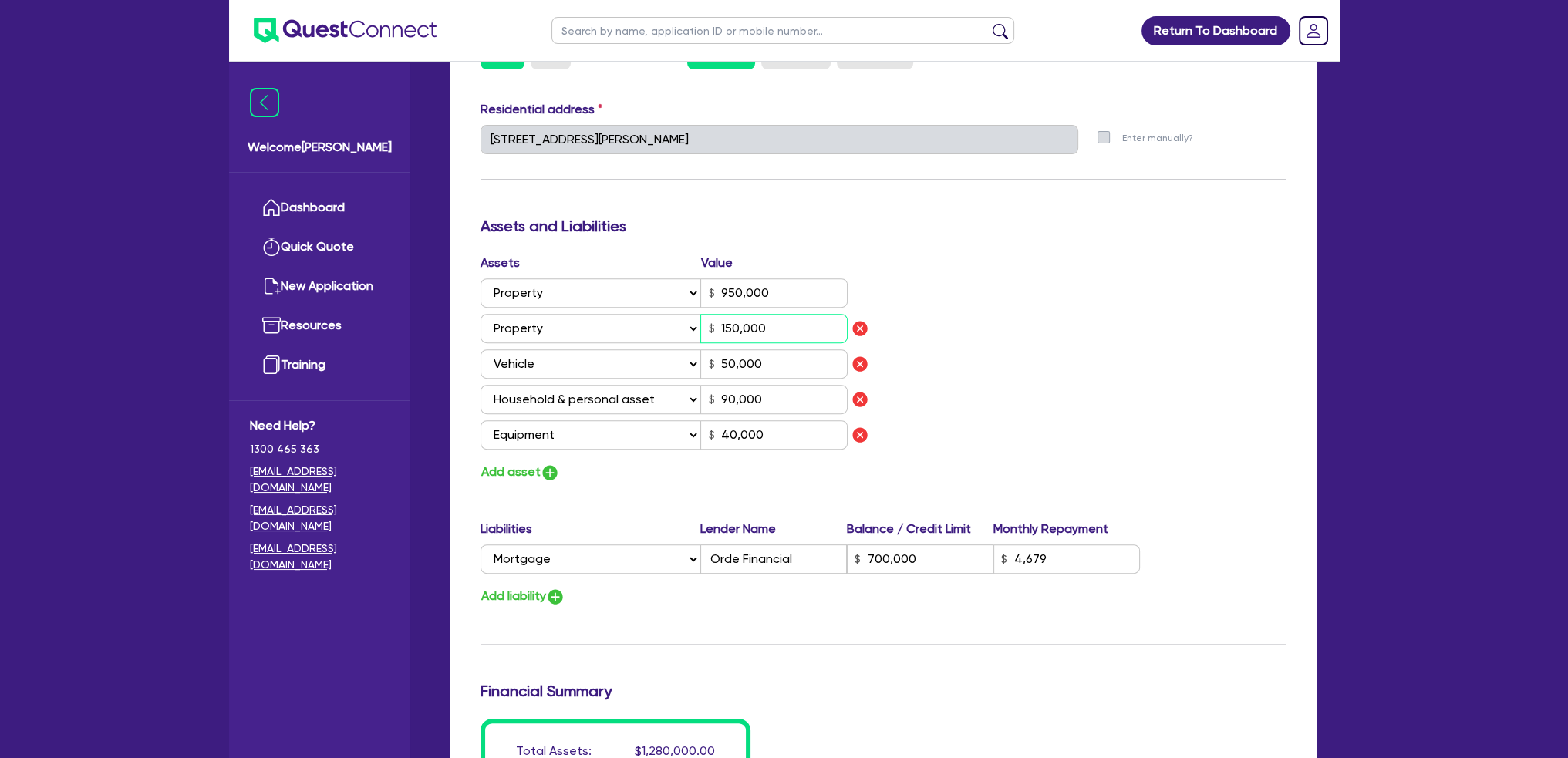
type input "700,000"
type input "4,679"
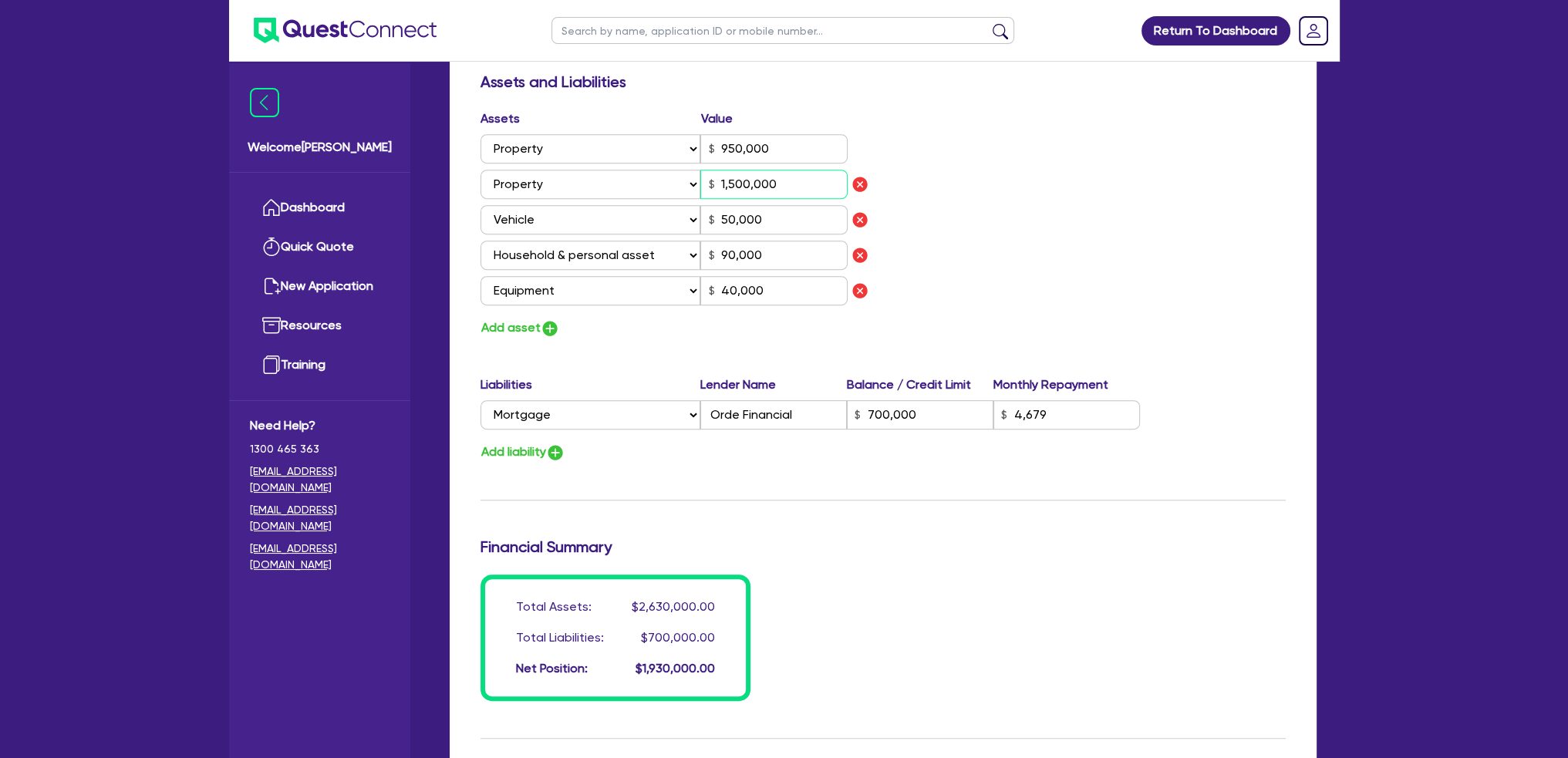
scroll to position [925, 0]
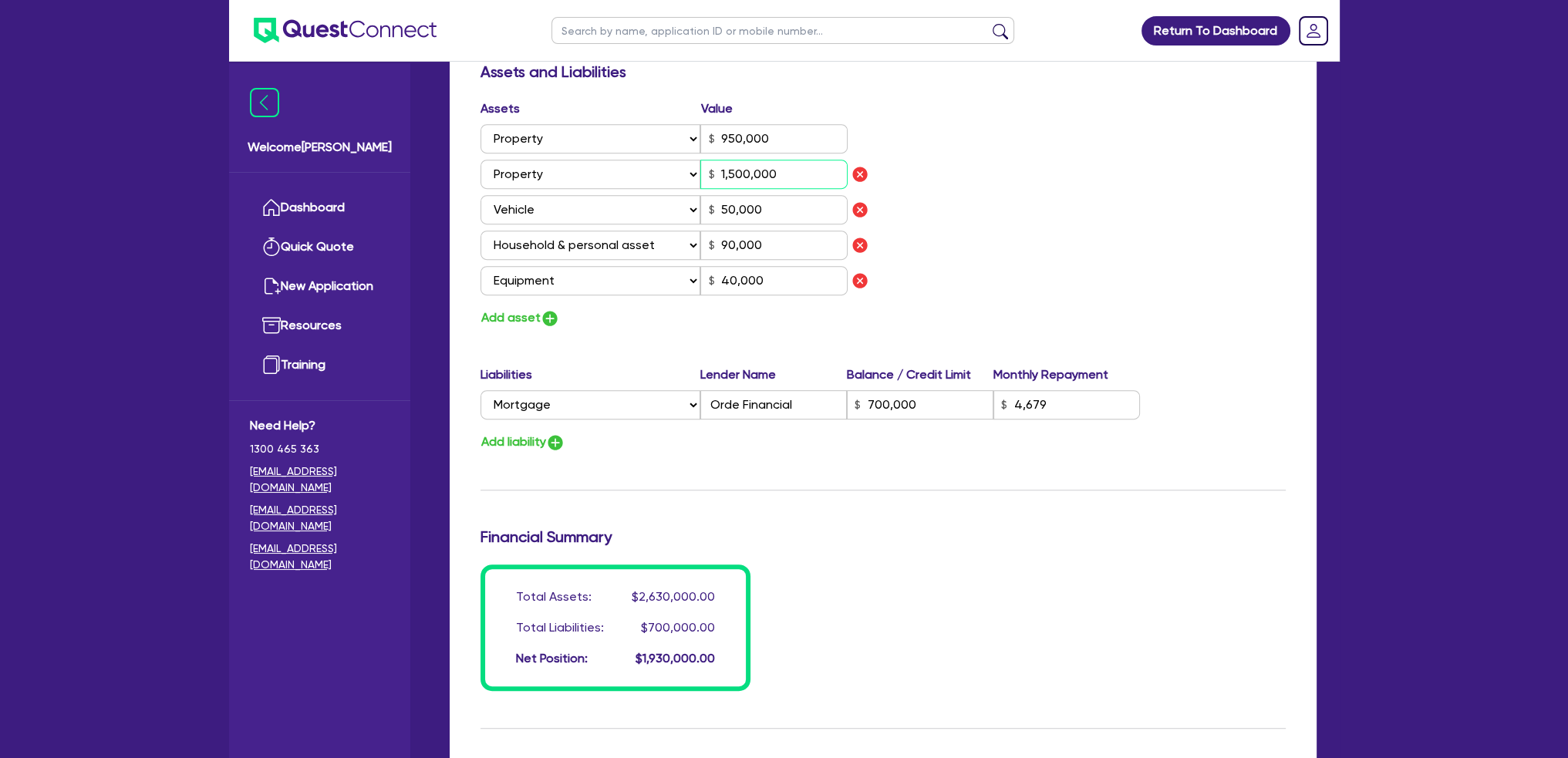
type input "1,500,000"
click at [811, 390] on input "Orde Financial" at bounding box center [773, 404] width 146 height 29
type input "2"
type input "0436 208 238"
type input "950,000"
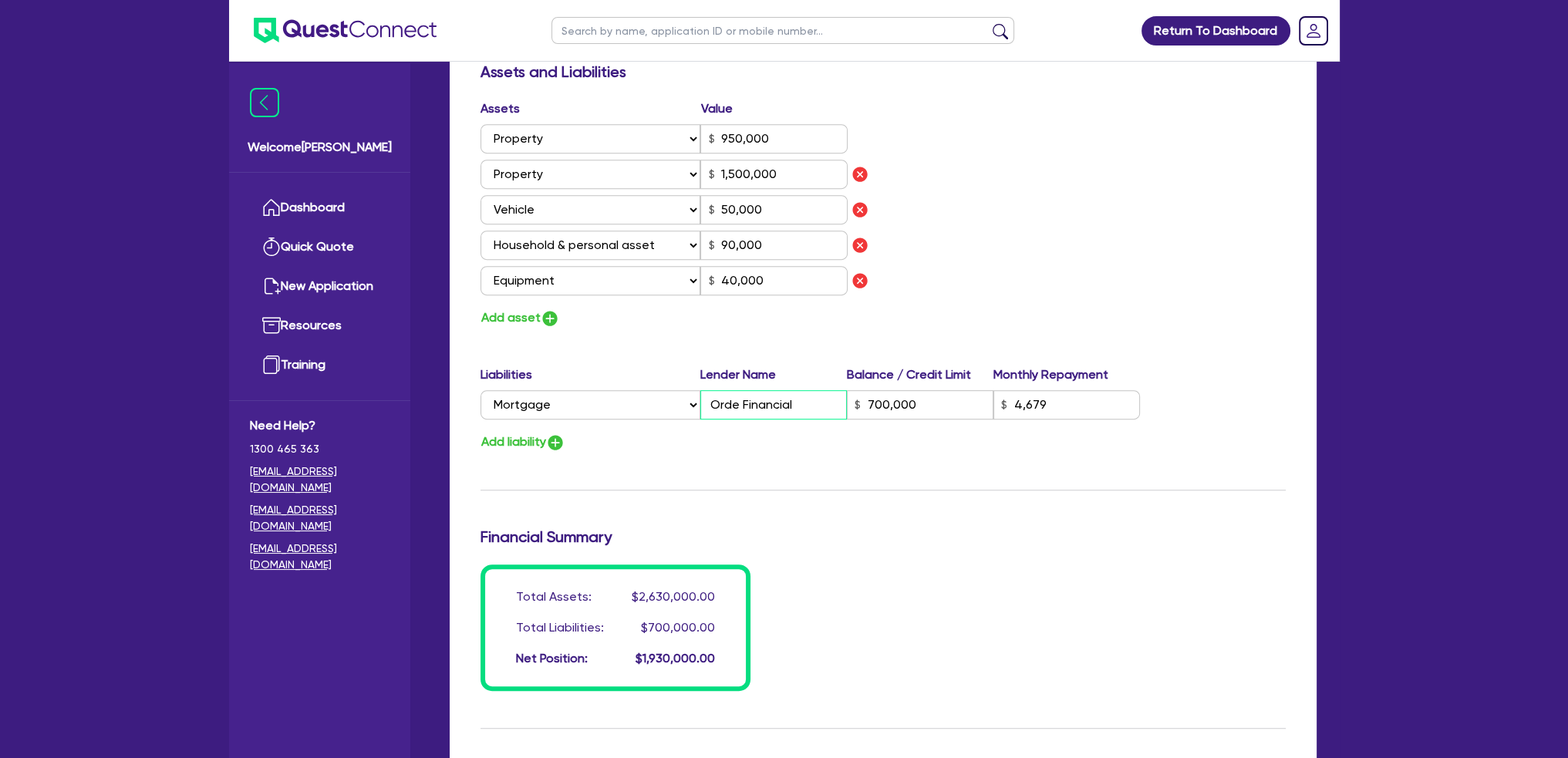
type input "1,500,000"
type input "50,000"
type input "90,000"
type input "40,000"
type input "Orde Financia"
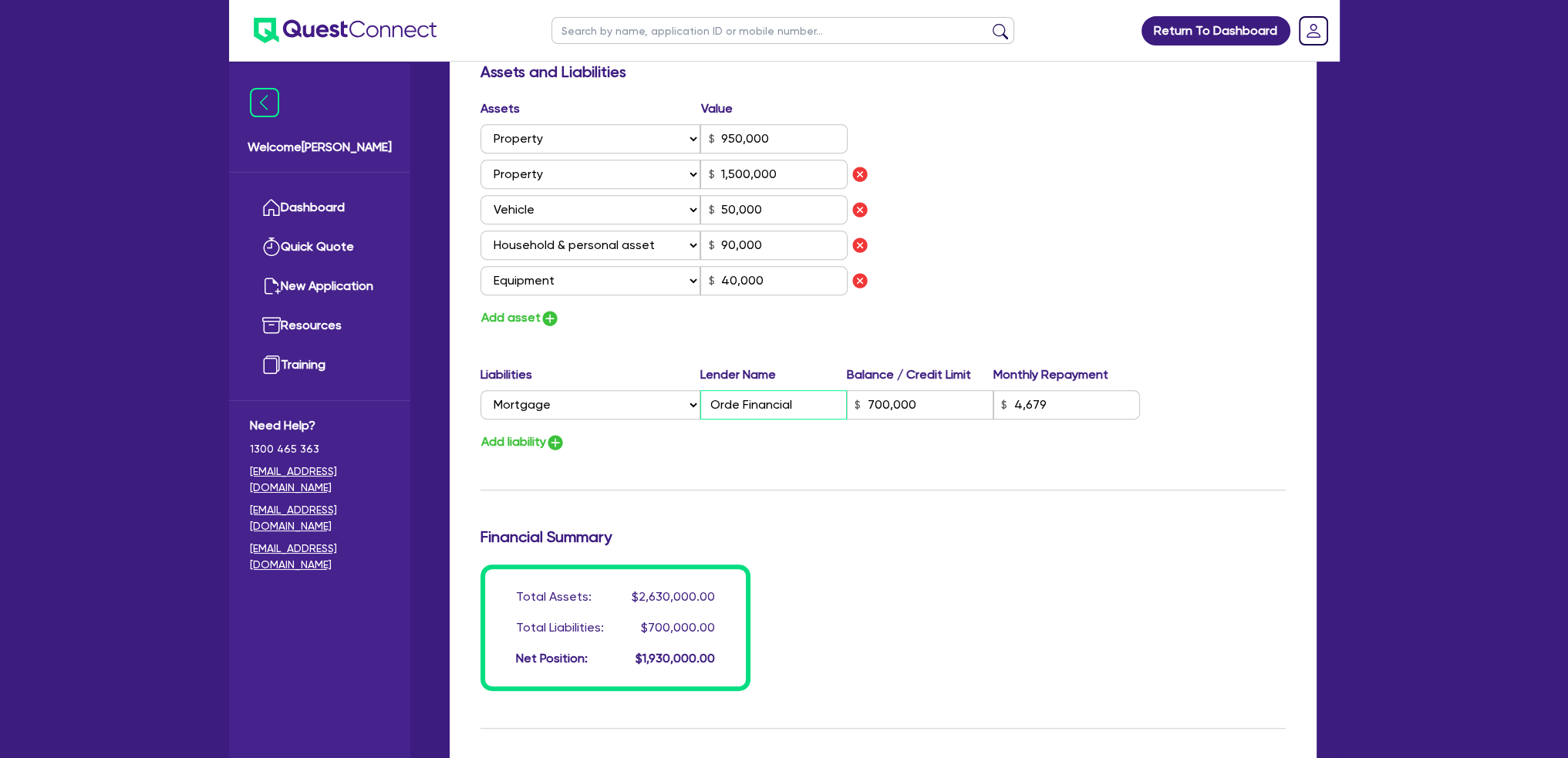
type input "700,000"
type input "4,679"
type input "2"
type input "0436 208 238"
type input "950,000"
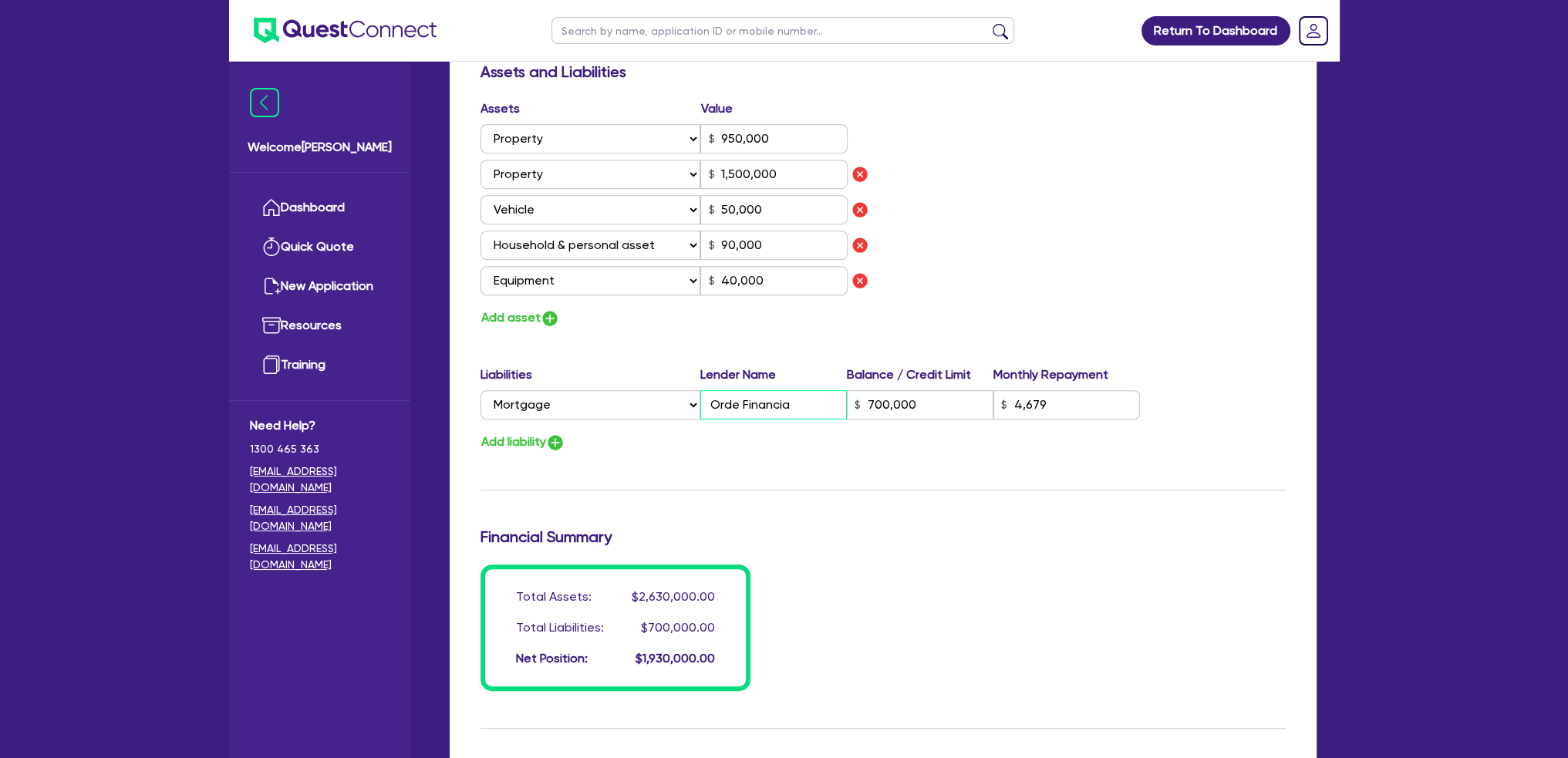
type input "1,500,000"
type input "50,000"
type input "90,000"
type input "40,000"
type input "Orde Financi"
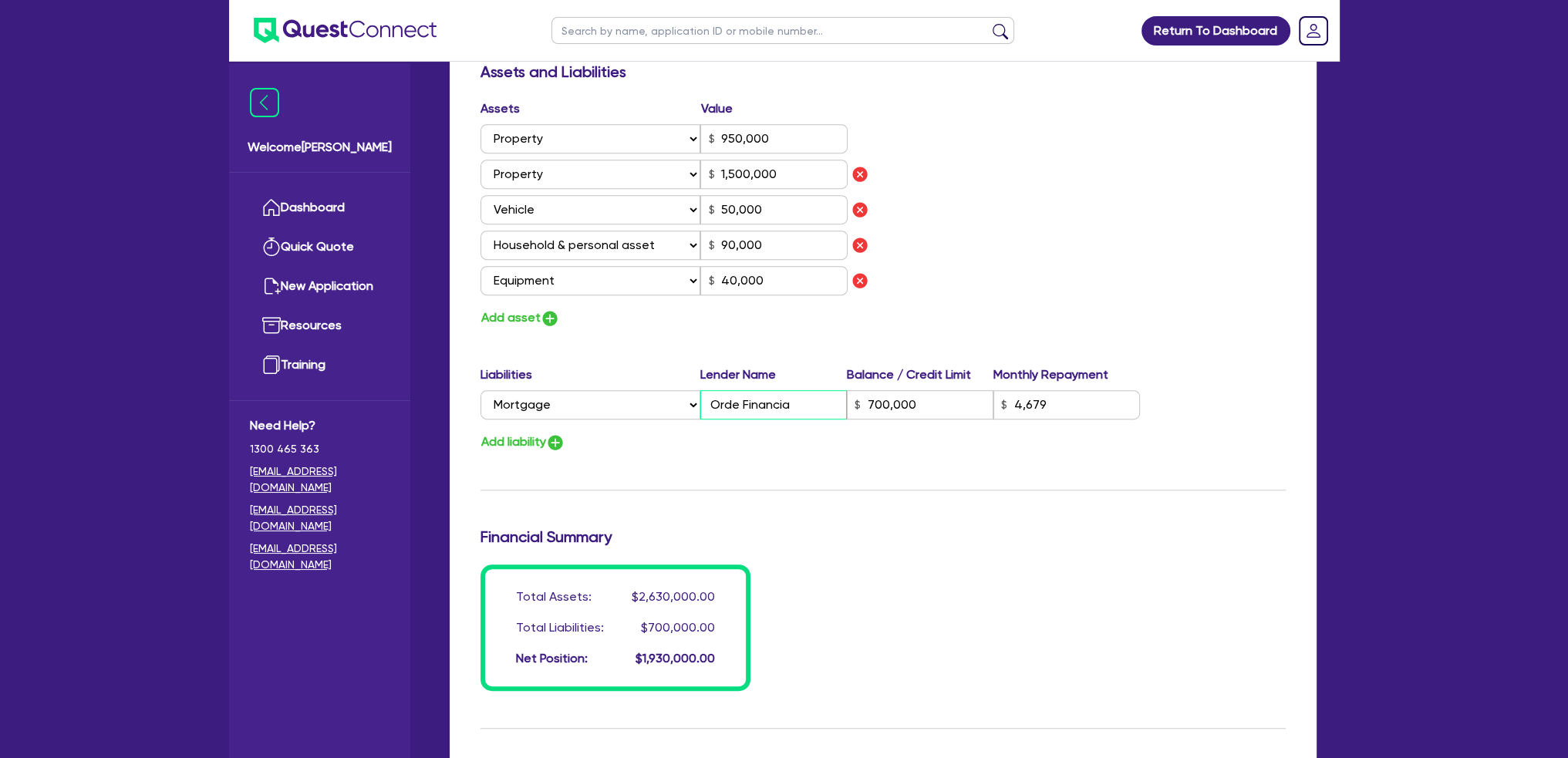
type input "700,000"
type input "4,679"
type input "2"
type input "0436 208 238"
type input "950,000"
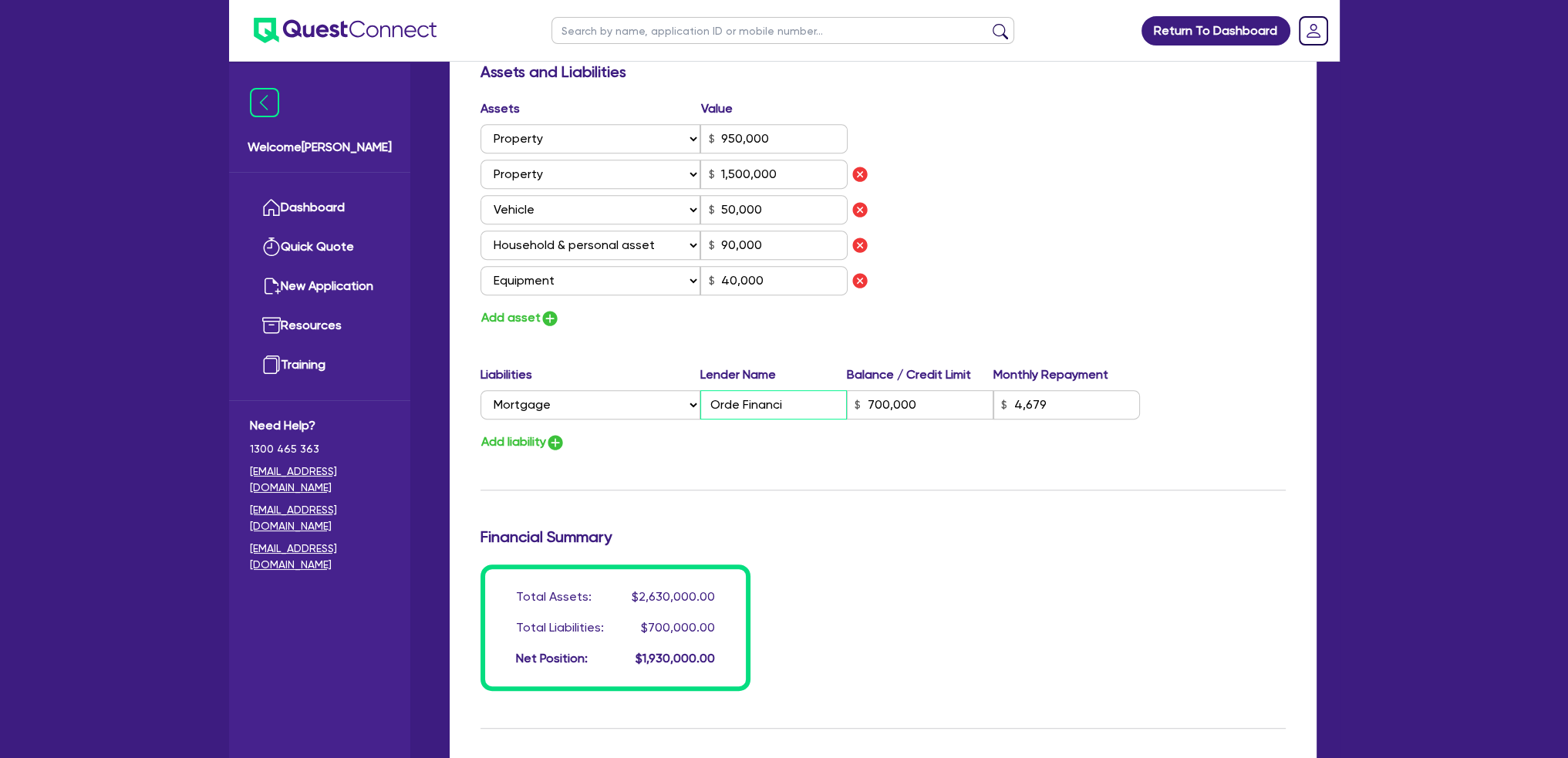
type input "1,500,000"
type input "50,000"
type input "90,000"
type input "40,000"
type input "Orde Financ"
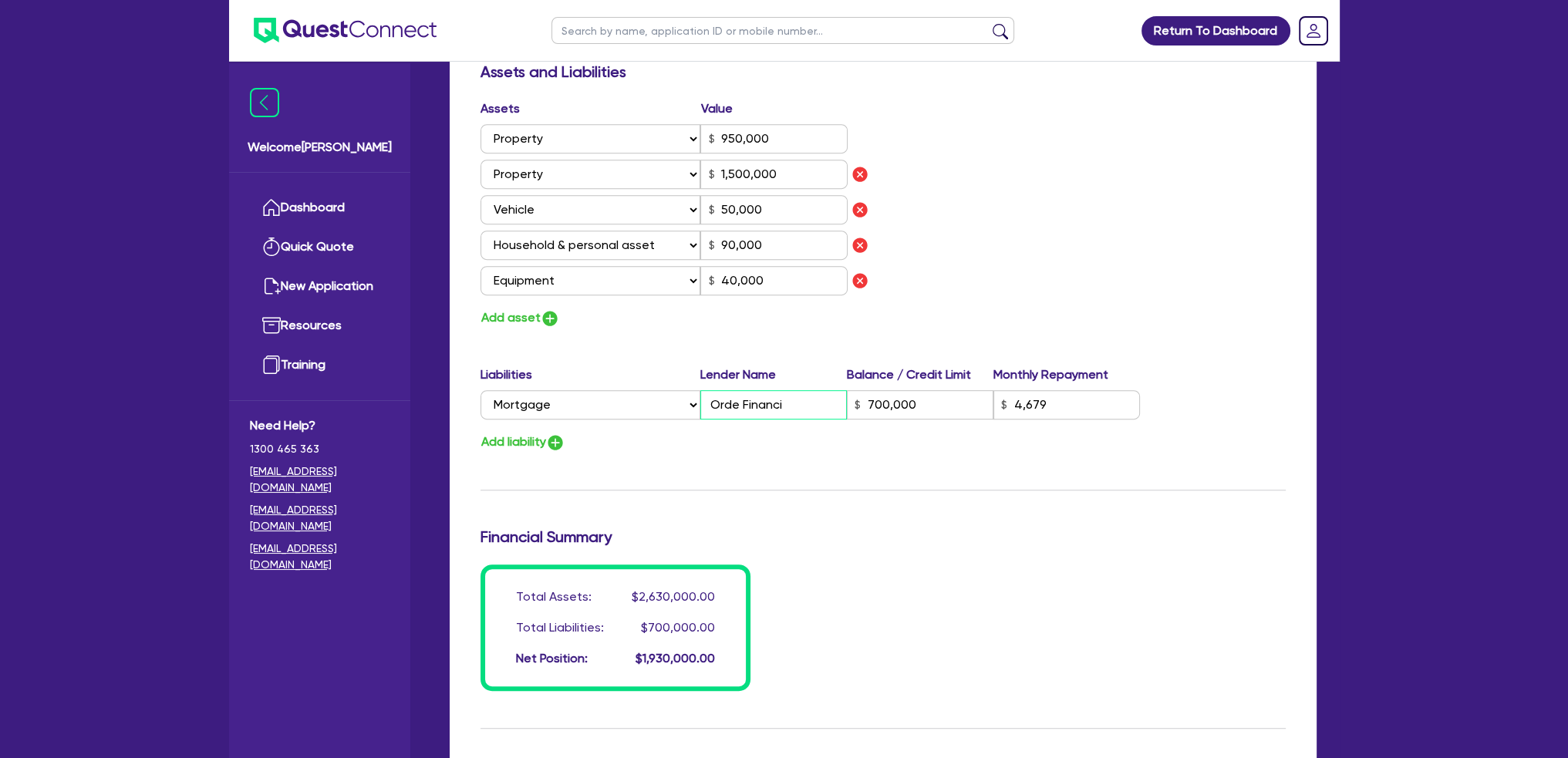
type input "700,000"
type input "4,679"
type input "2"
type input "0436 208 238"
type input "950,000"
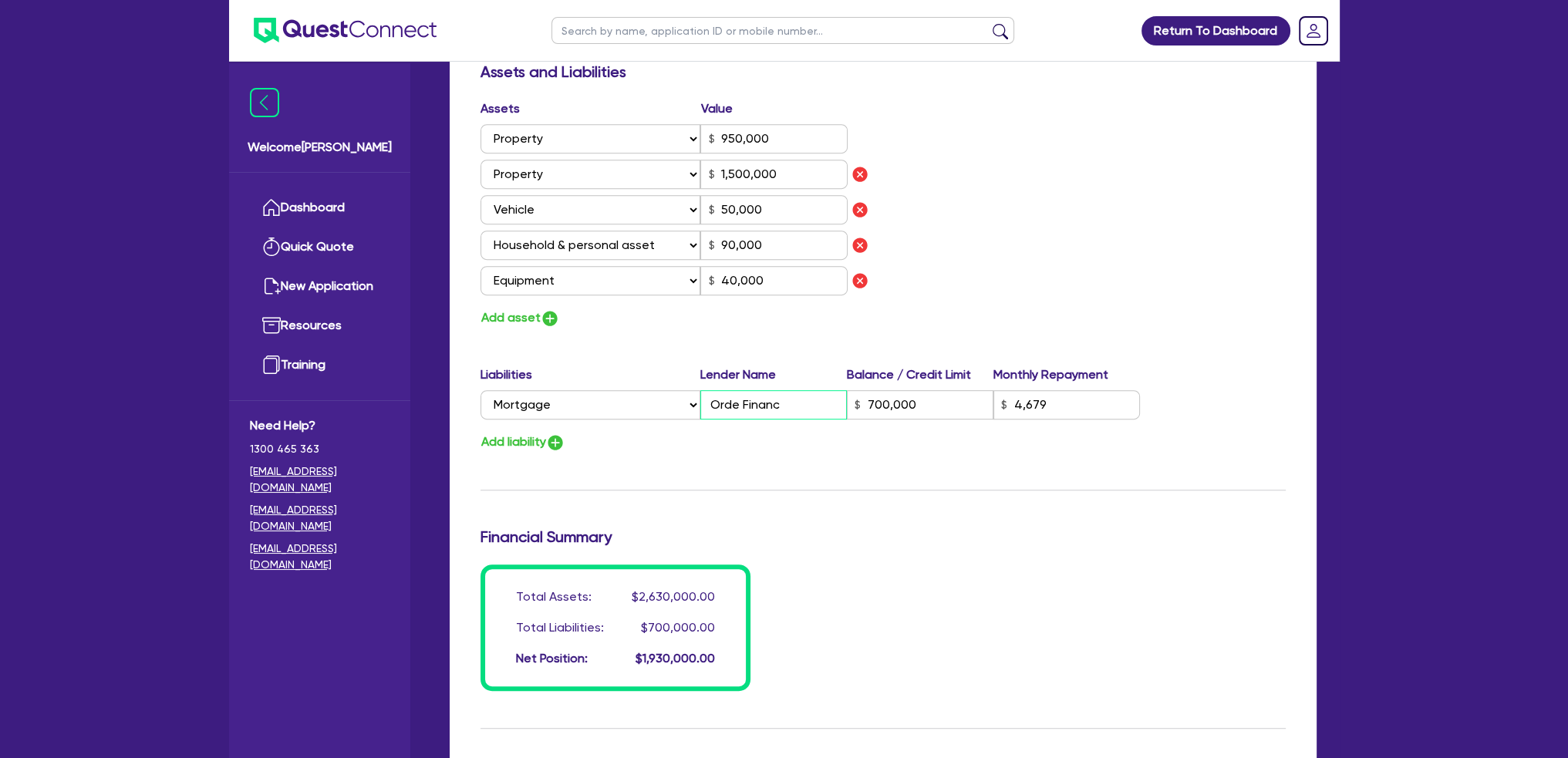
type input "1,500,000"
type input "50,000"
click at [913, 392] on input "700,000" at bounding box center [919, 404] width 146 height 29
click at [1063, 390] on input "4,679" at bounding box center [1066, 404] width 146 height 29
click at [525, 432] on button "Add liability" at bounding box center [523, 442] width 85 height 21
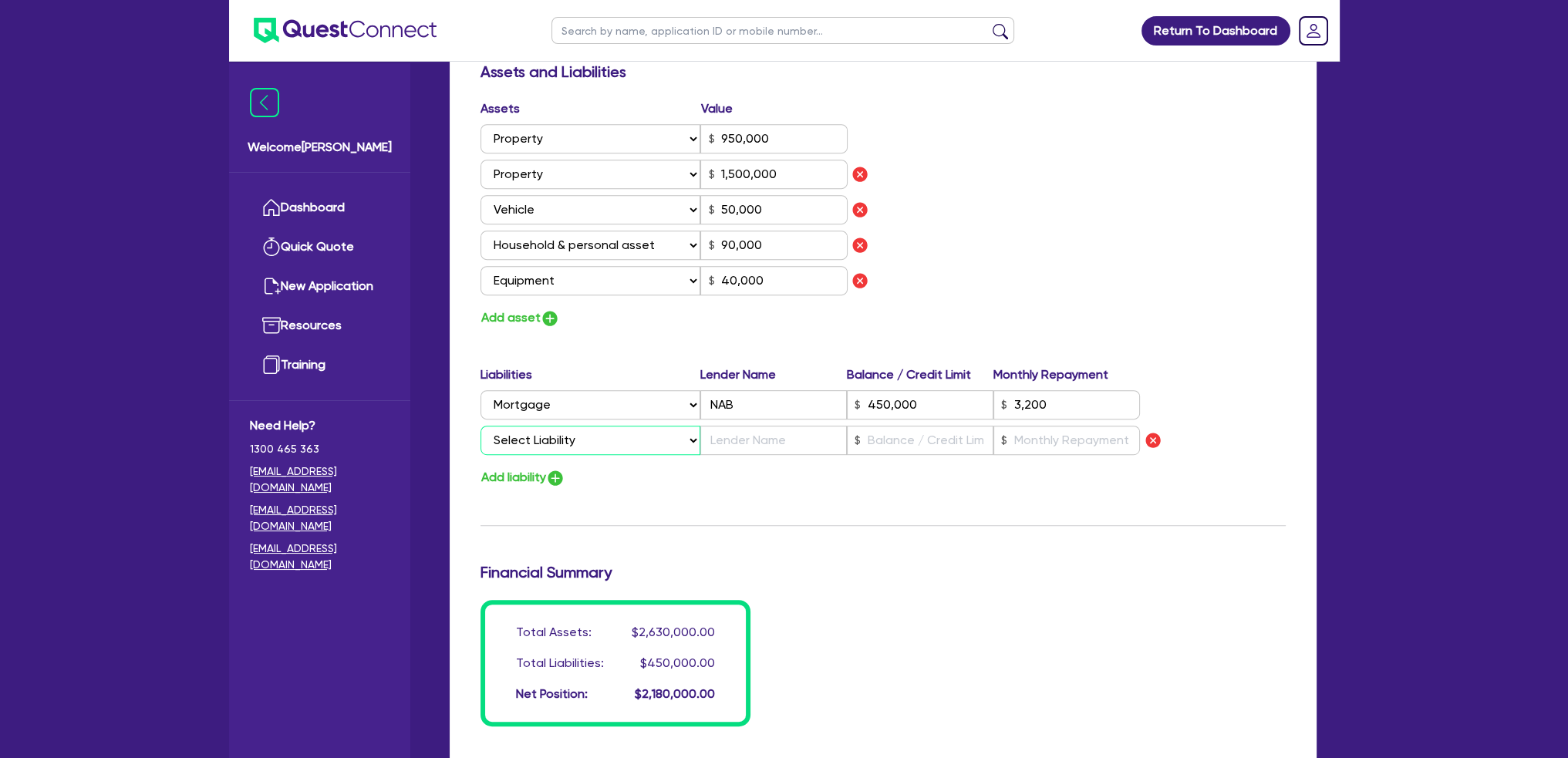
click at [680, 425] on select "Select Liability Credit card Mortgage Investment property loan Vehicle loan Tru…" at bounding box center [590, 439] width 220 height 29
click at [481, 425] on select "Select Liability Credit card Mortgage Investment property loan Vehicle loan Tru…" at bounding box center [590, 439] width 220 height 29
click at [751, 425] on input "text" at bounding box center [773, 439] width 146 height 29
click at [884, 425] on input "text" at bounding box center [919, 439] width 146 height 29
click at [1062, 425] on input "text" at bounding box center [1066, 439] width 146 height 29
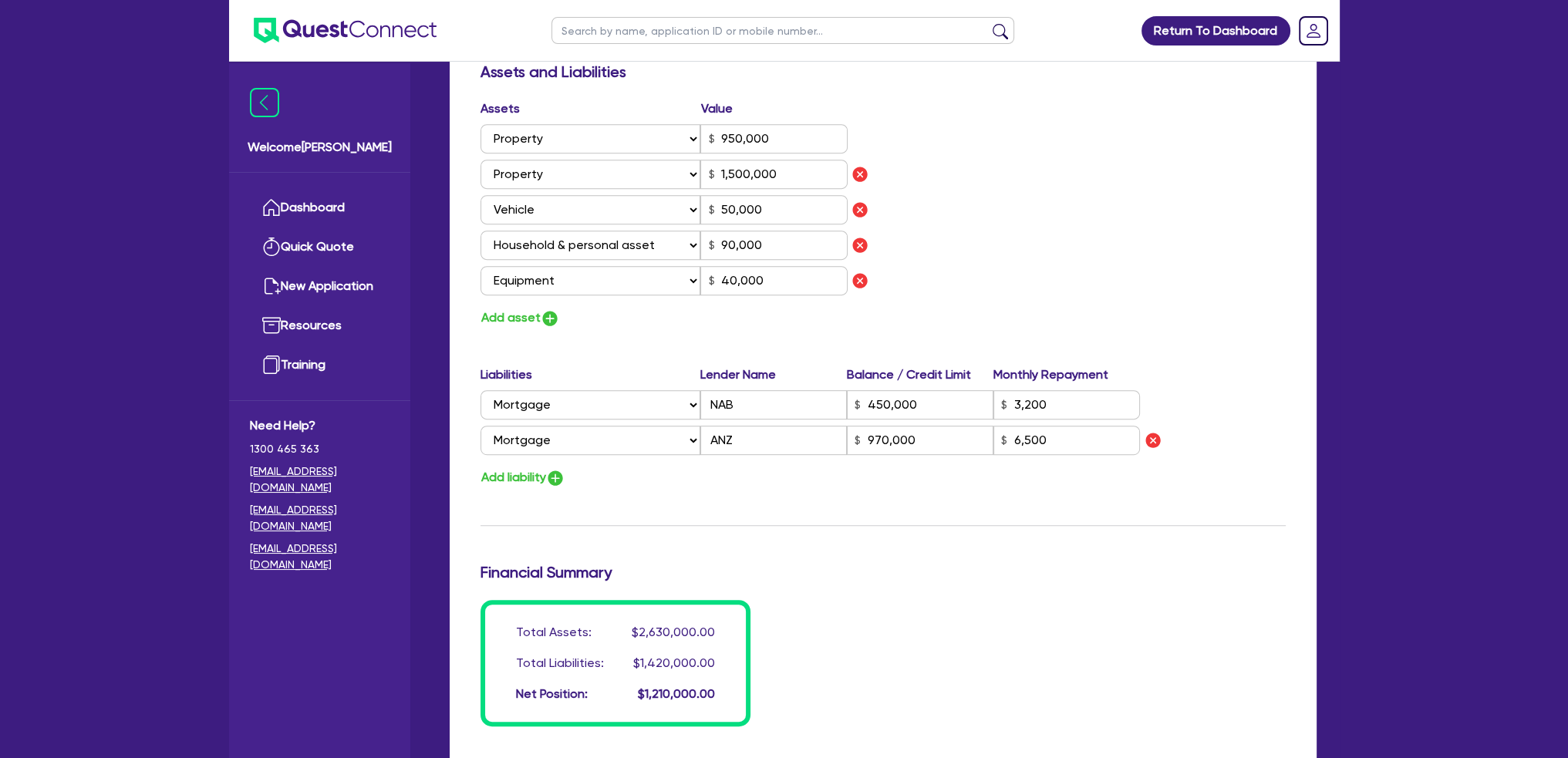
click at [708, 474] on div "Update residential status for Director #1 Boarding is only acceptable when the …" at bounding box center [883, 67] width 805 height 1317
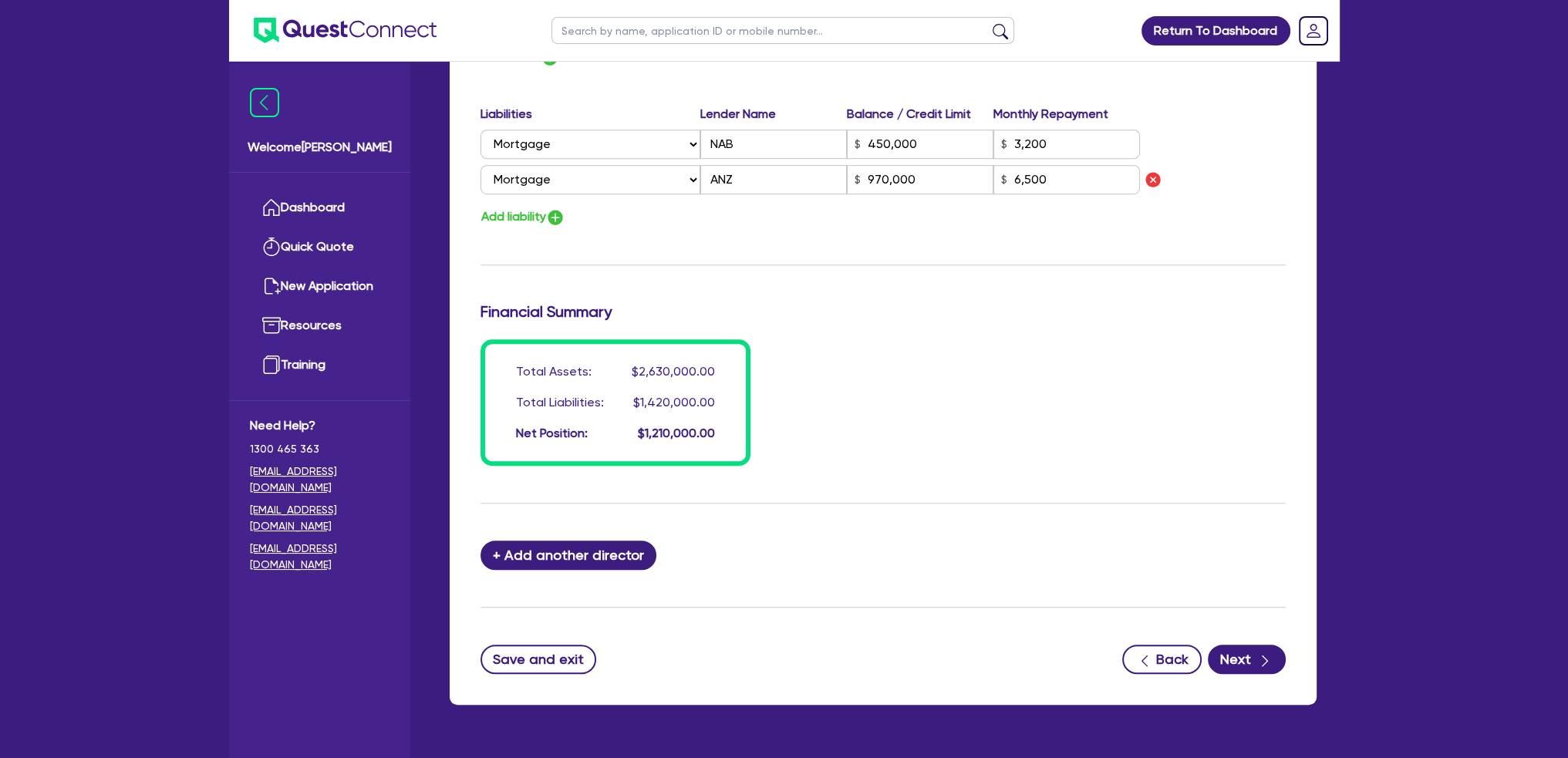
scroll to position [1206, 0]
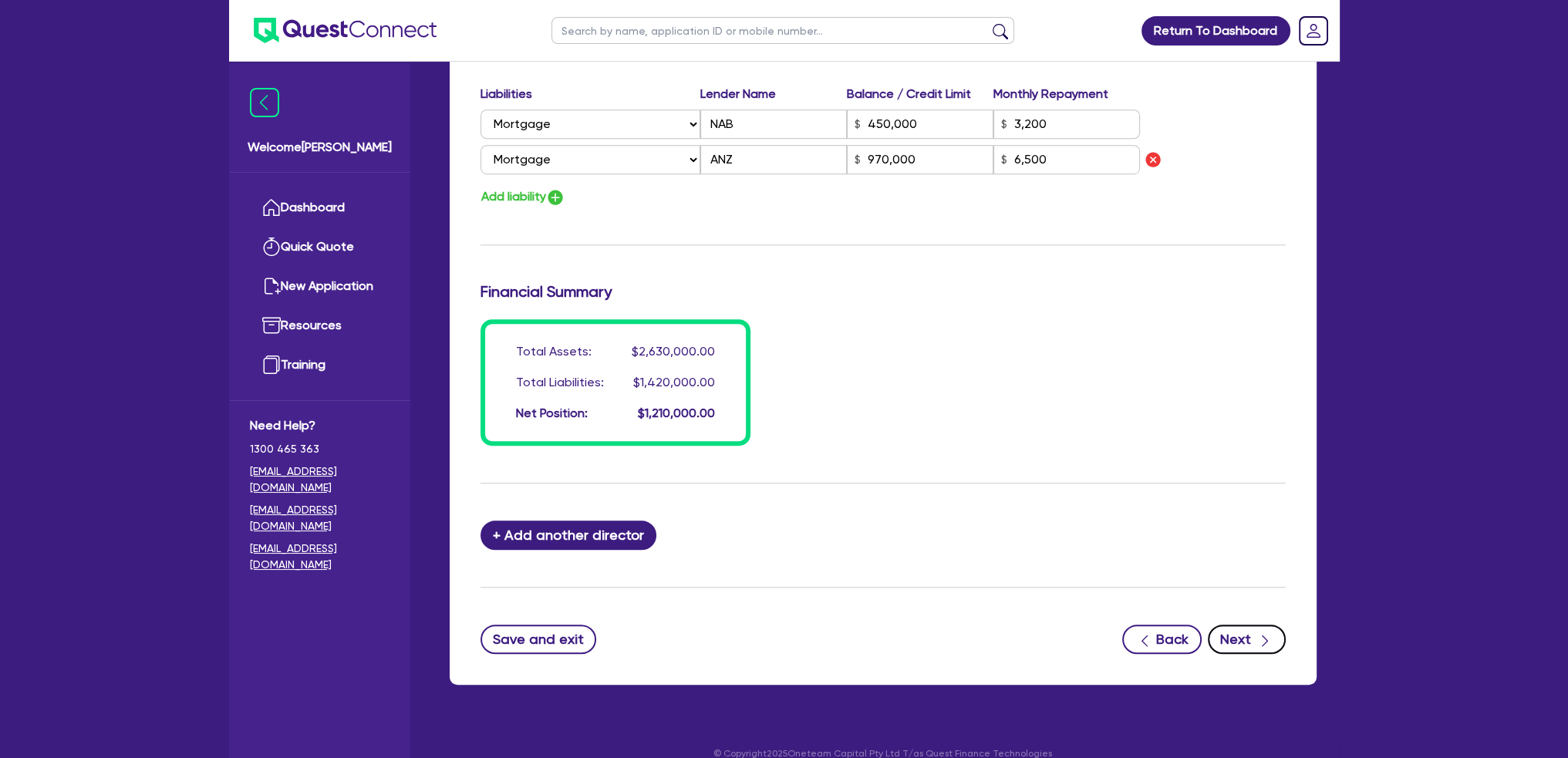
click at [1249, 625] on button "Next" at bounding box center [1247, 639] width 78 height 29
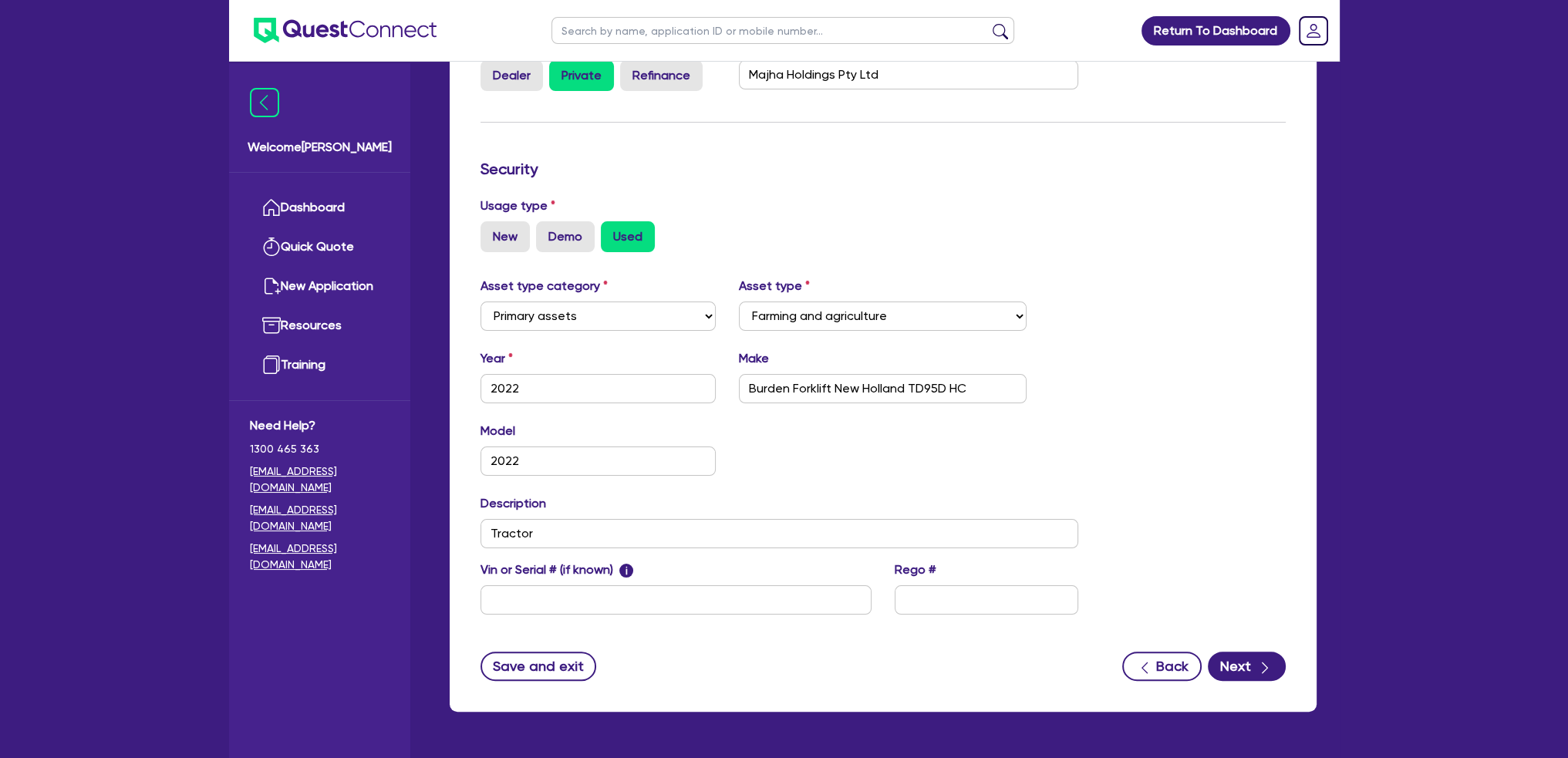
scroll to position [364, 0]
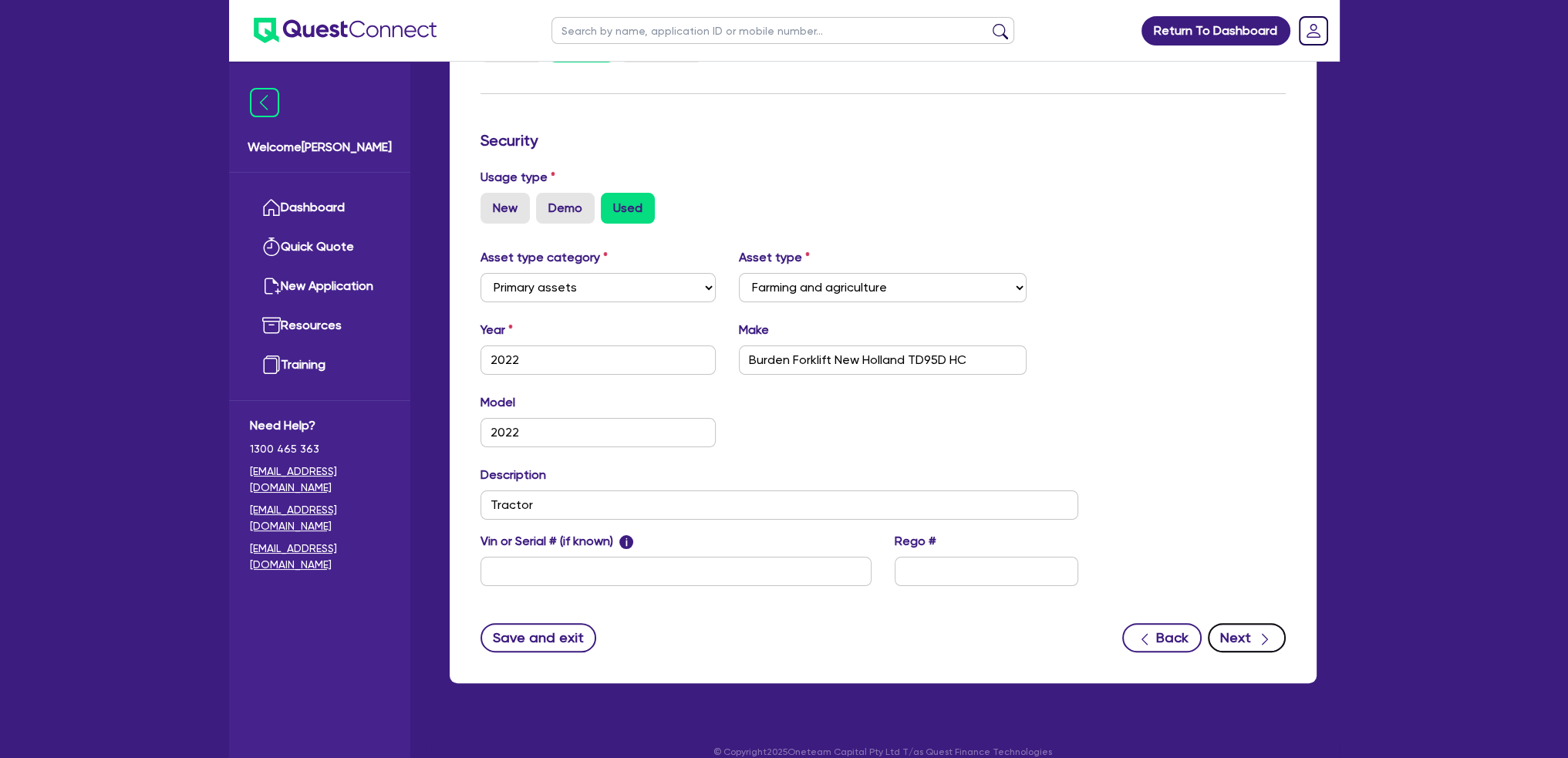
click at [1250, 623] on button "Next" at bounding box center [1247, 637] width 78 height 29
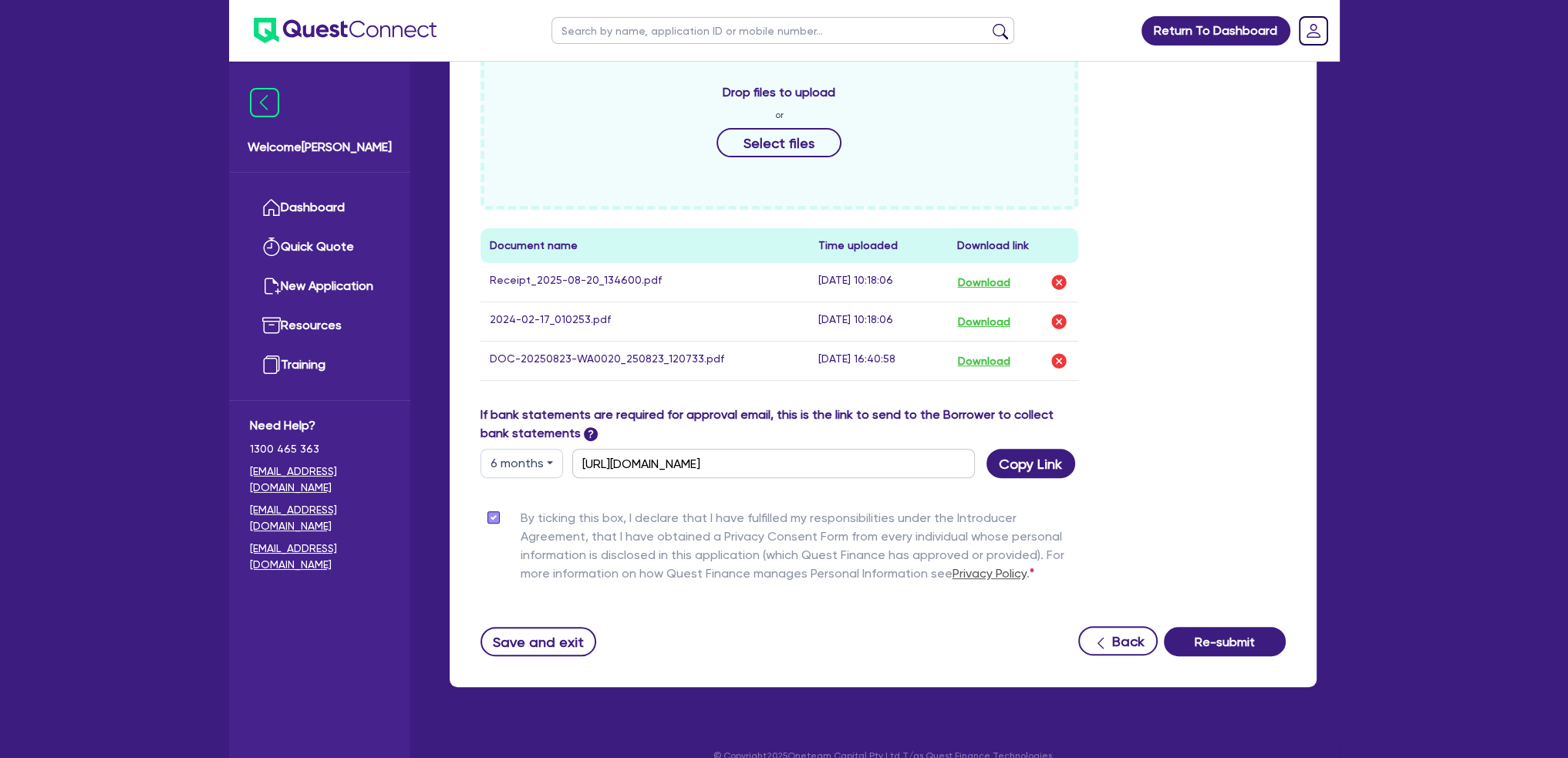
scroll to position [700, 0]
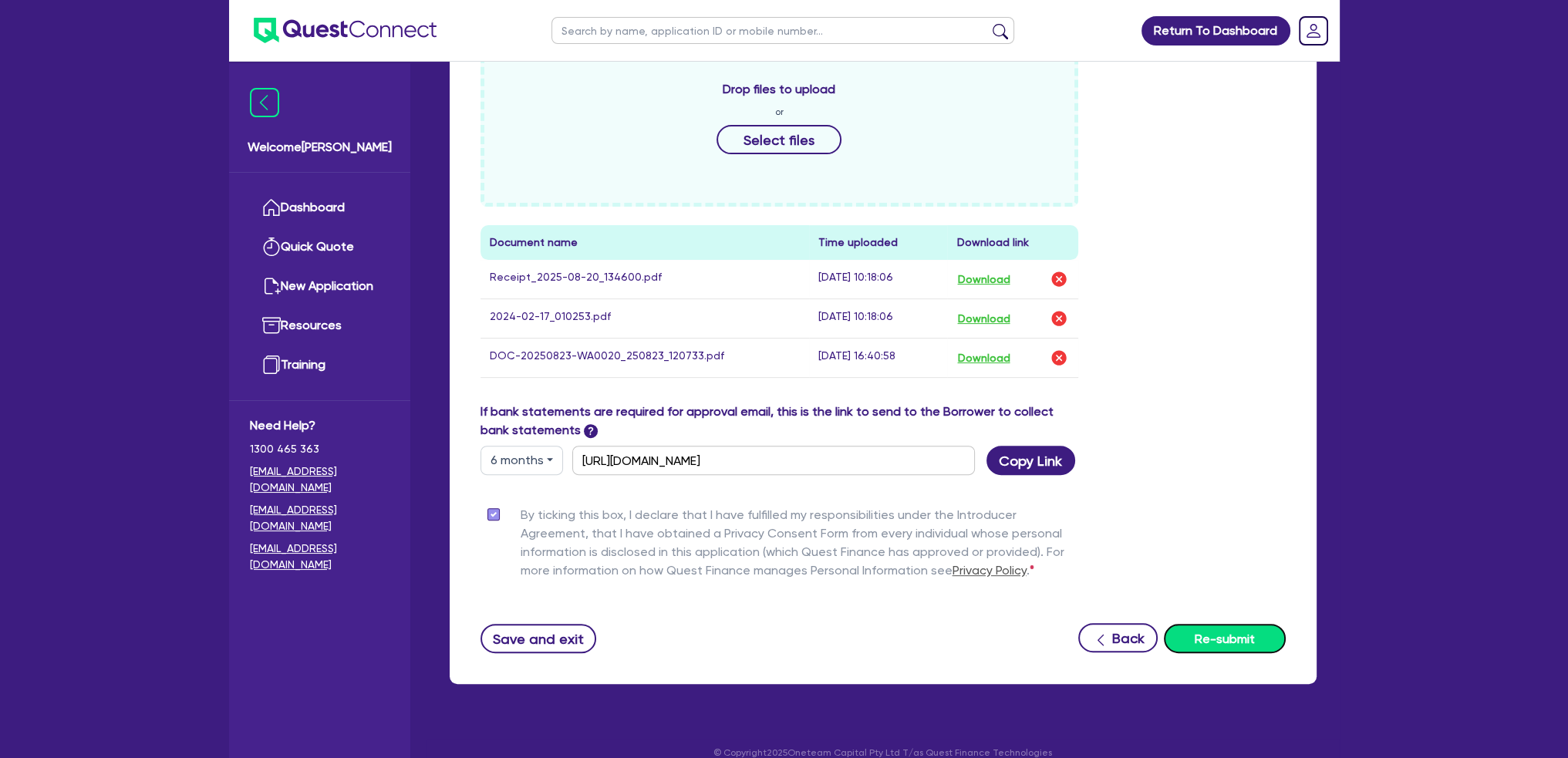
click at [1231, 624] on button "Re-submit" at bounding box center [1224, 638] width 122 height 29
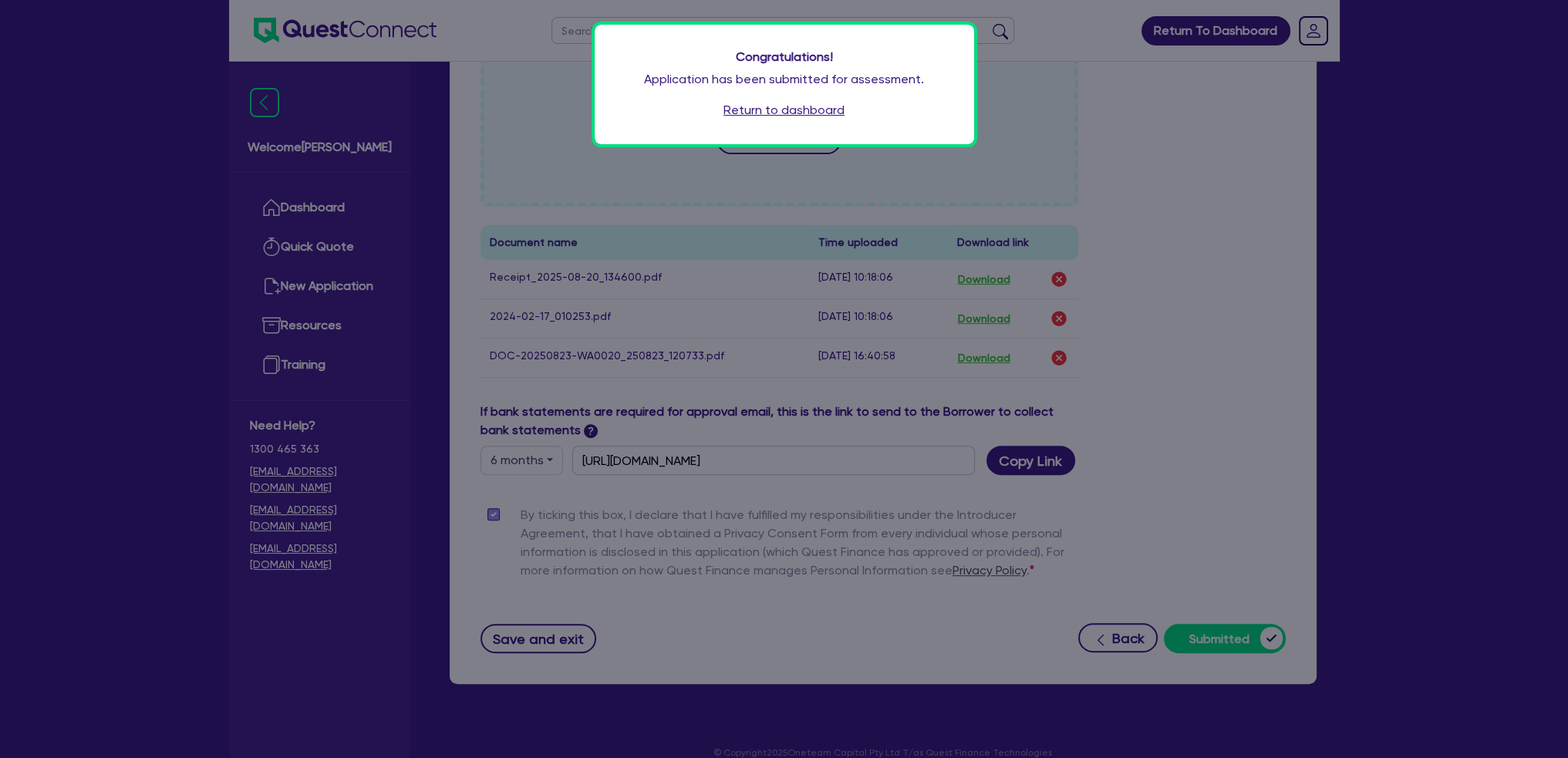
click at [1457, 293] on div "Congratulations! Application has been submitted for assessment. Return to dashb…" at bounding box center [784, 379] width 1568 height 758
